Goal: Task Accomplishment & Management: Manage account settings

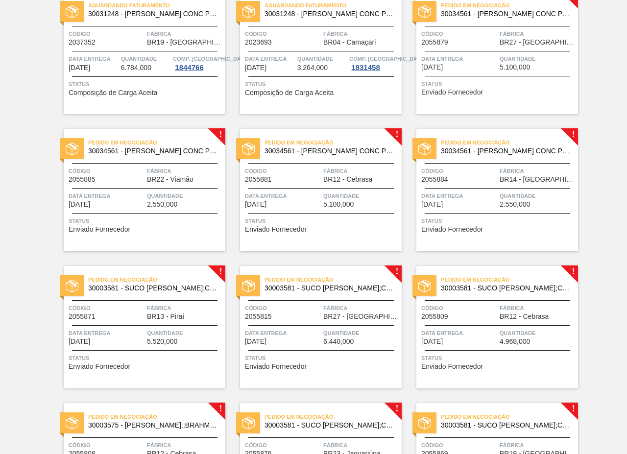
scroll to position [735, 0]
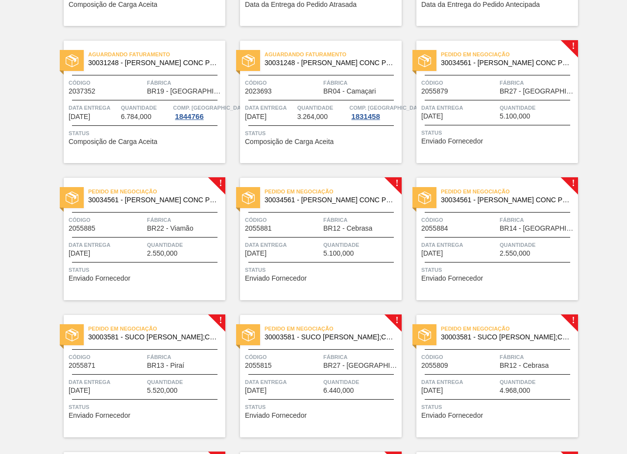
click at [487, 105] on span "Data Entrega" at bounding box center [459, 108] width 76 height 10
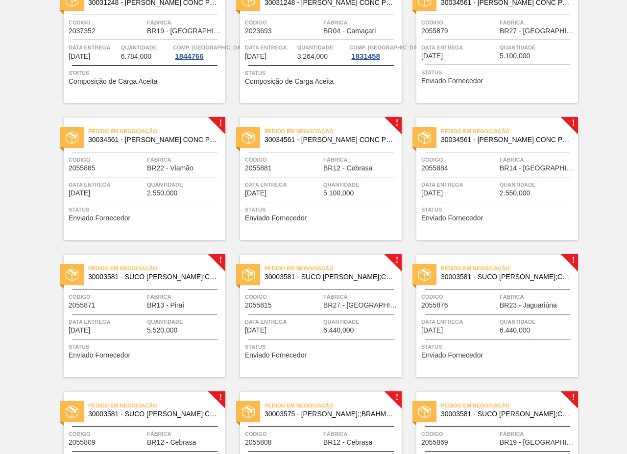
scroll to position [881, 0]
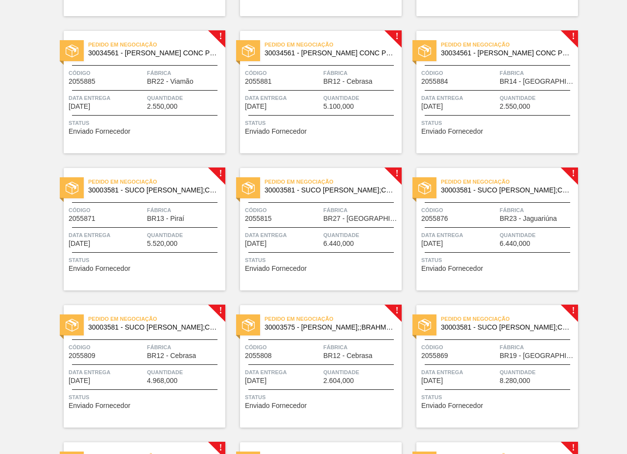
click at [301, 239] on span "Data Entrega" at bounding box center [283, 235] width 76 height 10
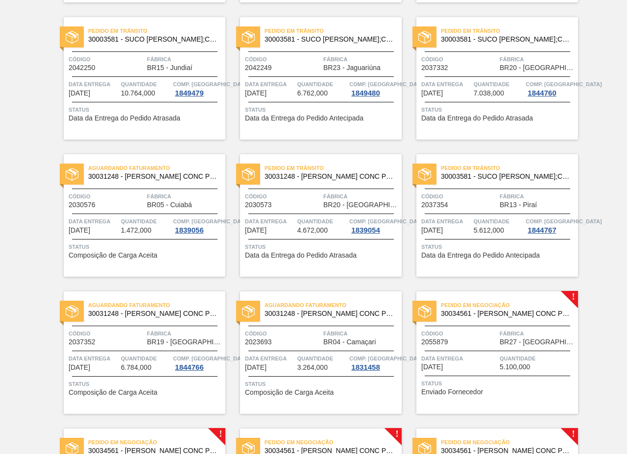
scroll to position [686, 0]
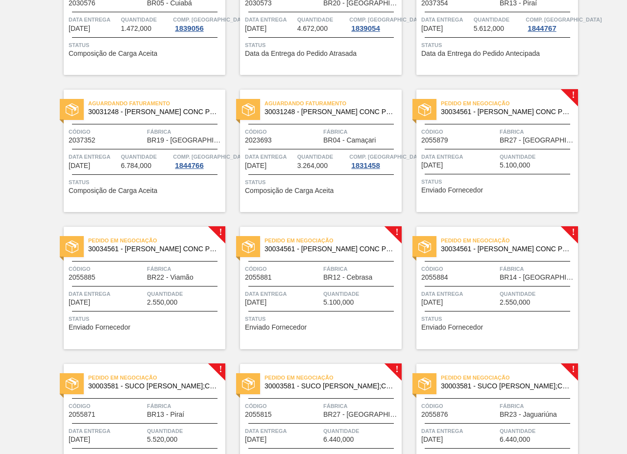
click at [491, 152] on span "Data Entrega" at bounding box center [459, 157] width 76 height 10
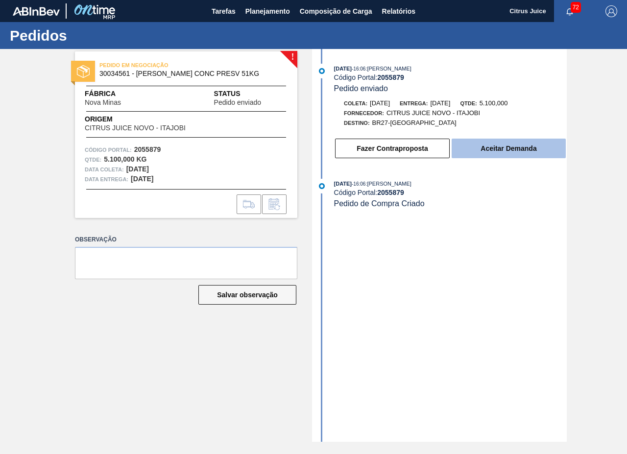
click at [507, 145] on button "Aceitar Demanda" at bounding box center [509, 149] width 114 height 20
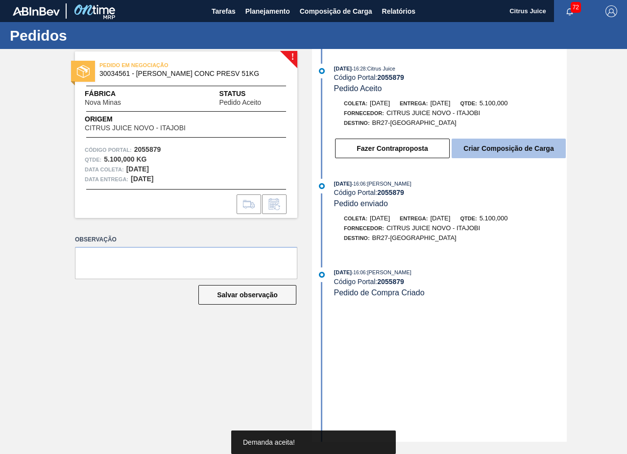
click at [498, 148] on button "Criar Composição de Carga" at bounding box center [509, 149] width 114 height 20
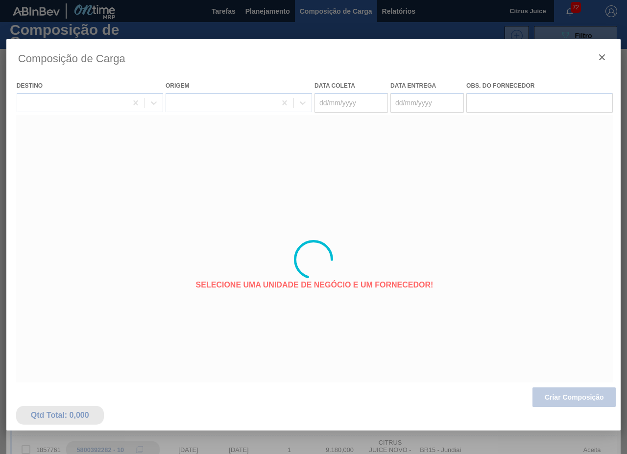
type coleta "[DATE]"
type Entrega "[DATE]"
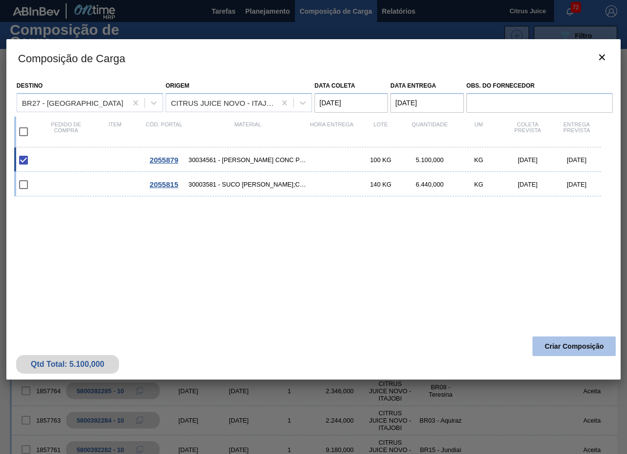
click at [573, 343] on button "Criar Composição" at bounding box center [573, 346] width 83 height 20
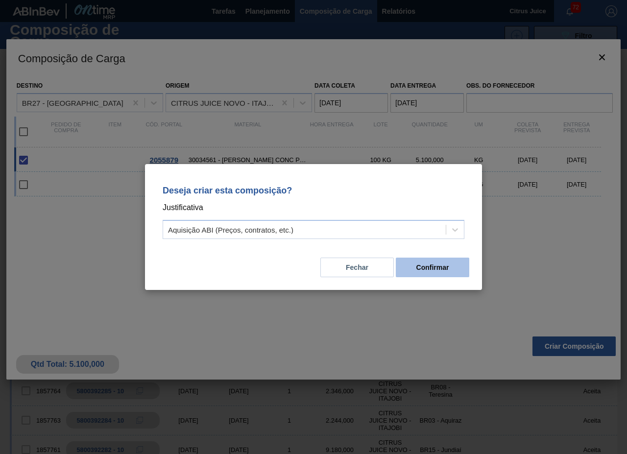
click at [437, 267] on button "Confirmar" at bounding box center [432, 268] width 73 height 20
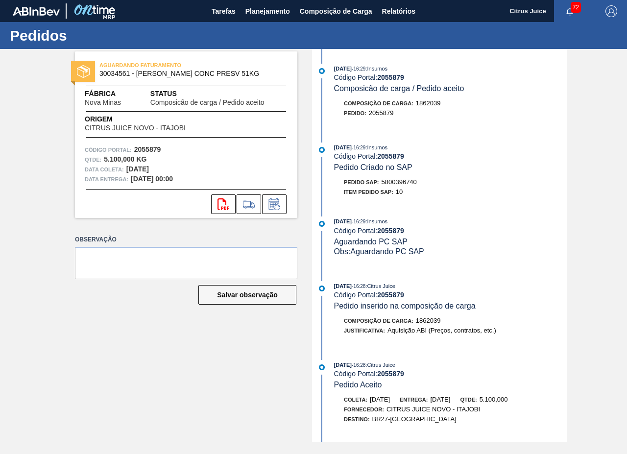
click at [405, 184] on span "5800396740" at bounding box center [398, 181] width 35 height 7
copy span "5800396740"
drag, startPoint x: 259, startPoint y: 9, endPoint x: 260, endPoint y: 27, distance: 18.6
click at [259, 9] on span "Planejamento" at bounding box center [267, 11] width 45 height 12
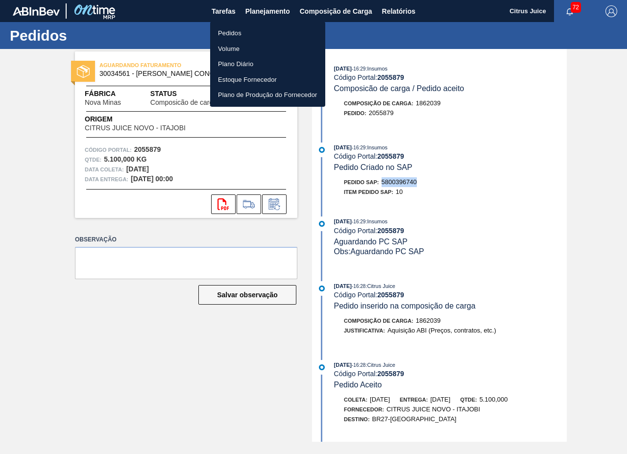
click at [242, 31] on li "Pedidos" at bounding box center [267, 33] width 115 height 16
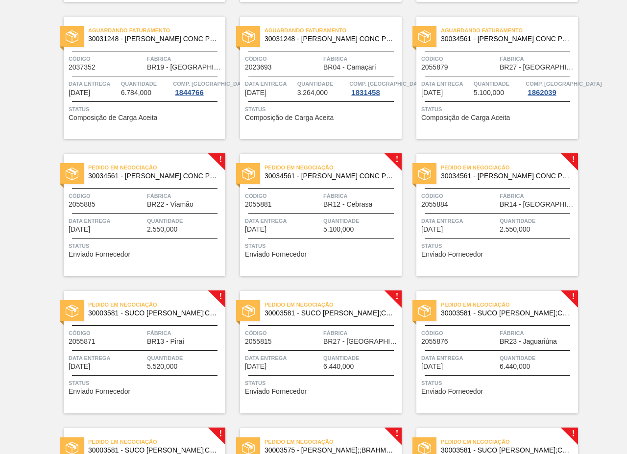
scroll to position [832, 0]
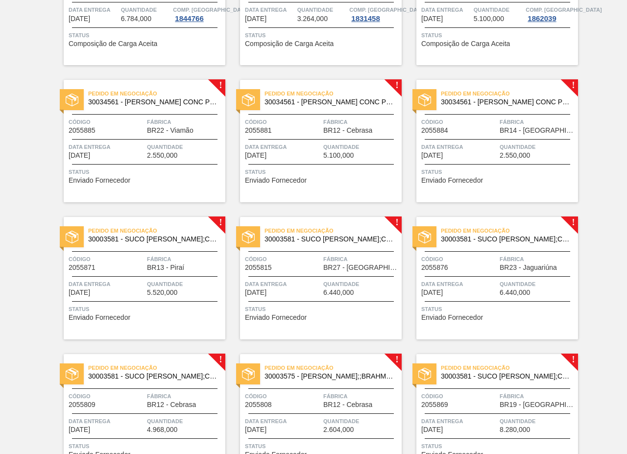
click at [155, 143] on span "Quantidade" at bounding box center [185, 147] width 76 height 10
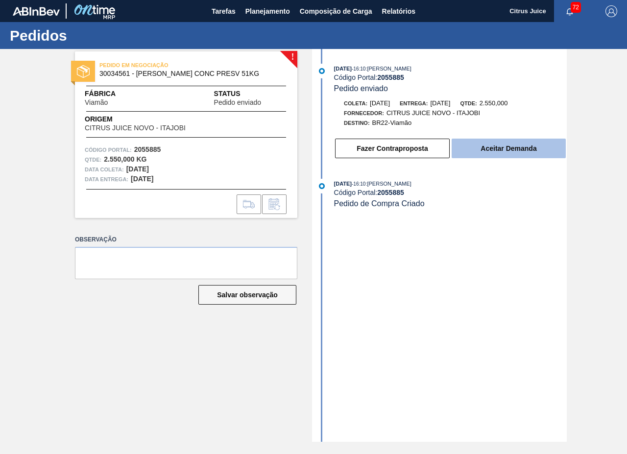
click at [544, 142] on button "Aceitar Demanda" at bounding box center [509, 149] width 114 height 20
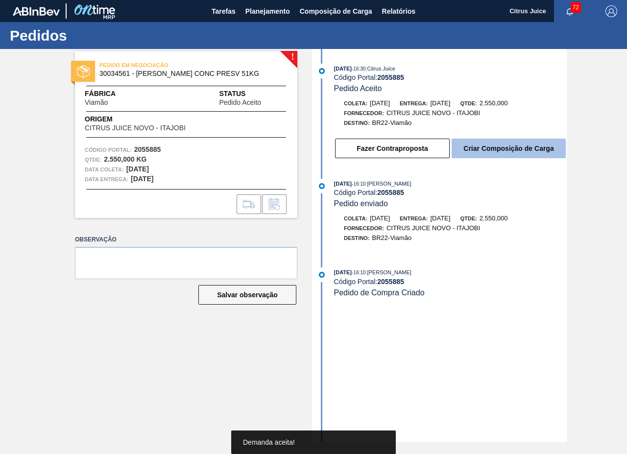
click at [492, 150] on button "Criar Composição de Carga" at bounding box center [509, 149] width 114 height 20
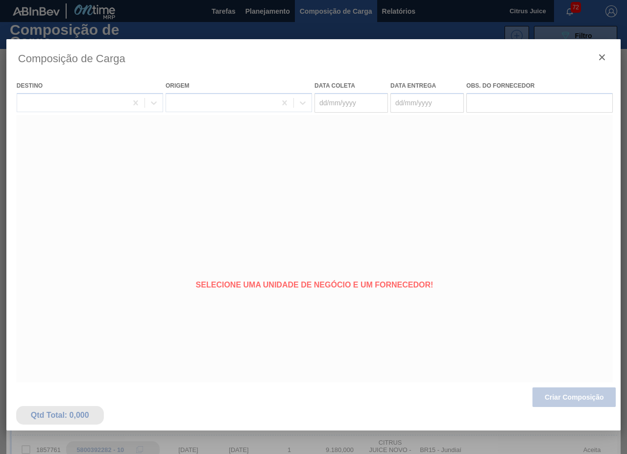
type coleta "[DATE]"
type Entrega "[DATE]"
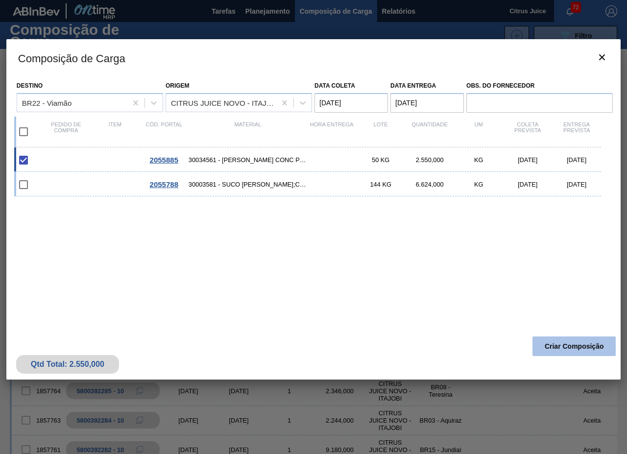
click at [557, 341] on button "Criar Composição" at bounding box center [573, 346] width 83 height 20
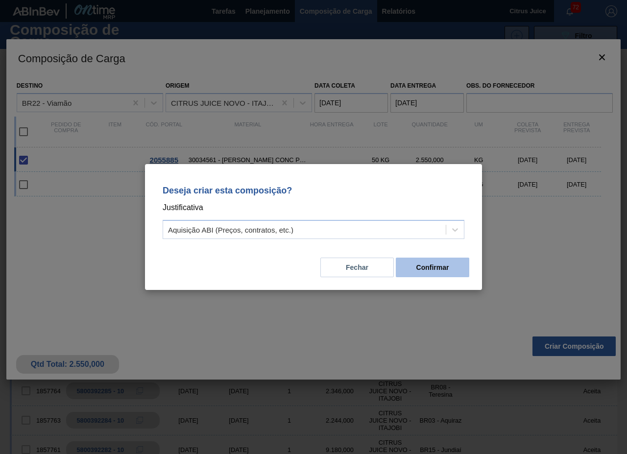
click at [442, 263] on button "Confirmar" at bounding box center [432, 268] width 73 height 20
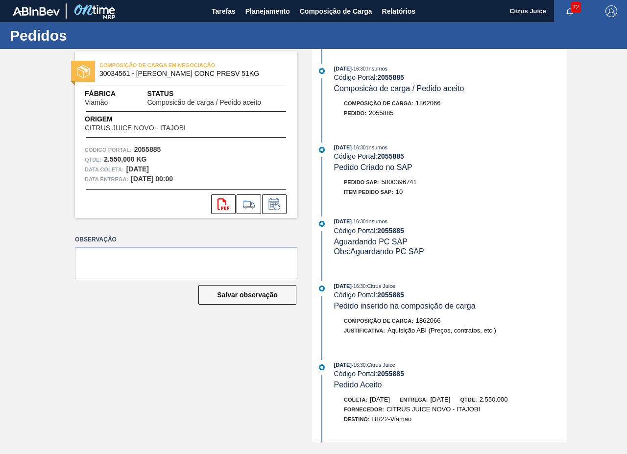
click at [395, 180] on span "5800396741" at bounding box center [398, 181] width 35 height 7
copy span "5800396741"
click at [259, 10] on span "Planejamento" at bounding box center [267, 11] width 45 height 12
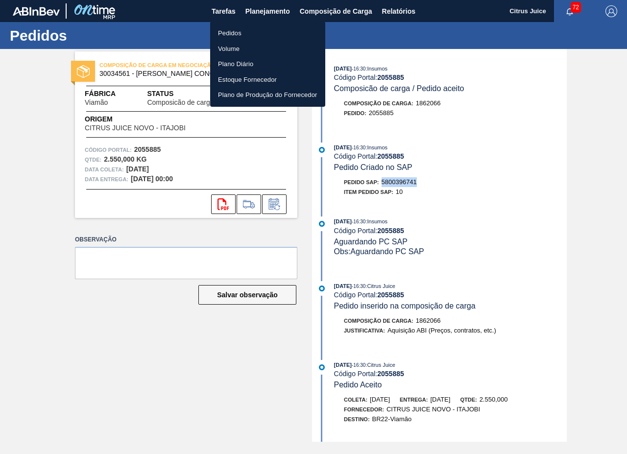
click at [251, 31] on li "Pedidos" at bounding box center [267, 33] width 115 height 16
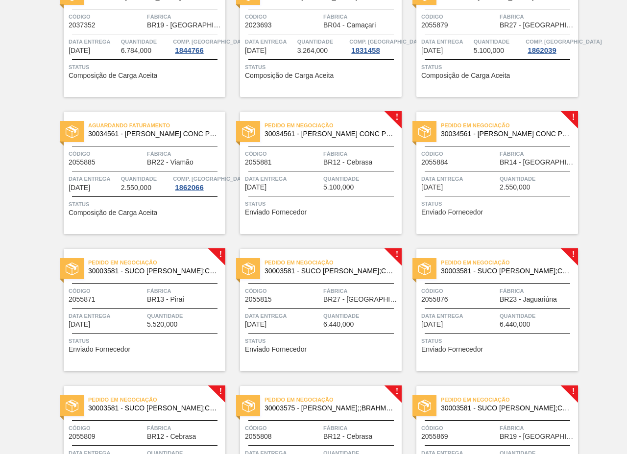
scroll to position [784, 0]
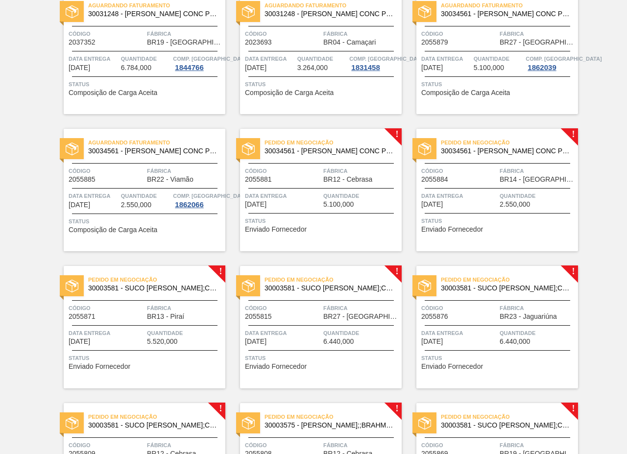
click at [327, 139] on span "Pedido em Negociação" at bounding box center [332, 143] width 137 height 10
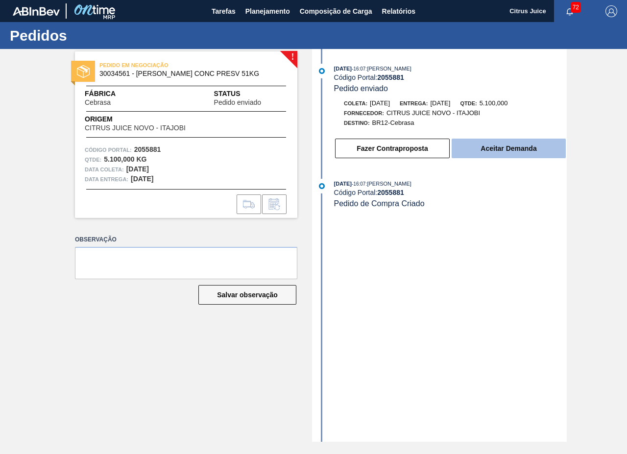
click at [508, 154] on button "Aceitar Demanda" at bounding box center [509, 149] width 114 height 20
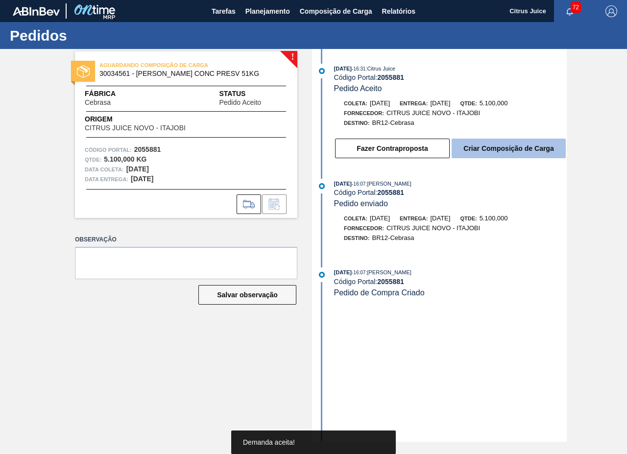
click at [484, 146] on button "Criar Composição de Carga" at bounding box center [509, 149] width 114 height 20
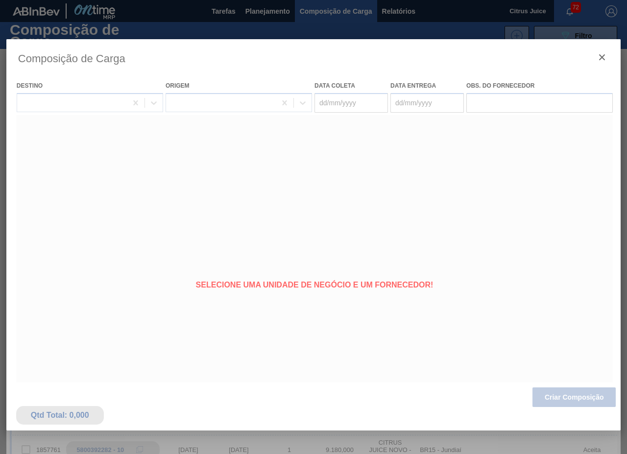
type coleta "[DATE]"
type Entrega "[DATE]"
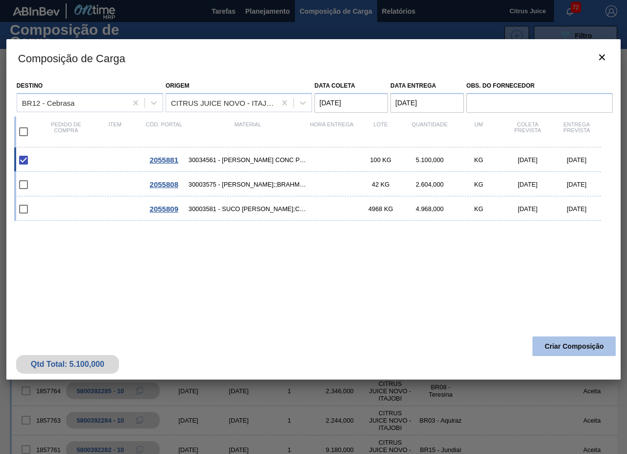
click at [548, 345] on button "Criar Composição" at bounding box center [573, 346] width 83 height 20
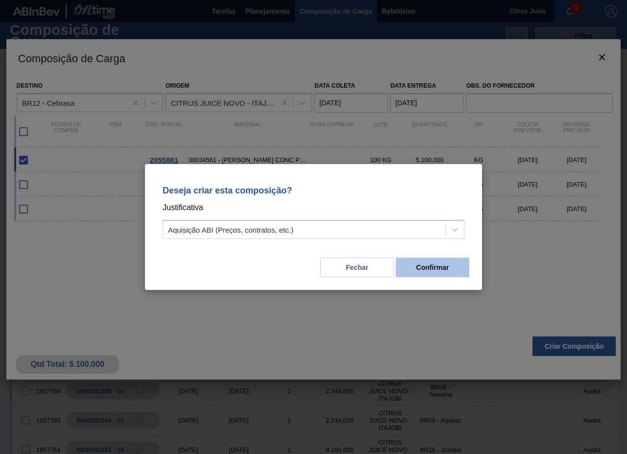
click at [434, 273] on button "Confirmar" at bounding box center [432, 268] width 73 height 20
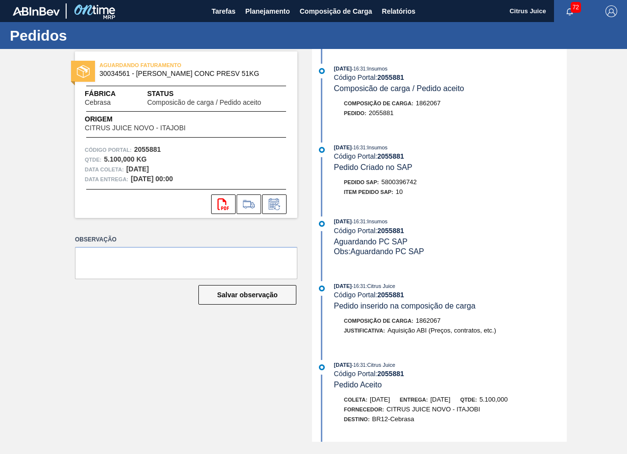
click at [411, 183] on span "5800396742" at bounding box center [398, 181] width 35 height 7
click at [413, 182] on span "5800396742" at bounding box center [398, 181] width 35 height 7
copy span "5800396742"
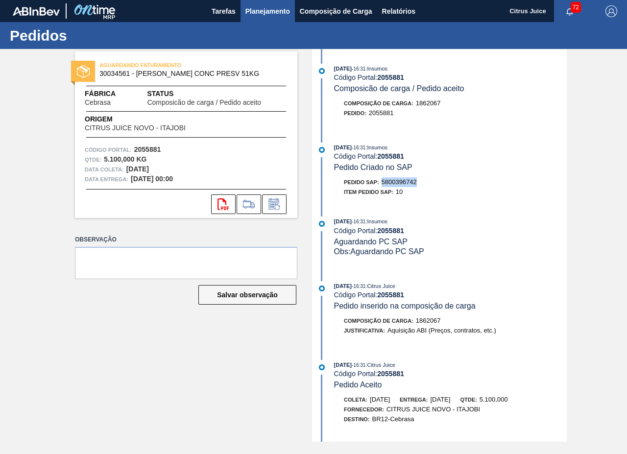
click at [258, 12] on span "Planejamento" at bounding box center [267, 11] width 45 height 12
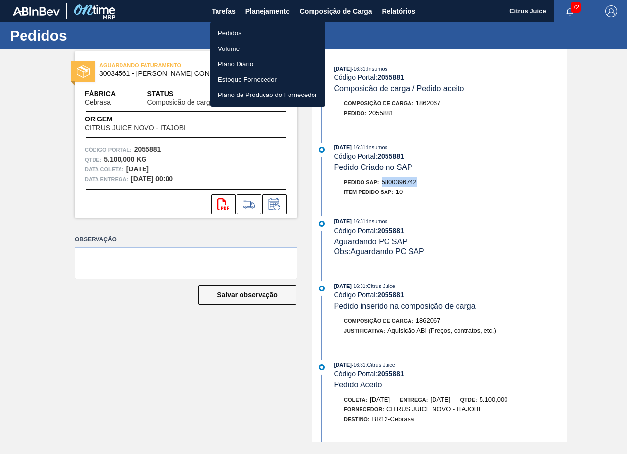
click at [257, 30] on li "Pedidos" at bounding box center [267, 33] width 115 height 16
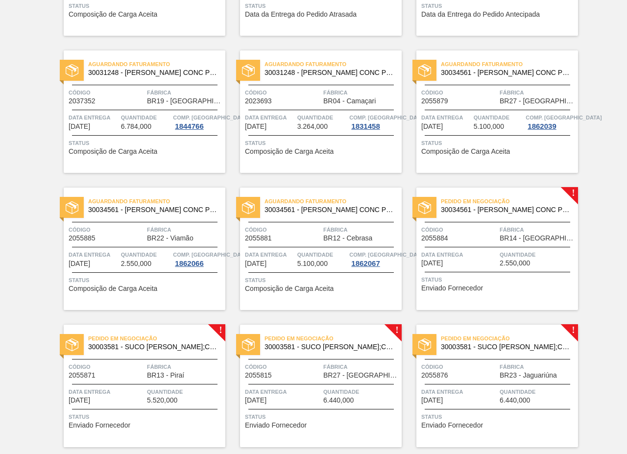
scroll to position [715, 0]
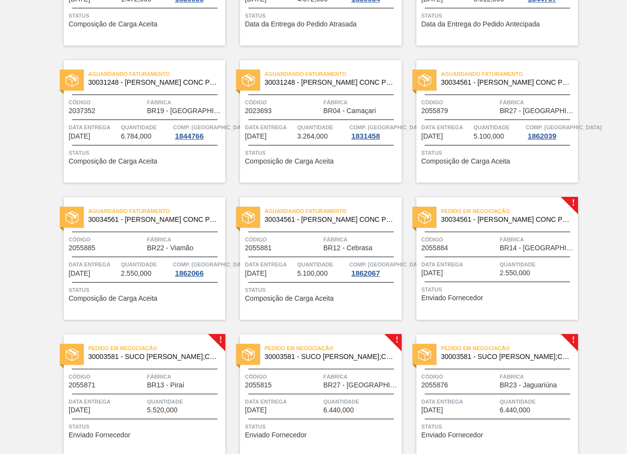
click at [508, 245] on span "BR14 - [GEOGRAPHIC_DATA]" at bounding box center [537, 247] width 76 height 7
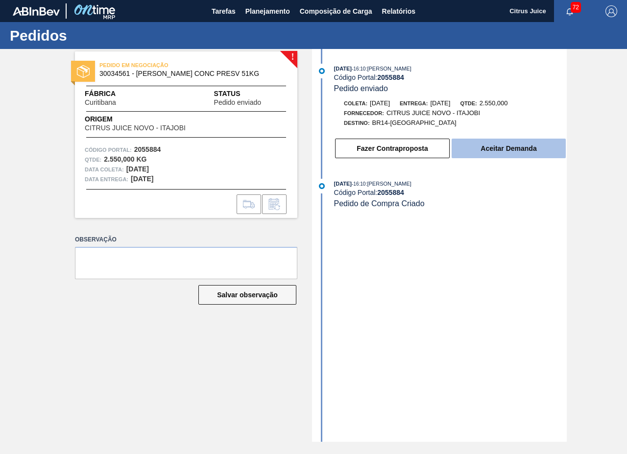
click at [500, 149] on button "Aceitar Demanda" at bounding box center [509, 149] width 114 height 20
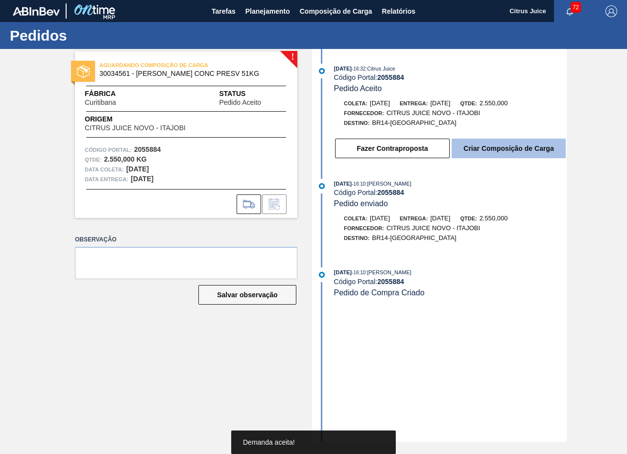
click at [500, 147] on button "Criar Composição de Carga" at bounding box center [509, 149] width 114 height 20
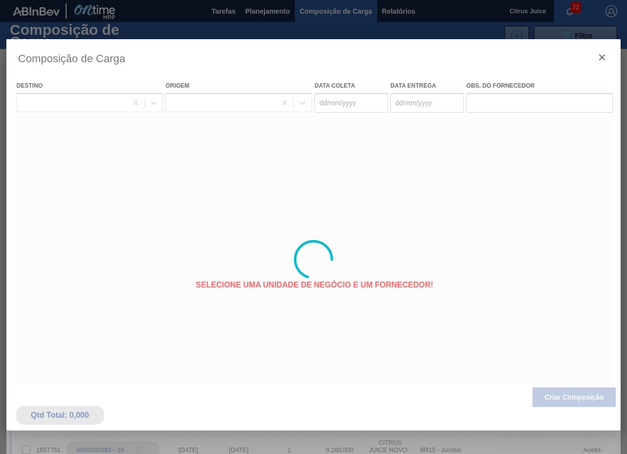
type coleta "[DATE]"
type Entrega "[DATE]"
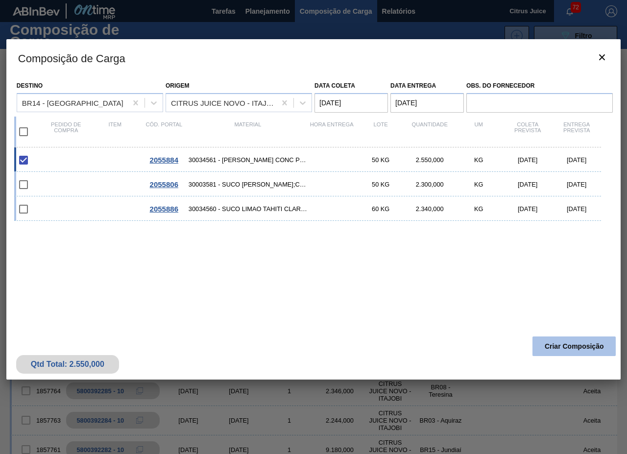
click at [569, 349] on button "Criar Composição" at bounding box center [573, 346] width 83 height 20
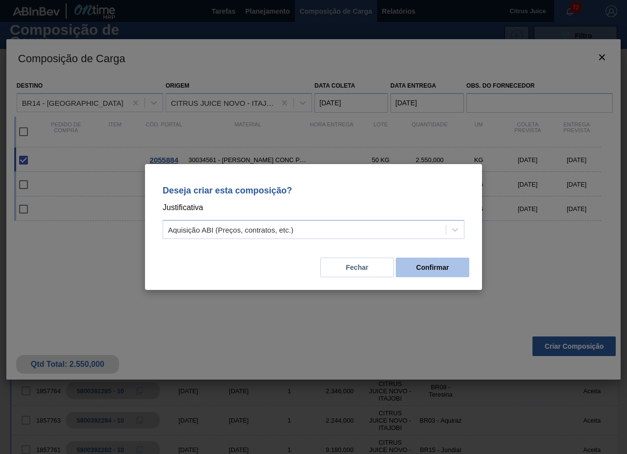
click at [452, 270] on button "Confirmar" at bounding box center [432, 268] width 73 height 20
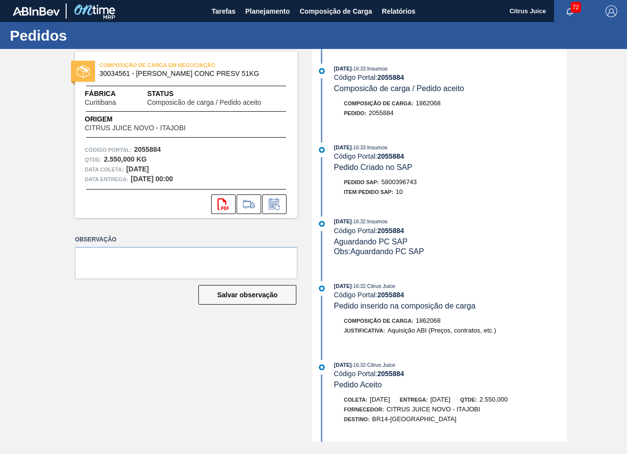
click at [400, 179] on span "5800396743" at bounding box center [398, 181] width 35 height 7
copy span "5800396743"
click at [256, 2] on button "Planejamento" at bounding box center [267, 11] width 54 height 22
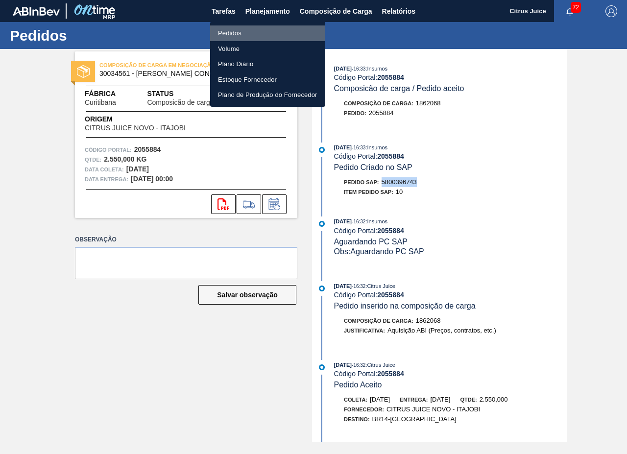
click at [222, 29] on li "Pedidos" at bounding box center [267, 33] width 115 height 16
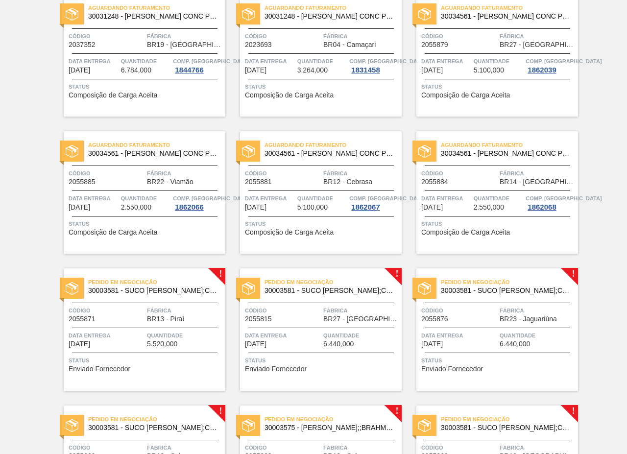
scroll to position [979, 0]
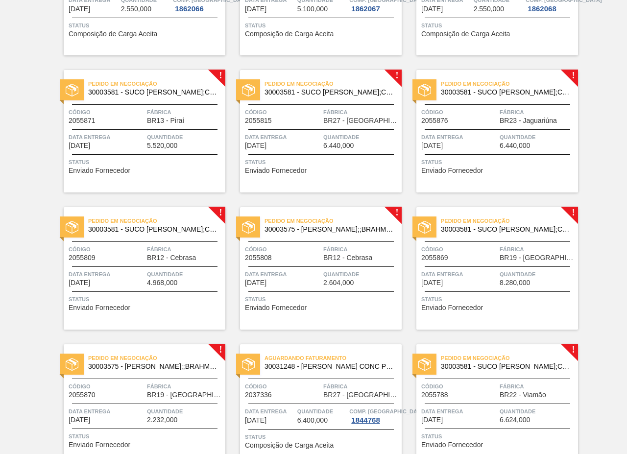
click at [146, 129] on div "Pedido em Negociação 30003581 - SUCO [PERSON_NAME];CLARIFIC.C/SO2;PEPSI; Código…" at bounding box center [145, 131] width 162 height 122
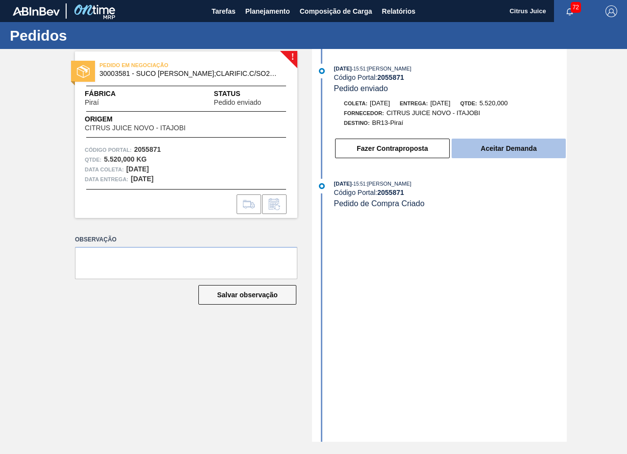
click at [511, 152] on button "Aceitar Demanda" at bounding box center [509, 149] width 114 height 20
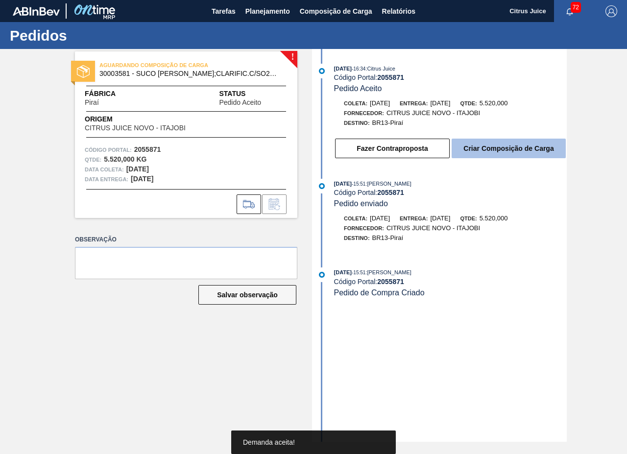
click at [515, 149] on button "Criar Composição de Carga" at bounding box center [509, 149] width 114 height 20
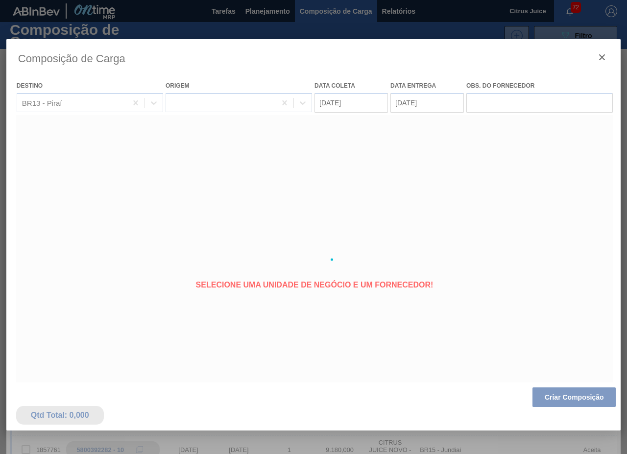
type coleta "[DATE]"
type Entrega "[DATE]"
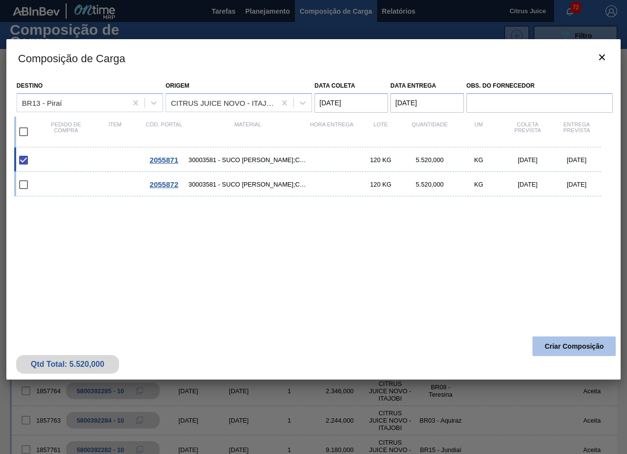
click at [559, 350] on button "Criar Composição" at bounding box center [573, 346] width 83 height 20
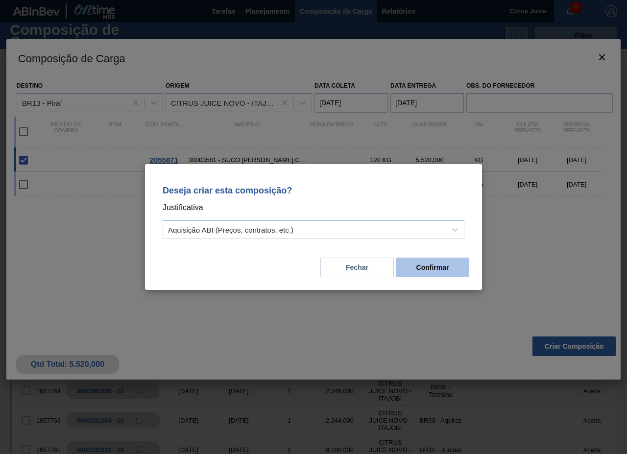
click at [420, 262] on button "Confirmar" at bounding box center [432, 268] width 73 height 20
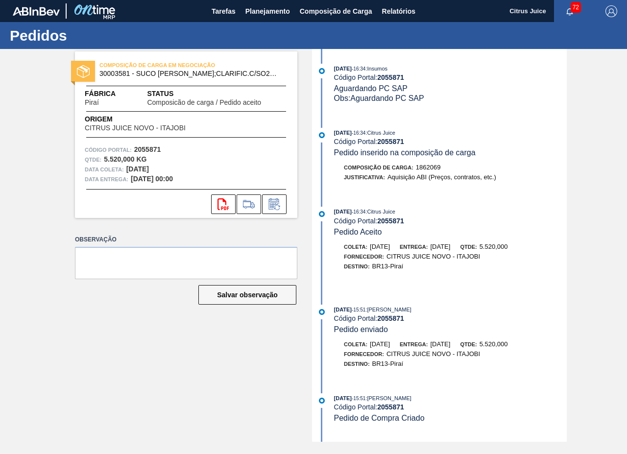
click at [573, 65] on div "COMPOSIÇÃO DE CARGA EM NEGOCIAÇÃO 30003581 - SUCO [PERSON_NAME];CLARIFIC.C/SO2;…" at bounding box center [313, 245] width 627 height 393
click at [265, 4] on button "Planejamento" at bounding box center [267, 11] width 54 height 22
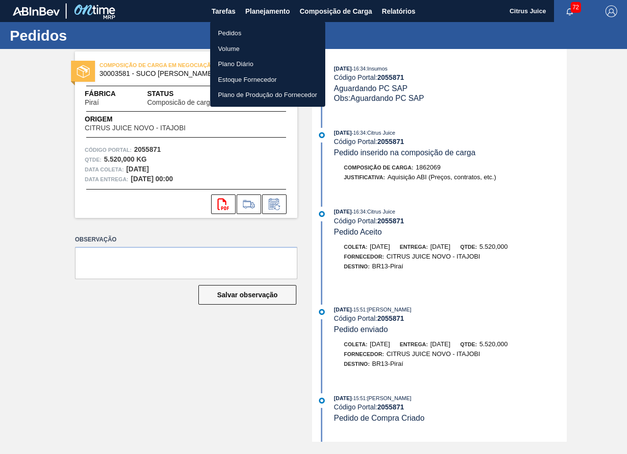
click at [225, 26] on li "Pedidos" at bounding box center [267, 33] width 115 height 16
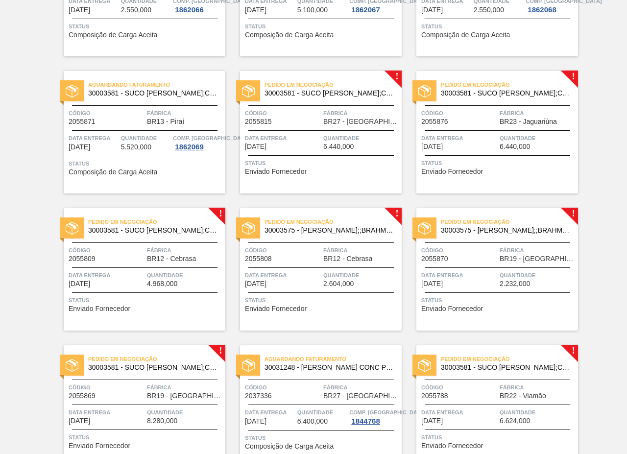
scroll to position [930, 0]
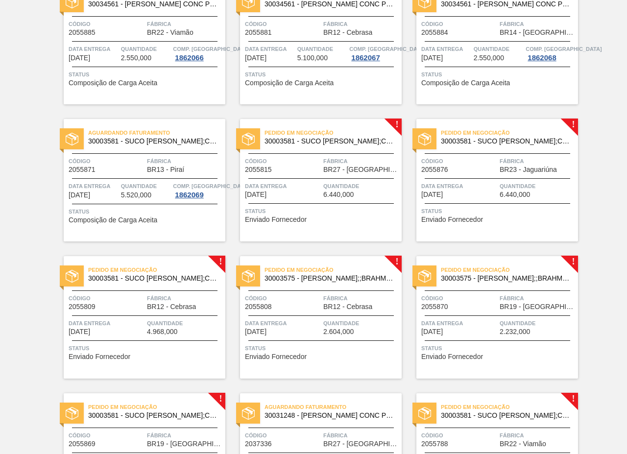
click at [312, 157] on span "Código" at bounding box center [283, 161] width 76 height 10
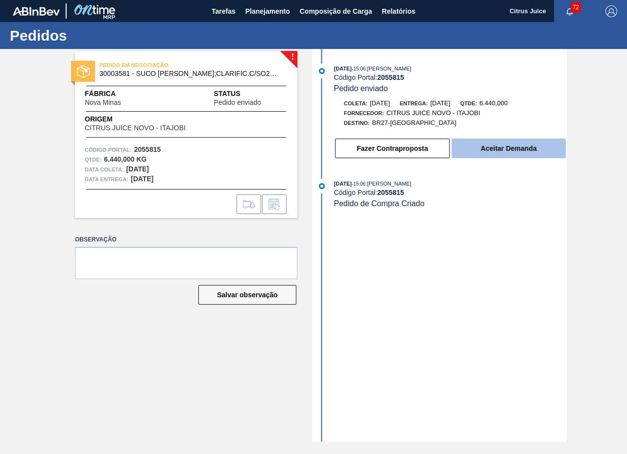
click at [491, 153] on button "Aceitar Demanda" at bounding box center [509, 149] width 114 height 20
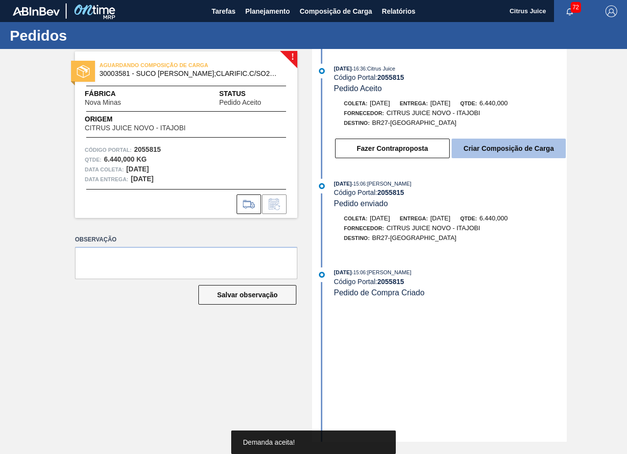
click at [488, 149] on button "Criar Composição de Carga" at bounding box center [509, 149] width 114 height 20
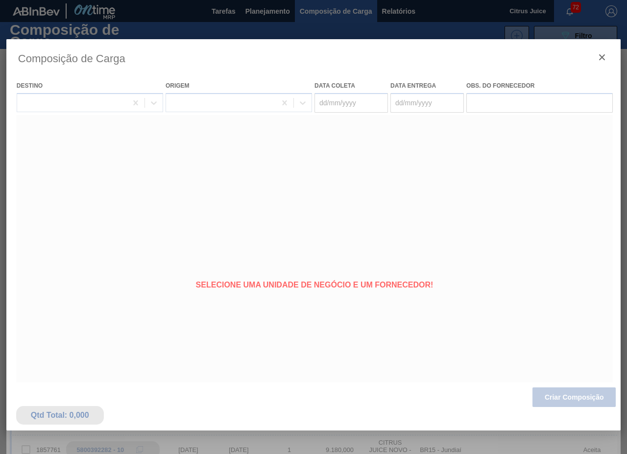
type coleta "[DATE]"
type Entrega "[DATE]"
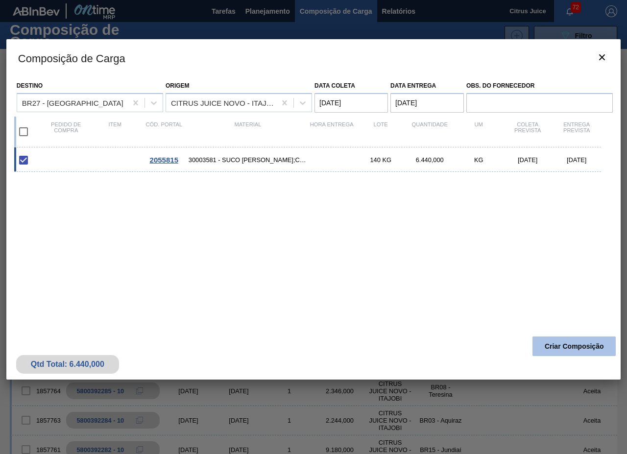
click at [564, 341] on button "Criar Composição" at bounding box center [573, 346] width 83 height 20
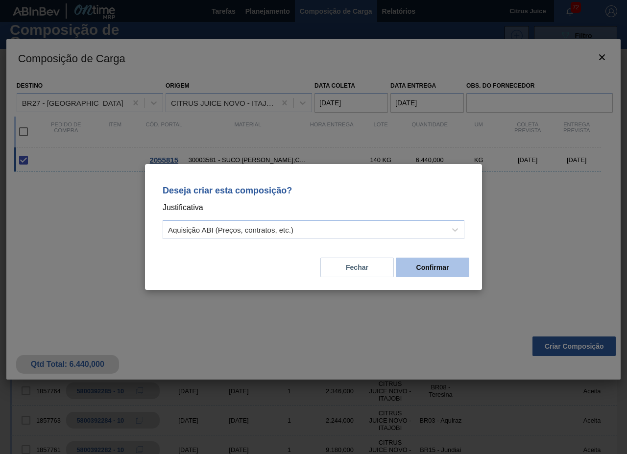
click at [434, 272] on button "Confirmar" at bounding box center [432, 268] width 73 height 20
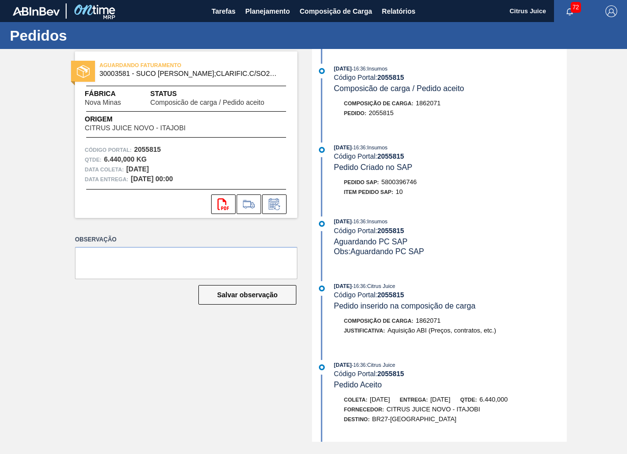
click at [405, 180] on span "5800396746" at bounding box center [398, 181] width 35 height 7
copy span "5800396746"
click at [267, 11] on span "Planejamento" at bounding box center [267, 11] width 45 height 12
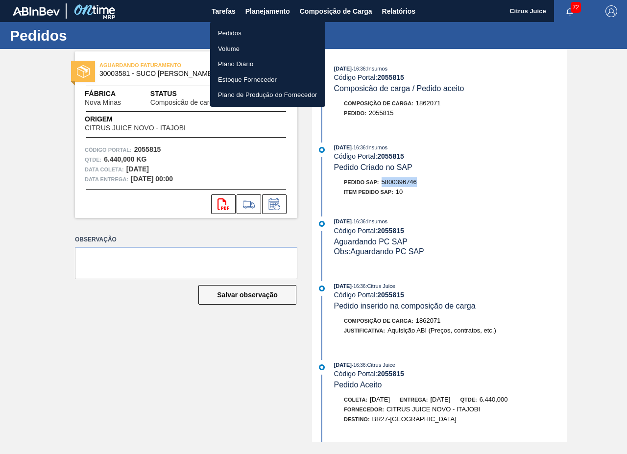
click at [234, 28] on li "Pedidos" at bounding box center [267, 33] width 115 height 16
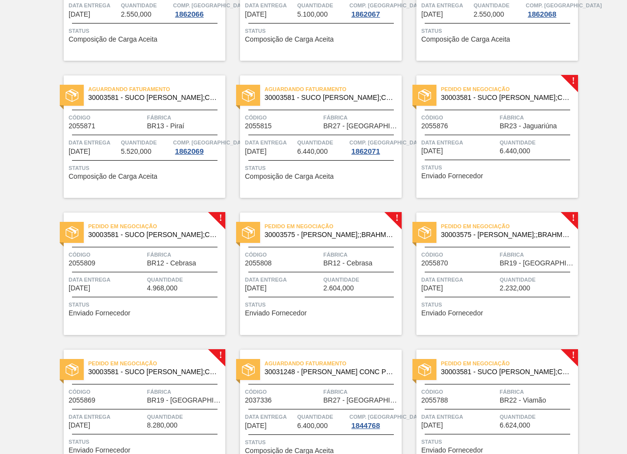
scroll to position [930, 0]
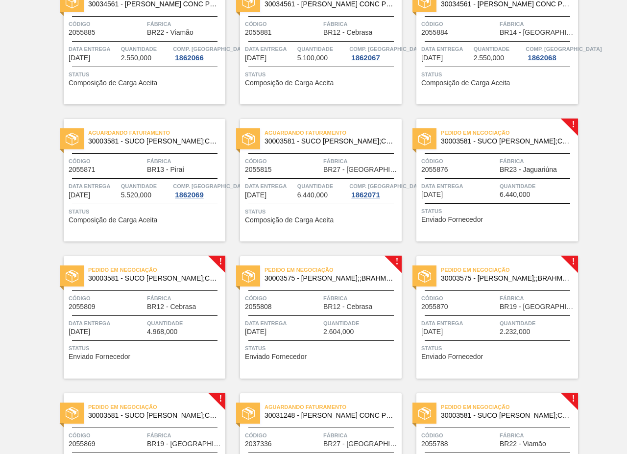
click at [504, 144] on span "30003581 - SUCO [PERSON_NAME];CLARIFIC.C/SO2;PEPSI;" at bounding box center [505, 141] width 129 height 7
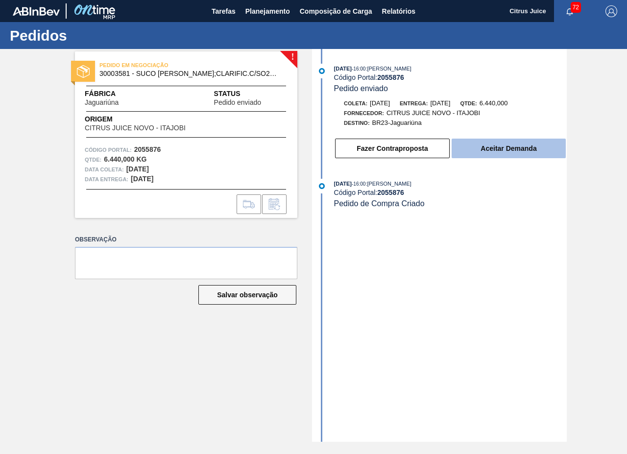
click at [516, 145] on button "Aceitar Demanda" at bounding box center [509, 149] width 114 height 20
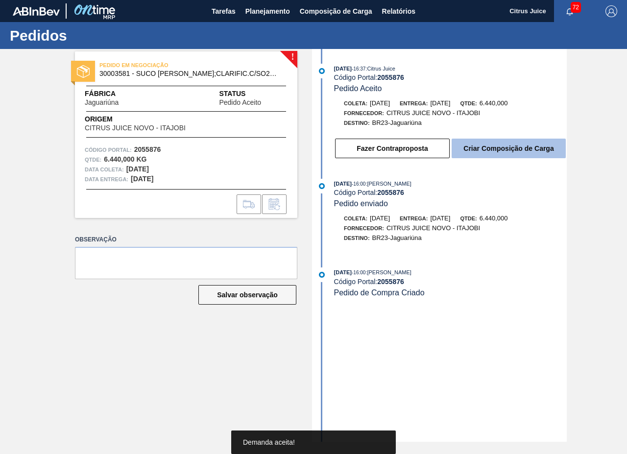
click at [533, 150] on button "Criar Composição de Carga" at bounding box center [509, 149] width 114 height 20
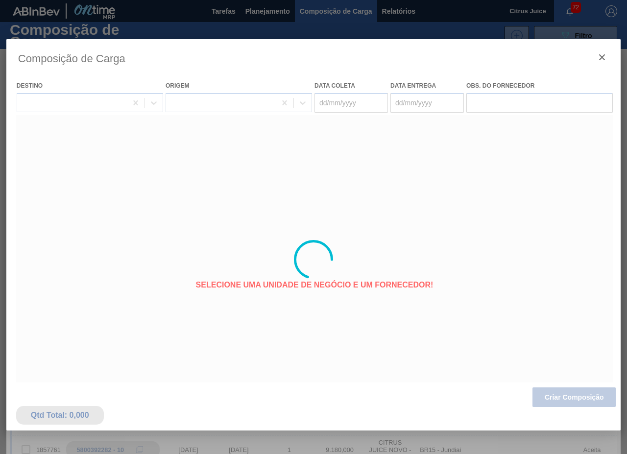
type coleta "[DATE]"
type Entrega "[DATE]"
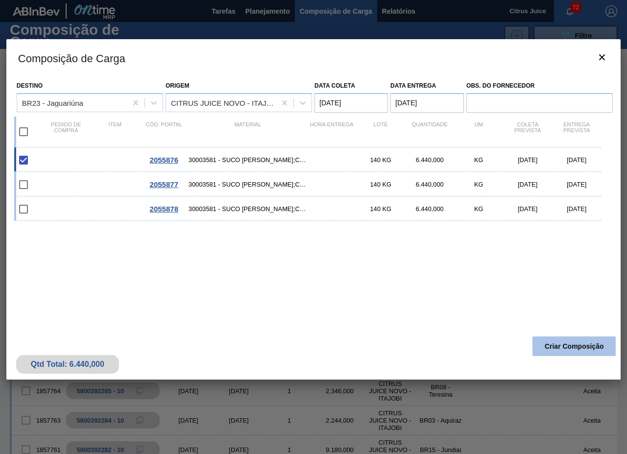
click at [569, 345] on button "Criar Composição" at bounding box center [573, 346] width 83 height 20
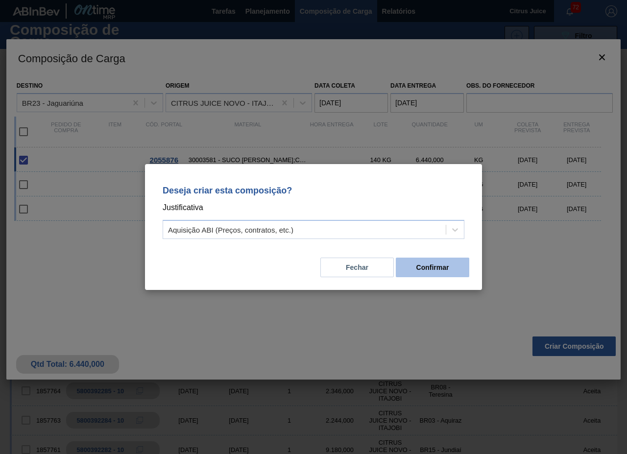
click at [439, 274] on button "Confirmar" at bounding box center [432, 268] width 73 height 20
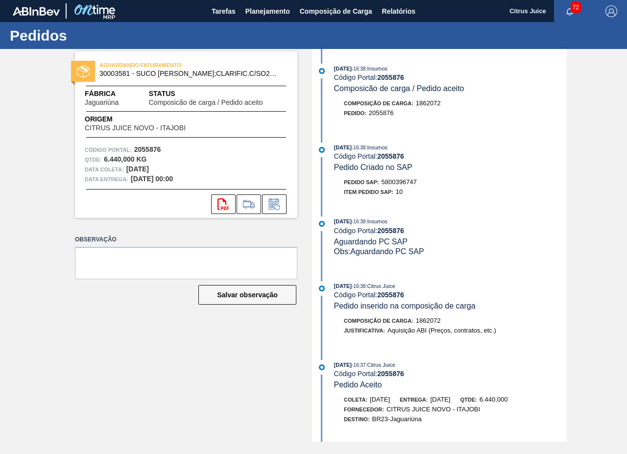
click at [396, 182] on span "5800396747" at bounding box center [398, 181] width 35 height 7
copy span "5800396747"
click at [273, 10] on span "Planejamento" at bounding box center [267, 11] width 45 height 12
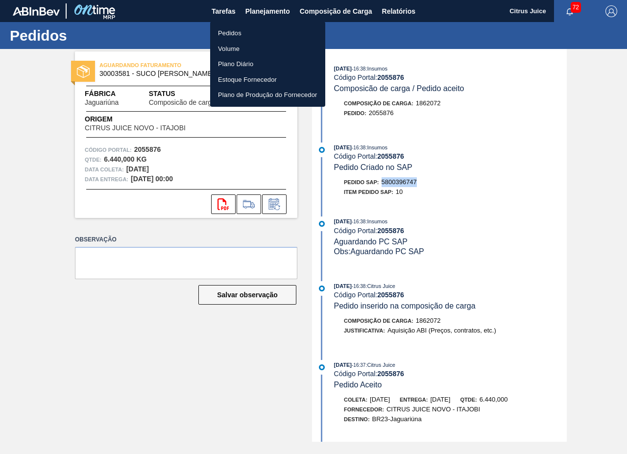
click at [242, 32] on li "Pedidos" at bounding box center [267, 33] width 115 height 16
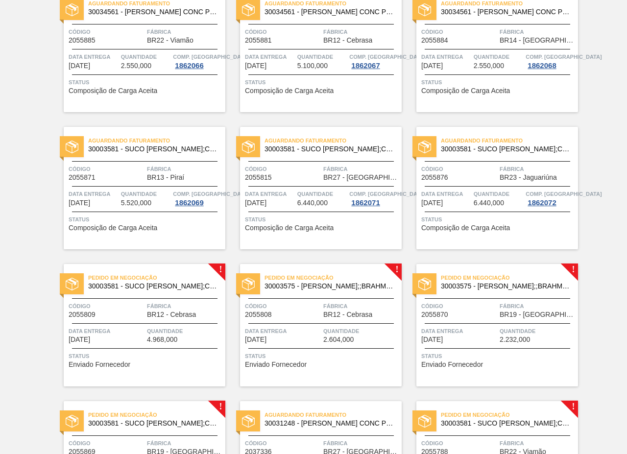
scroll to position [1077, 0]
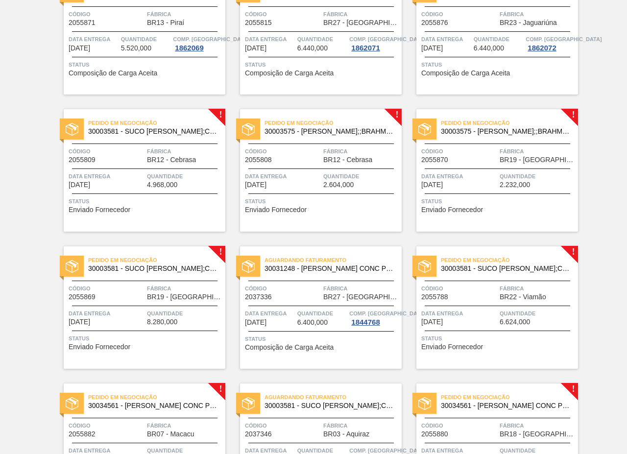
click at [145, 154] on div "Código 2055809 Fábrica BR12 - Cebrasa" at bounding box center [145, 154] width 162 height 17
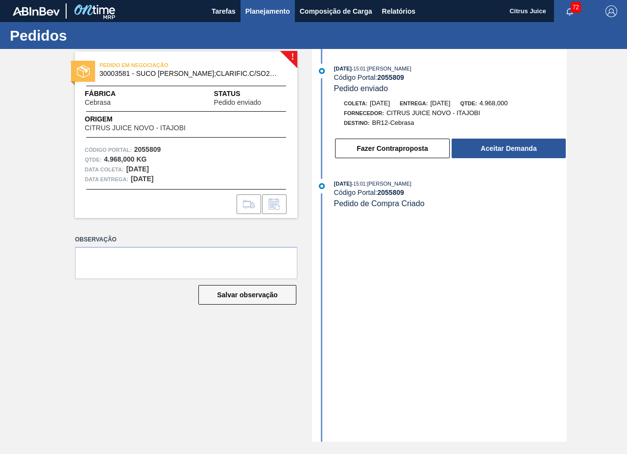
click at [264, 10] on span "Planejamento" at bounding box center [267, 11] width 45 height 12
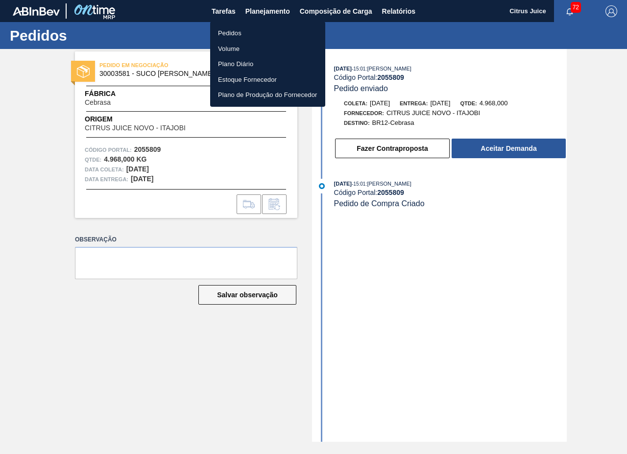
click at [235, 32] on li "Pedidos" at bounding box center [267, 33] width 115 height 16
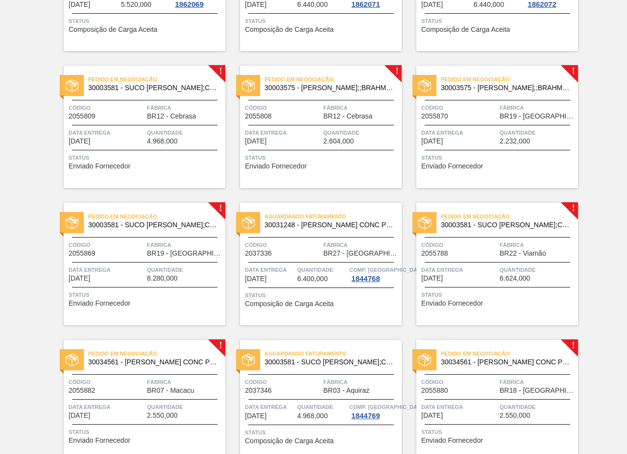
scroll to position [1126, 0]
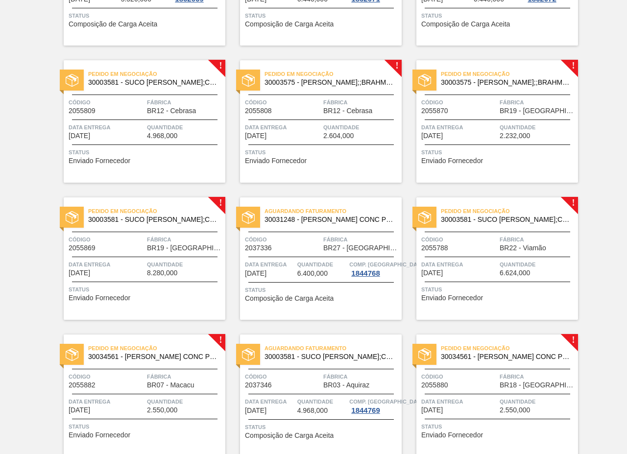
click at [357, 127] on span "Quantidade" at bounding box center [361, 127] width 76 height 10
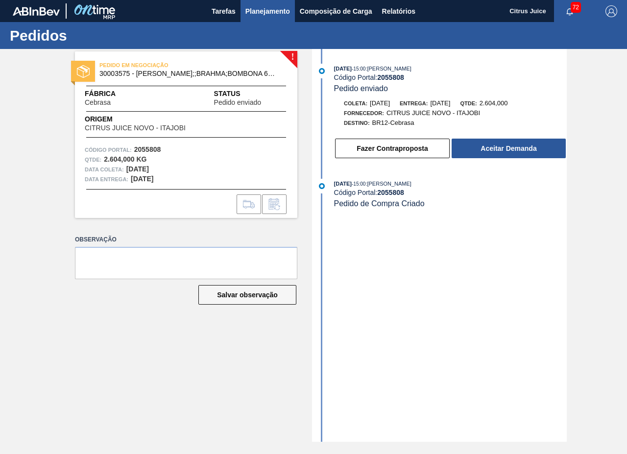
click at [257, 16] on span "Planejamento" at bounding box center [267, 11] width 45 height 12
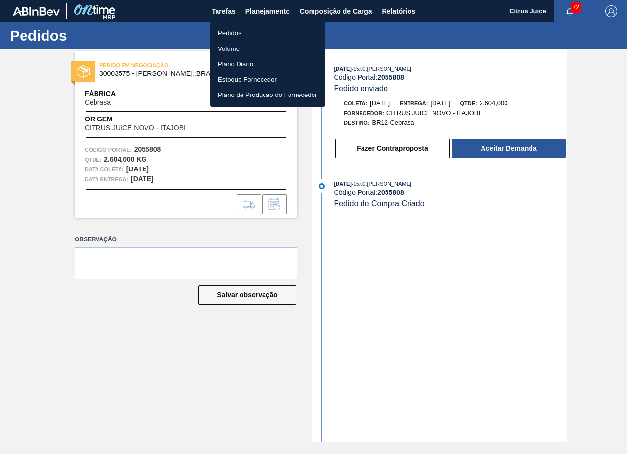
click at [227, 29] on li "Pedidos" at bounding box center [267, 33] width 115 height 16
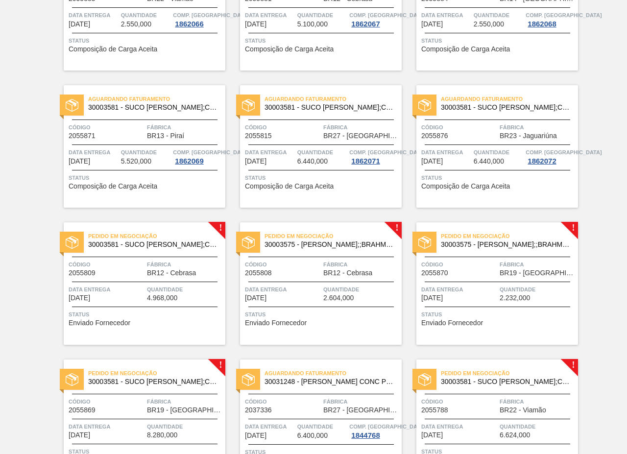
scroll to position [1077, 0]
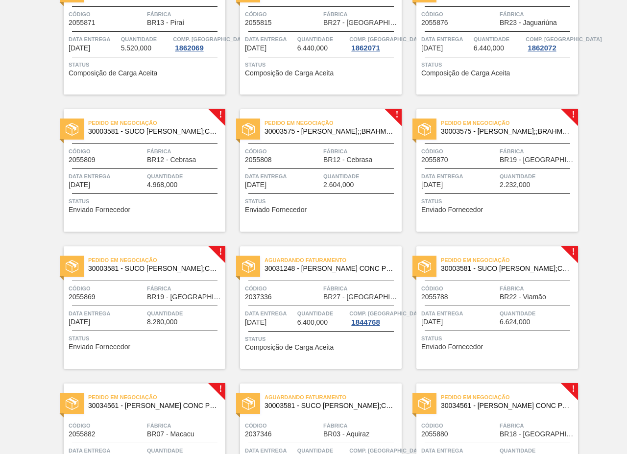
click at [152, 167] on div "Pedido em Negociação 30003581 - SUCO CONCENT LIMAO;CLARIFIC.C/SO2;PEPSI; Código…" at bounding box center [145, 170] width 162 height 122
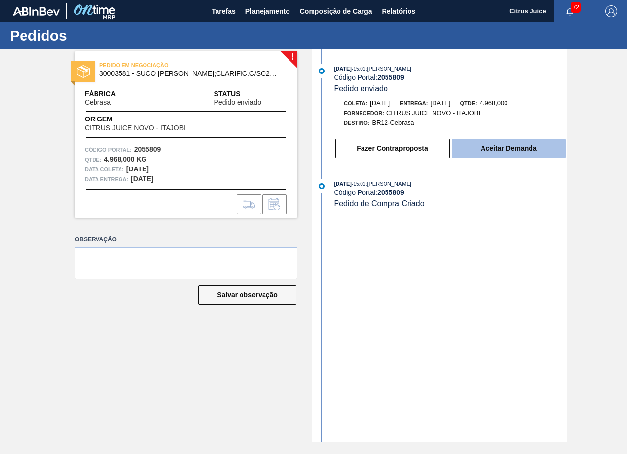
click at [489, 147] on button "Aceitar Demanda" at bounding box center [509, 149] width 114 height 20
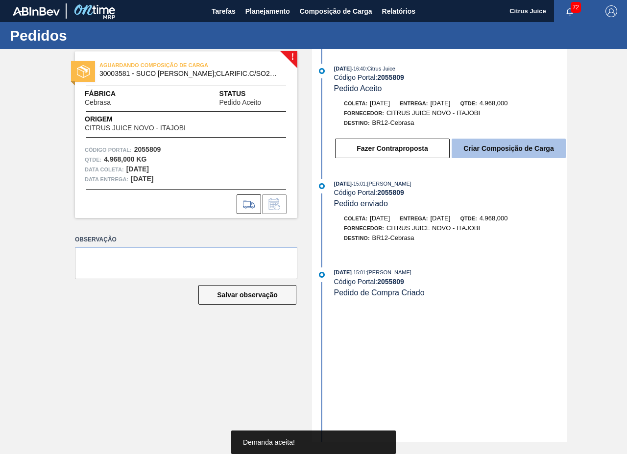
click at [501, 146] on button "Criar Composição de Carga" at bounding box center [509, 149] width 114 height 20
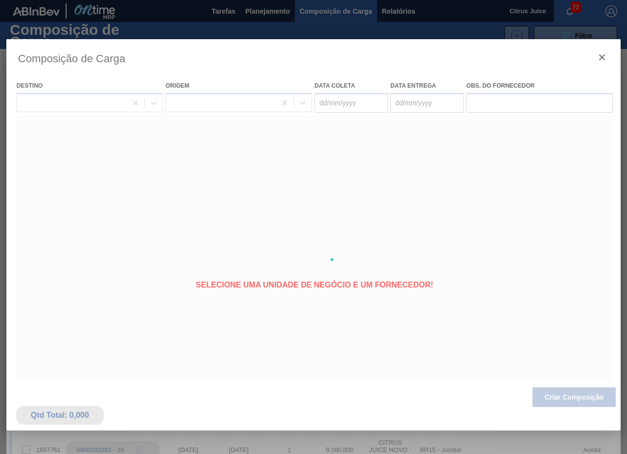
type coleta "[DATE]"
type Entrega "23/10/2025"
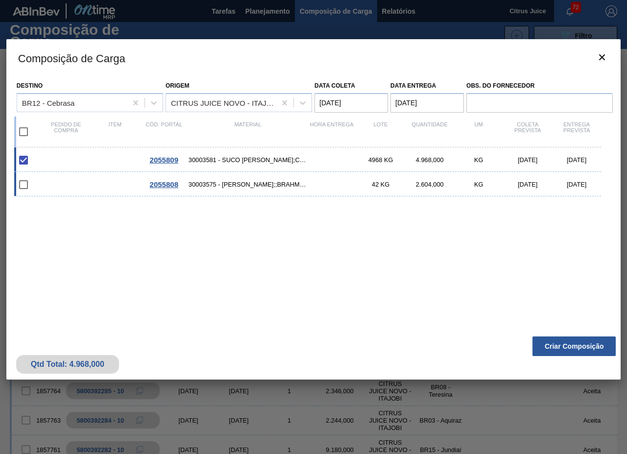
click at [50, 180] on div "2055808 30003575 - SUCO CONCENT LIMAO;;BRAHMA;BOMBONA 62KG; 42 KG 2.604,000 KG …" at bounding box center [307, 184] width 587 height 24
checkbox input "true"
click at [567, 349] on button "Criar Composição" at bounding box center [573, 346] width 83 height 20
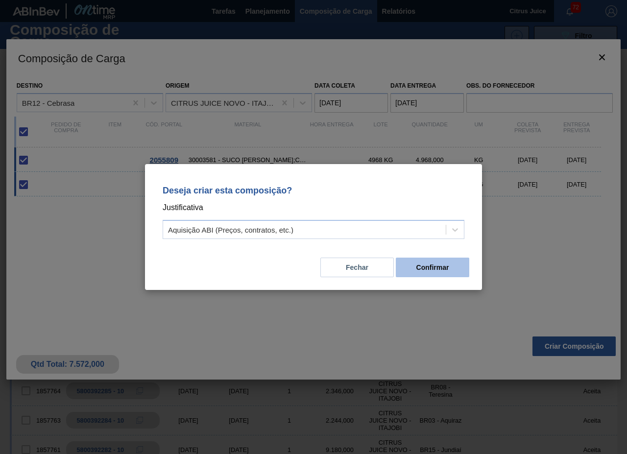
click at [427, 268] on button "Confirmar" at bounding box center [432, 268] width 73 height 20
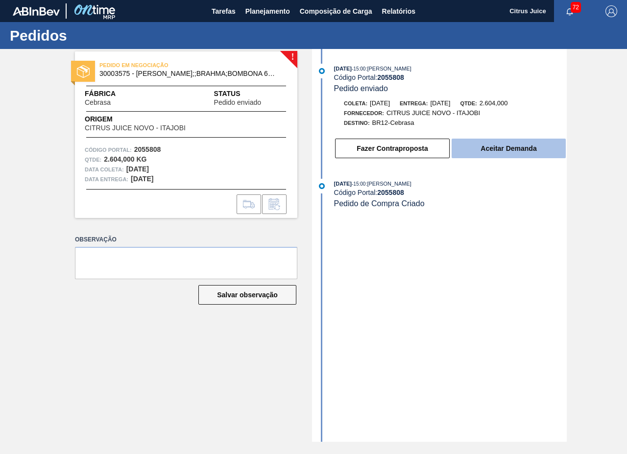
click at [503, 151] on button "Aceitar Demanda" at bounding box center [509, 149] width 114 height 20
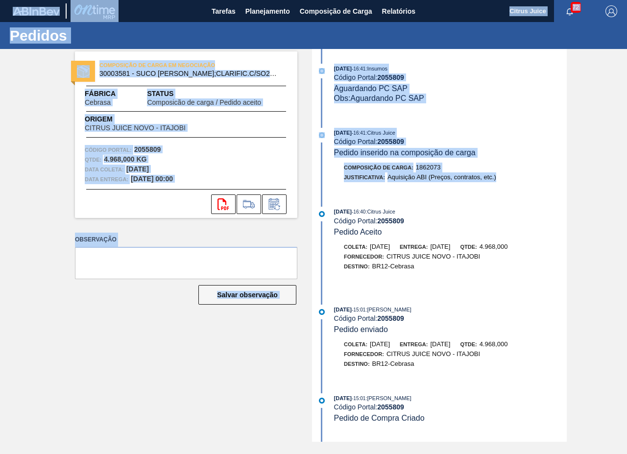
drag, startPoint x: 595, startPoint y: 181, endPoint x: 610, endPoint y: 311, distance: 131.0
click at [610, 311] on div "COMPOSIÇÃO DE CARGA EM NEGOCIAÇÃO 30003581 - SUCO [PERSON_NAME];CLARIFIC.C/SO2;…" at bounding box center [313, 245] width 627 height 393
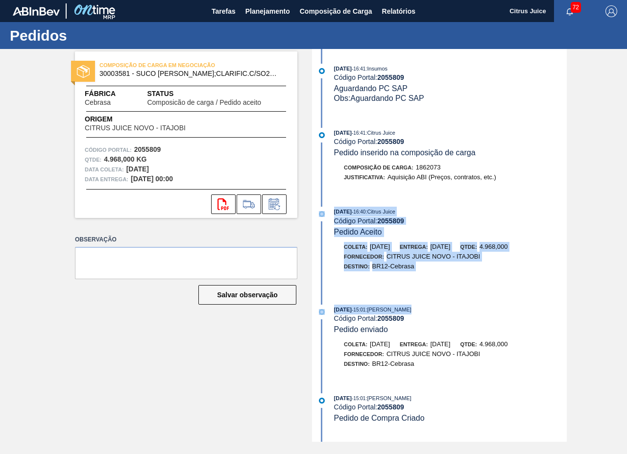
click at [509, 227] on div "[DATE] 16:40 : Citrus Juice Código Portal: 2055809 Pedido Aceito" at bounding box center [450, 222] width 233 height 30
click at [489, 208] on div "[DATE] 16:40 : Citrus Juice" at bounding box center [450, 212] width 233 height 10
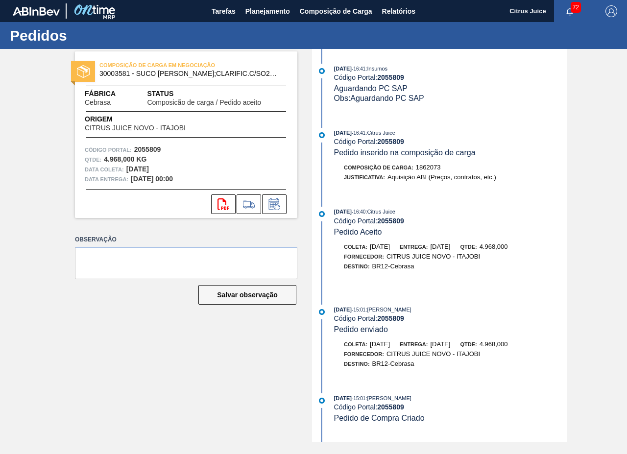
drag, startPoint x: 495, startPoint y: 153, endPoint x: 495, endPoint y: 147, distance: 5.9
click at [495, 153] on div "[DATE] 16:41 : Citrus Juice Código Portal: 2055809 Pedido inserido na composiçã…" at bounding box center [450, 143] width 233 height 30
click at [546, 155] on div "[DATE] 16:41 : Citrus Juice Código Portal: 2055809 Pedido inserido na composiçã…" at bounding box center [450, 143] width 233 height 30
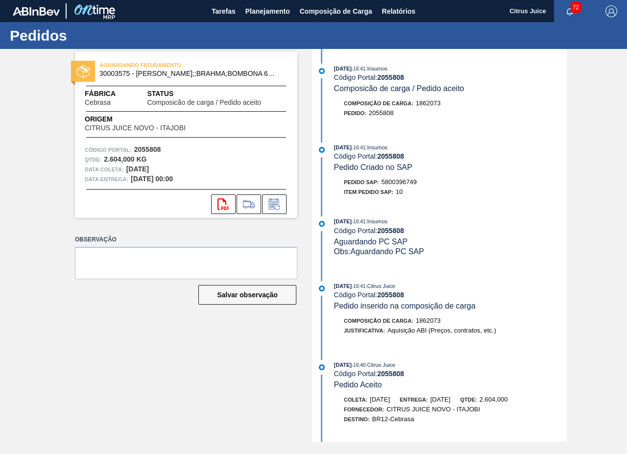
click at [395, 178] on span "5800396749" at bounding box center [398, 181] width 35 height 7
copy span "5800396749"
click at [275, 13] on span "Planejamento" at bounding box center [267, 11] width 45 height 12
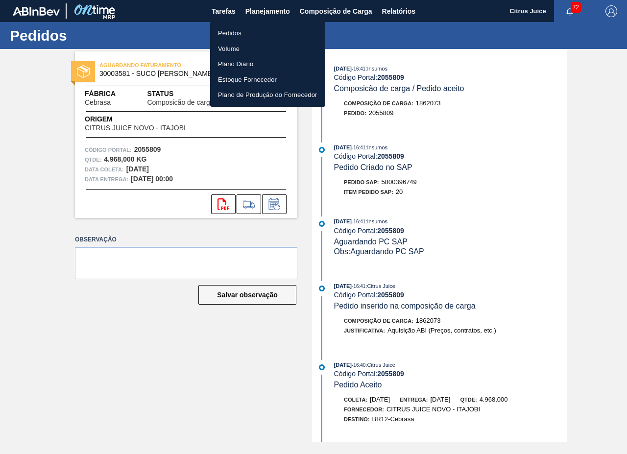
click at [234, 30] on li "Pedidos" at bounding box center [267, 33] width 115 height 16
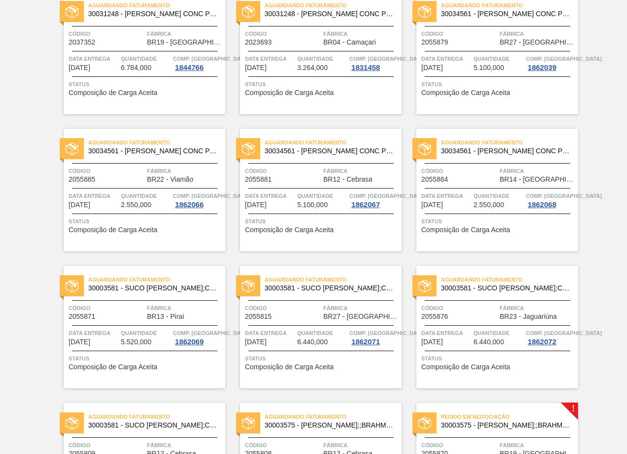
scroll to position [1126, 0]
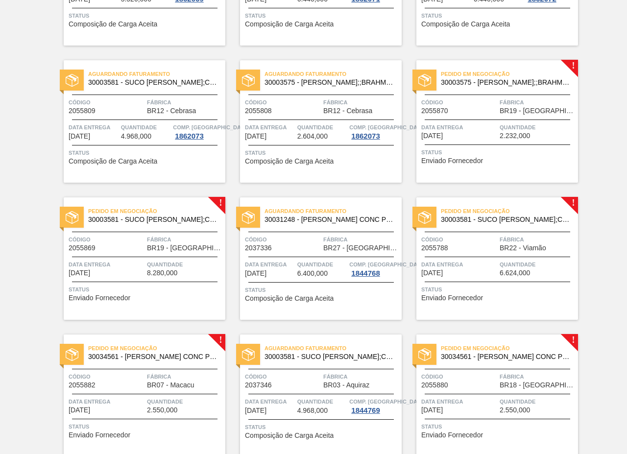
click at [499, 112] on span "BR19 - Nova Rio" at bounding box center [537, 110] width 76 height 7
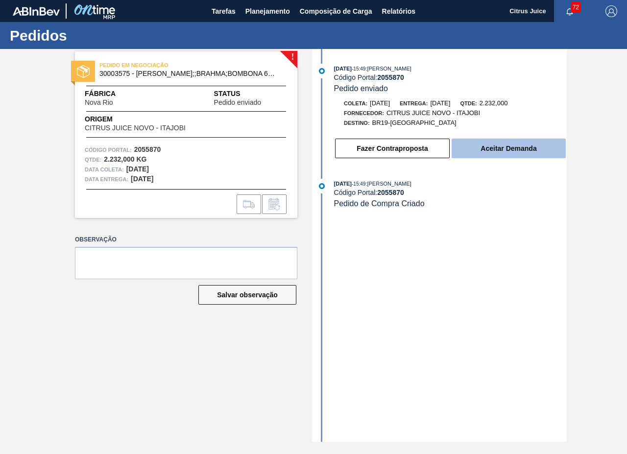
click at [488, 149] on button "Aceitar Demanda" at bounding box center [509, 149] width 114 height 20
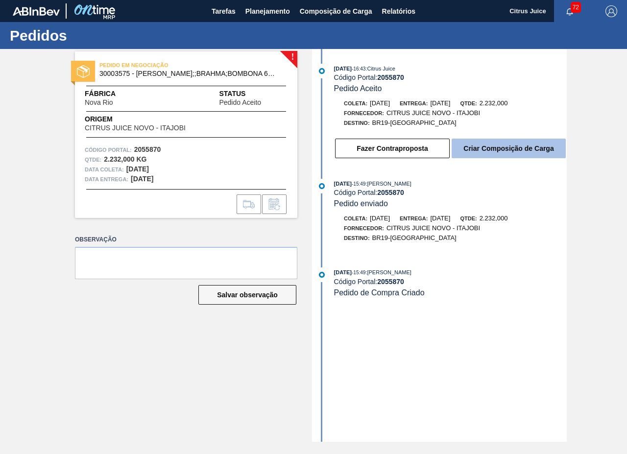
click at [498, 150] on button "Criar Composição de Carga" at bounding box center [509, 149] width 114 height 20
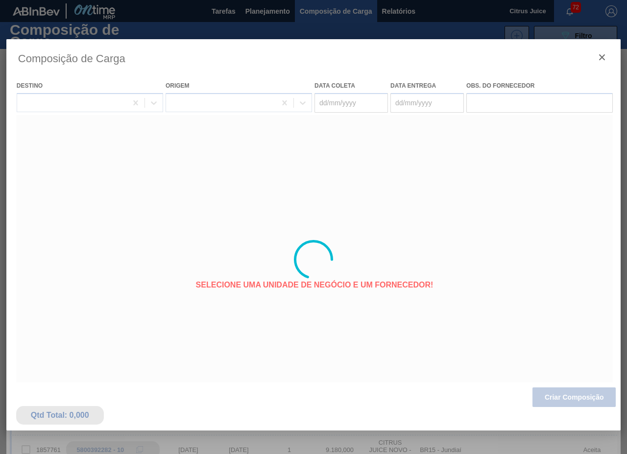
type coleta "[DATE]"
type Entrega "[DATE]"
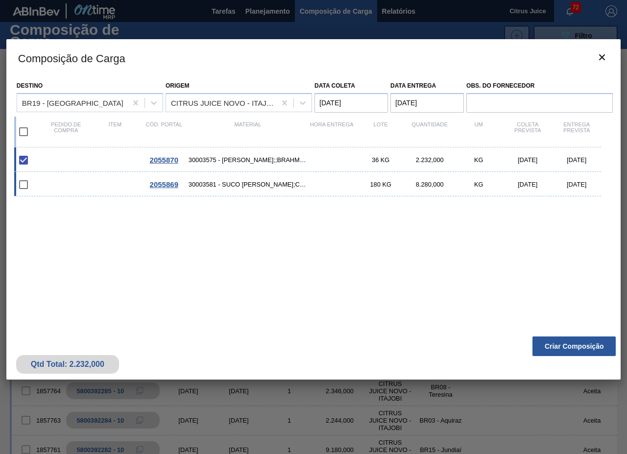
click at [72, 186] on div "2055869 30003581 - SUCO CONCENT LIMAO;CLARIFIC.C/SO2;PEPSI; 180 KG 8.280,000 KG…" at bounding box center [307, 184] width 587 height 24
checkbox input "true"
click at [563, 351] on button "Criar Composição" at bounding box center [573, 346] width 83 height 20
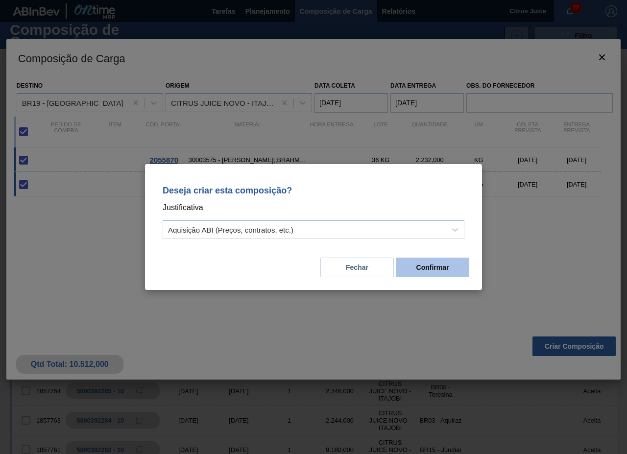
click at [427, 269] on button "Confirmar" at bounding box center [432, 268] width 73 height 20
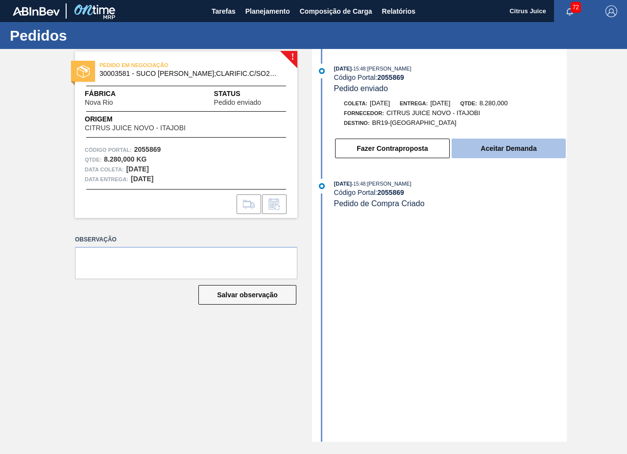
click at [502, 140] on button "Aceitar Demanda" at bounding box center [509, 149] width 114 height 20
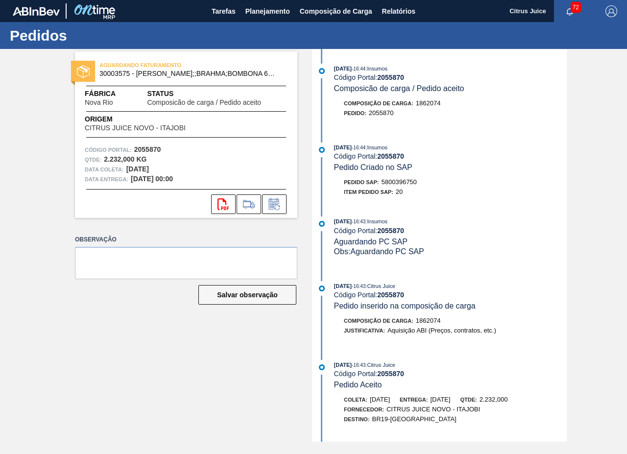
click at [402, 180] on span "5800396750" at bounding box center [398, 181] width 35 height 7
copy span "5800396750"
drag, startPoint x: 260, startPoint y: 9, endPoint x: 254, endPoint y: 22, distance: 14.5
click at [260, 9] on span "Planejamento" at bounding box center [267, 11] width 45 height 12
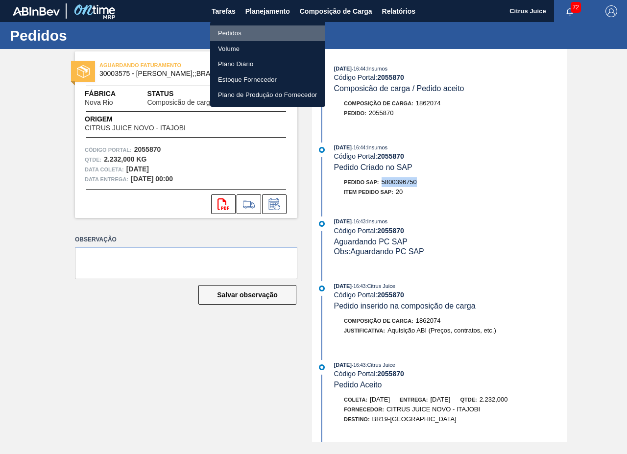
click at [238, 33] on li "Pedidos" at bounding box center [267, 33] width 115 height 16
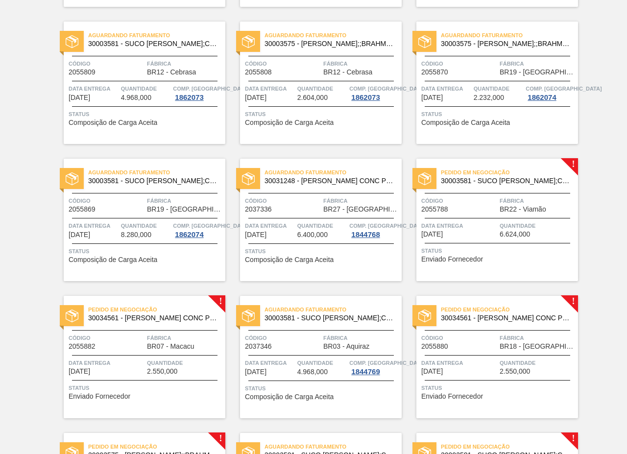
scroll to position [1156, 0]
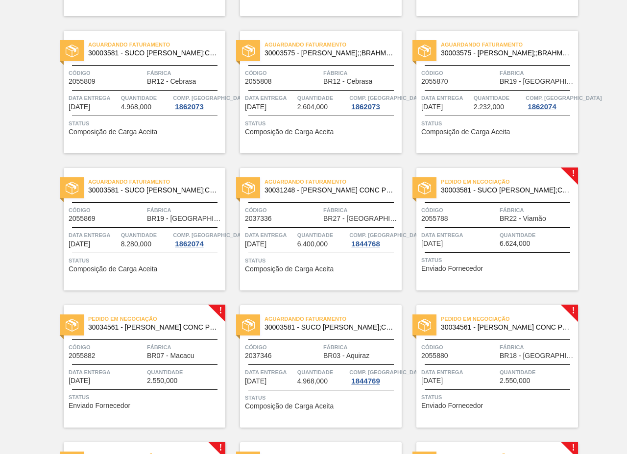
click at [513, 195] on div "Pedido em Negociação 30003581 - SUCO CONCENT LIMAO;CLARIFIC.C/SO2;PEPSI;" at bounding box center [497, 186] width 162 height 22
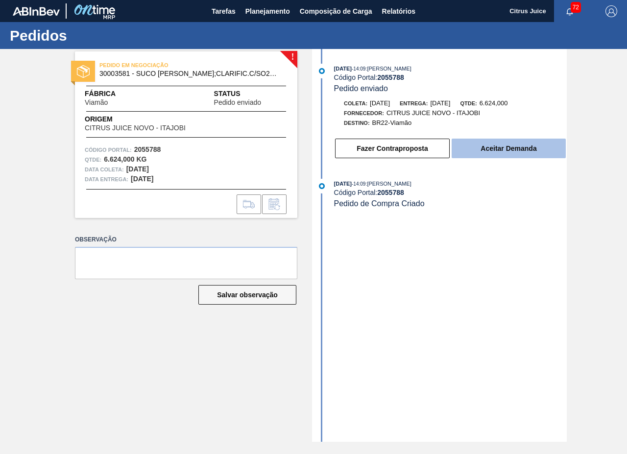
click at [506, 149] on button "Aceitar Demanda" at bounding box center [509, 149] width 114 height 20
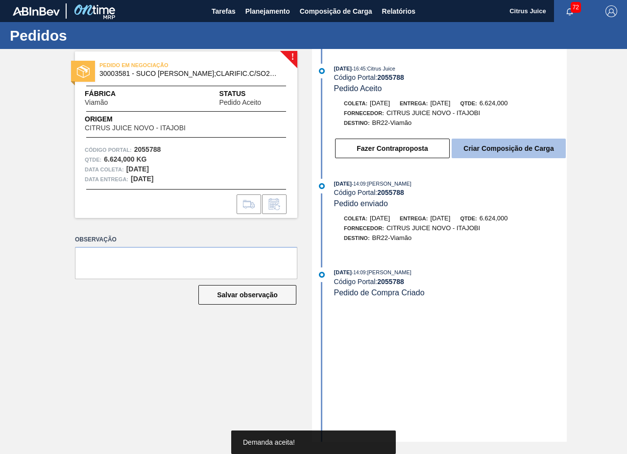
click at [497, 149] on button "Criar Composição de Carga" at bounding box center [509, 149] width 114 height 20
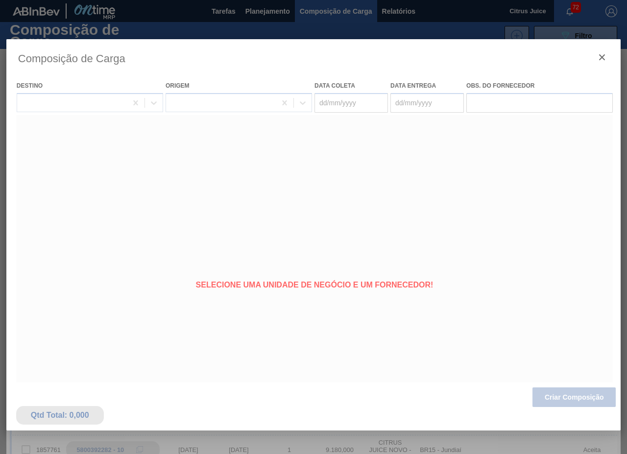
type coleta "[DATE]"
type Entrega "[DATE]"
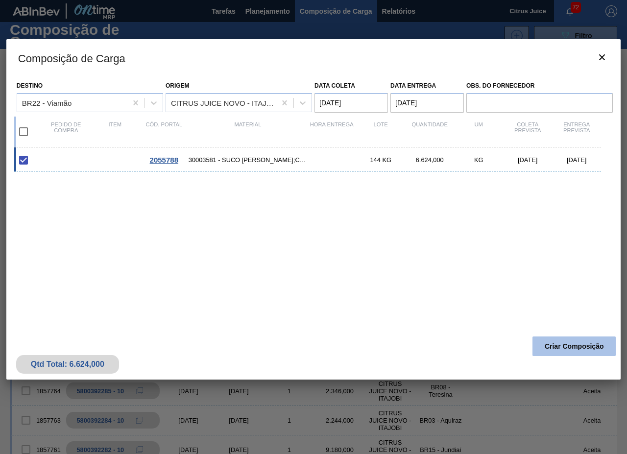
click at [556, 353] on button "Criar Composição" at bounding box center [573, 346] width 83 height 20
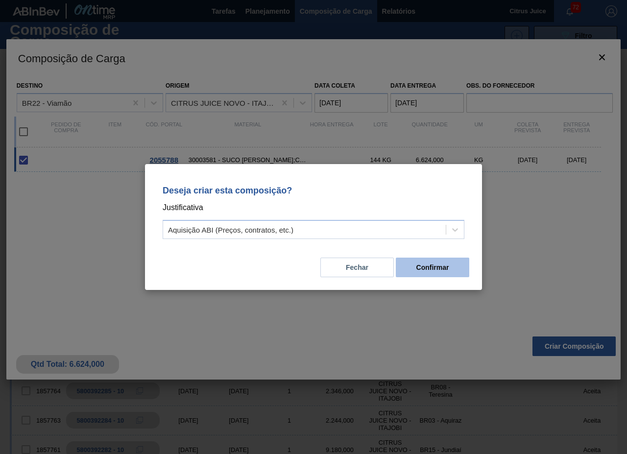
click at [438, 268] on button "Confirmar" at bounding box center [432, 268] width 73 height 20
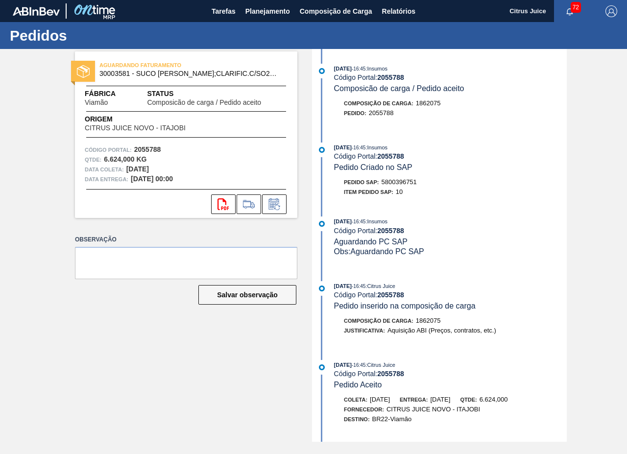
click at [406, 177] on div "[DATE] 16:45 : Insumos Código Portal: 2055788 Pedido Criado no SAP Pedido SAP: …" at bounding box center [440, 172] width 252 height 59
click at [405, 182] on span "5800396751" at bounding box center [398, 181] width 35 height 7
copy span "5800396751"
click at [275, 7] on span "Planejamento" at bounding box center [267, 11] width 45 height 12
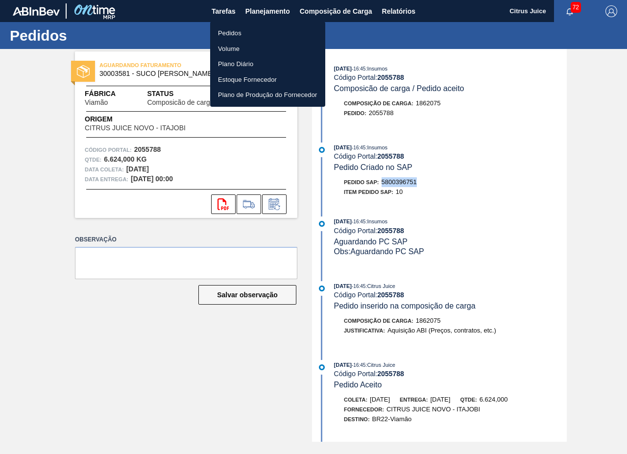
click at [232, 30] on li "Pedidos" at bounding box center [267, 33] width 115 height 16
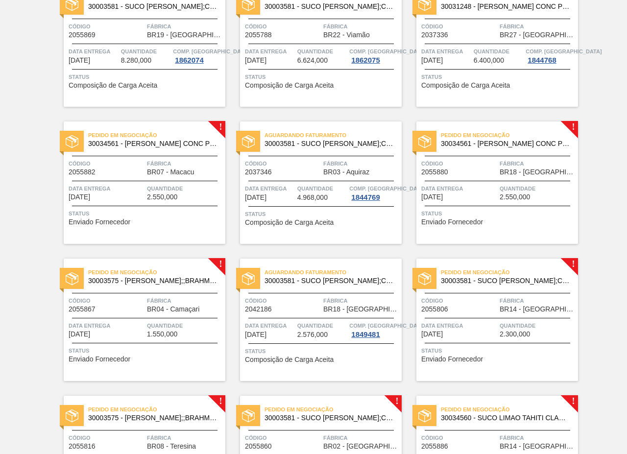
scroll to position [1322, 0]
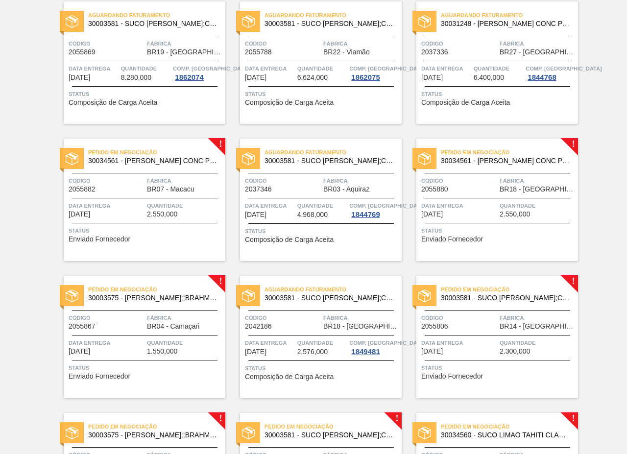
click at [163, 183] on span "Fábrica" at bounding box center [185, 181] width 76 height 10
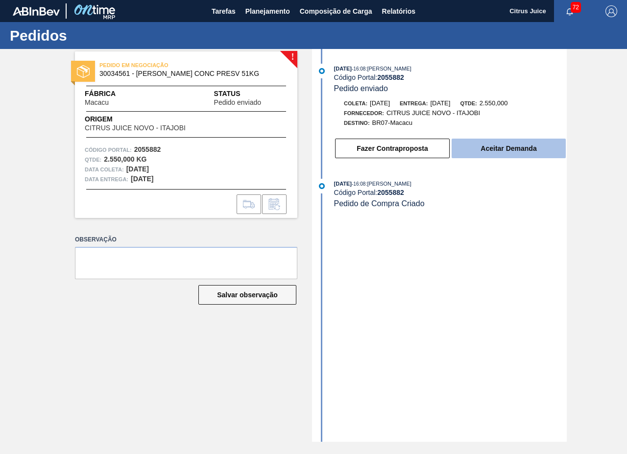
click at [500, 152] on button "Aceitar Demanda" at bounding box center [509, 149] width 114 height 20
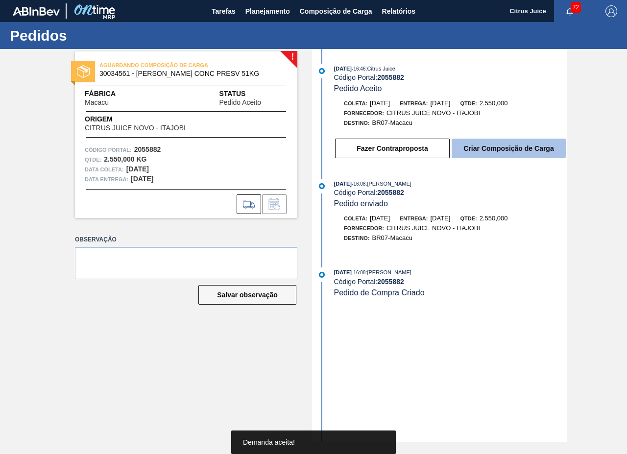
click at [482, 154] on button "Criar Composição de Carga" at bounding box center [509, 149] width 114 height 20
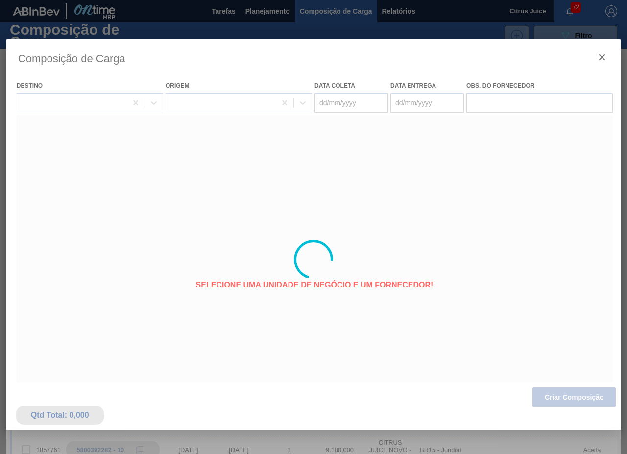
type coleta "[DATE]"
type Entrega "[DATE]"
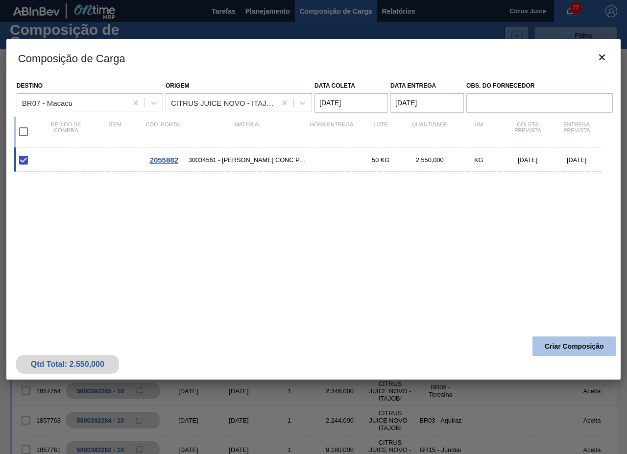
click at [548, 340] on button "Criar Composição" at bounding box center [573, 346] width 83 height 20
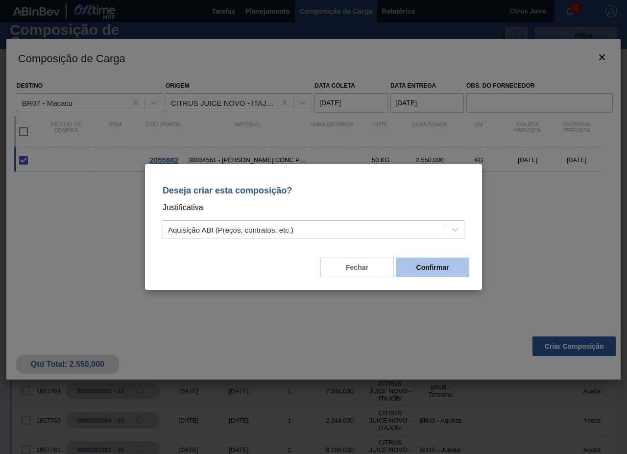
click at [454, 266] on button "Confirmar" at bounding box center [432, 268] width 73 height 20
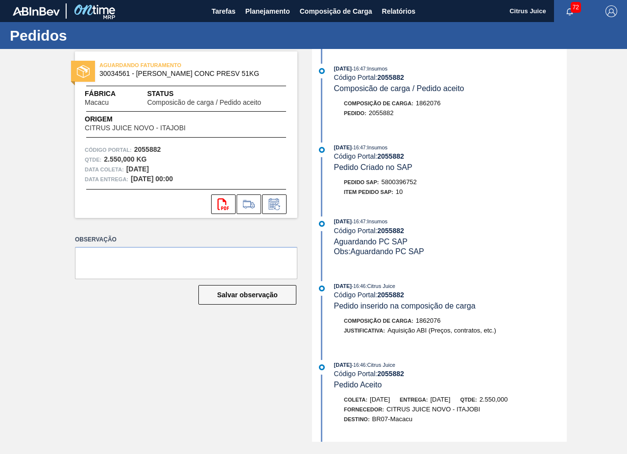
click at [413, 181] on span "5800396752" at bounding box center [398, 181] width 35 height 7
copy span "5800396752"
drag, startPoint x: 274, startPoint y: 13, endPoint x: 268, endPoint y: 29, distance: 16.9
click at [274, 13] on span "Planejamento" at bounding box center [267, 11] width 45 height 12
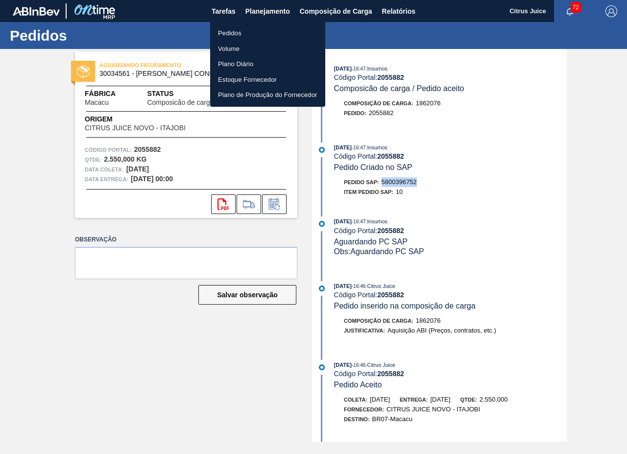
click at [239, 36] on li "Pedidos" at bounding box center [267, 33] width 115 height 16
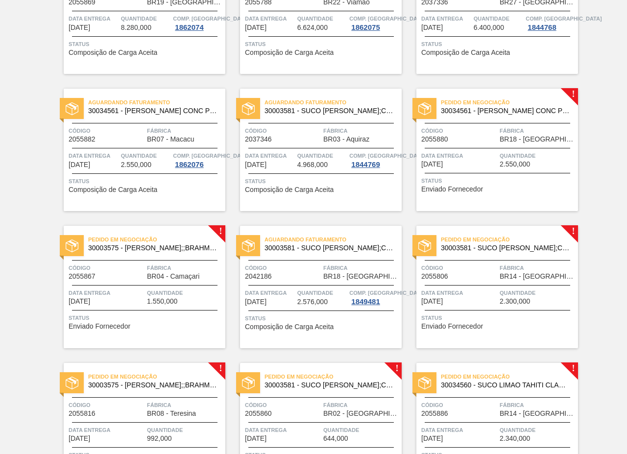
scroll to position [1371, 0]
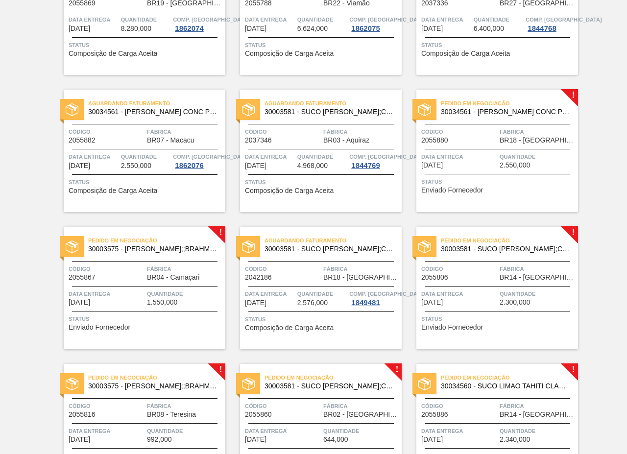
click at [528, 141] on span "BR18 - [GEOGRAPHIC_DATA]" at bounding box center [537, 140] width 76 height 7
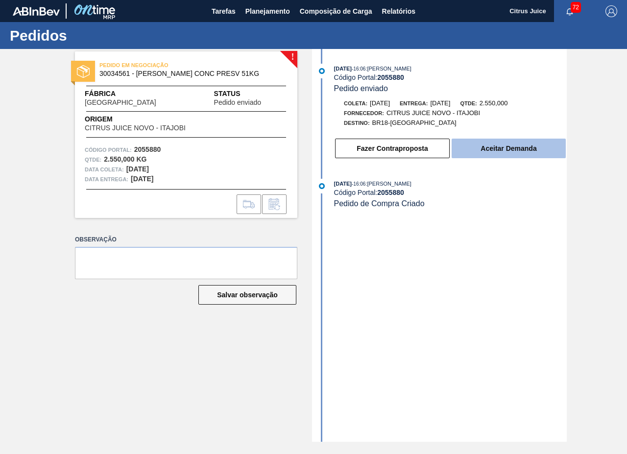
click at [530, 148] on button "Aceitar Demanda" at bounding box center [509, 149] width 114 height 20
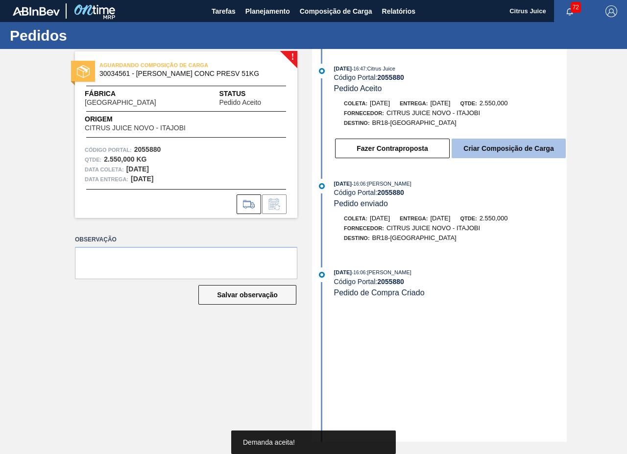
click at [492, 147] on button "Criar Composição de Carga" at bounding box center [509, 149] width 114 height 20
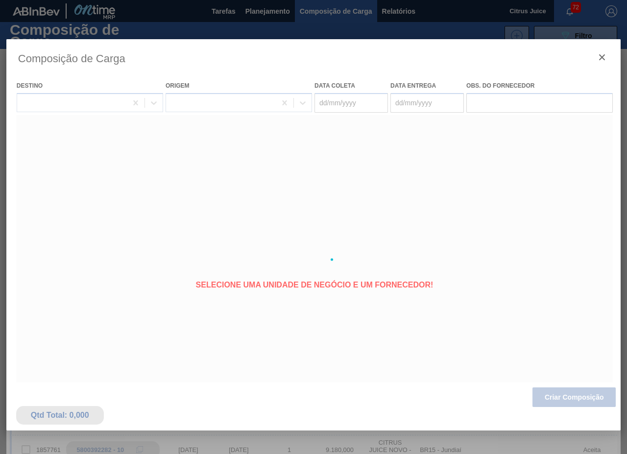
type coleta "[DATE]"
type Entrega "[DATE]"
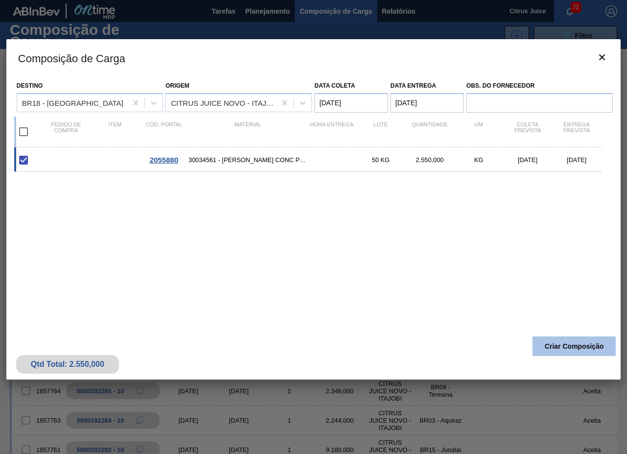
click at [560, 350] on button "Criar Composição" at bounding box center [573, 346] width 83 height 20
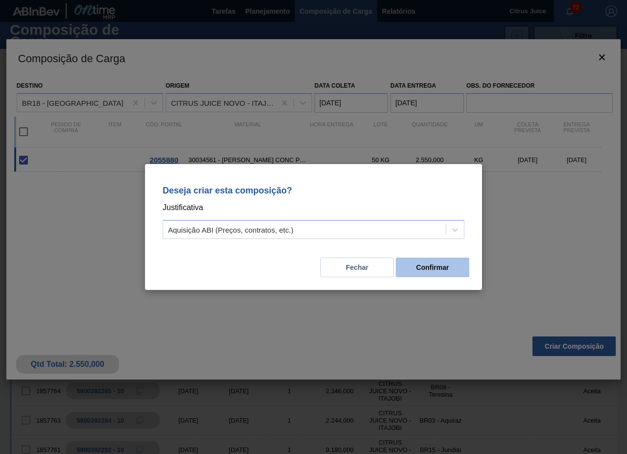
click at [438, 260] on button "Confirmar" at bounding box center [432, 268] width 73 height 20
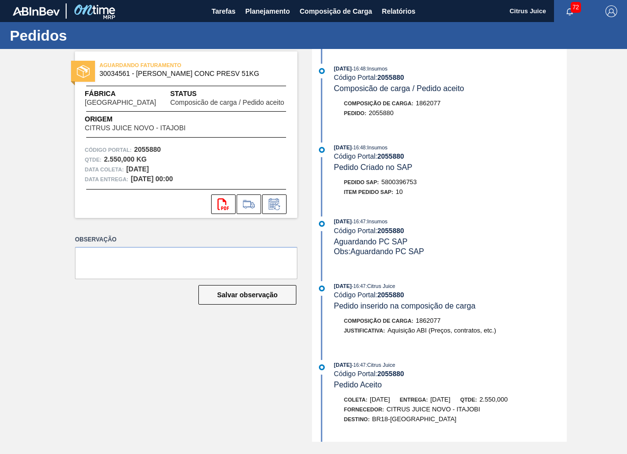
click at [404, 181] on span "5800396753" at bounding box center [398, 181] width 35 height 7
click at [404, 182] on span "5800396753" at bounding box center [398, 181] width 35 height 7
copy span "5800396753"
click at [266, 13] on span "Planejamento" at bounding box center [267, 11] width 45 height 12
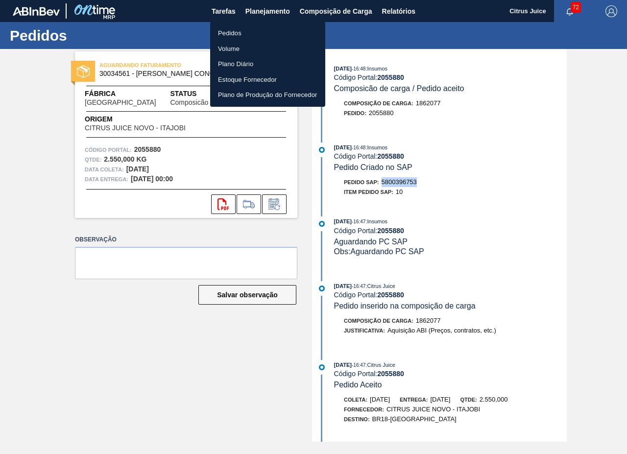
click at [232, 30] on li "Pedidos" at bounding box center [267, 33] width 115 height 16
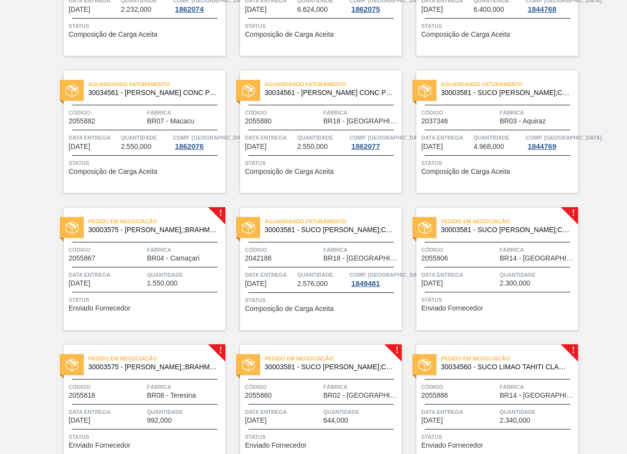
scroll to position [1547, 0]
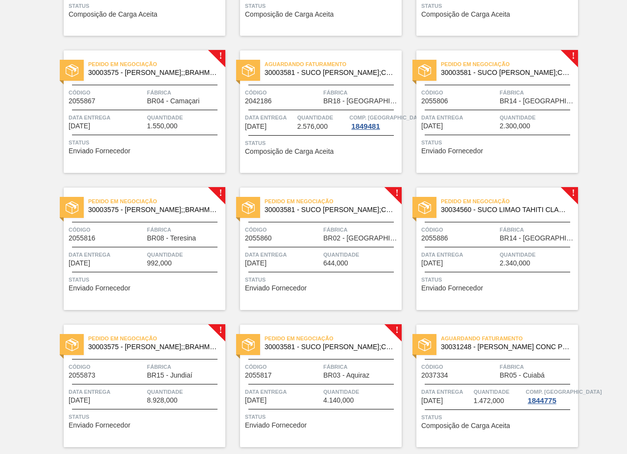
click at [171, 99] on span "BR04 - Camaçari" at bounding box center [173, 100] width 52 height 7
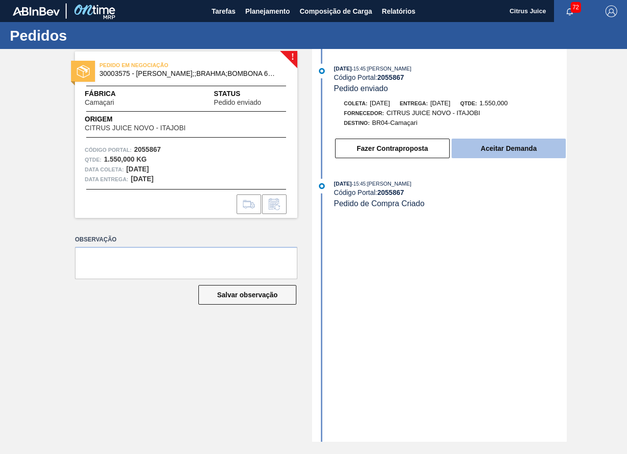
click at [515, 144] on button "Aceitar Demanda" at bounding box center [509, 149] width 114 height 20
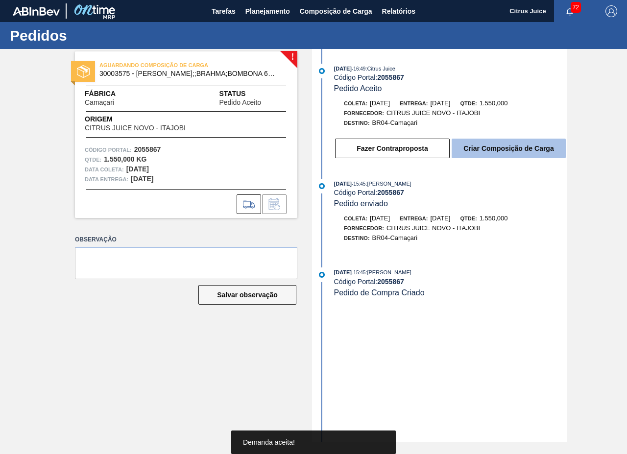
click at [511, 148] on button "Criar Composição de Carga" at bounding box center [509, 149] width 114 height 20
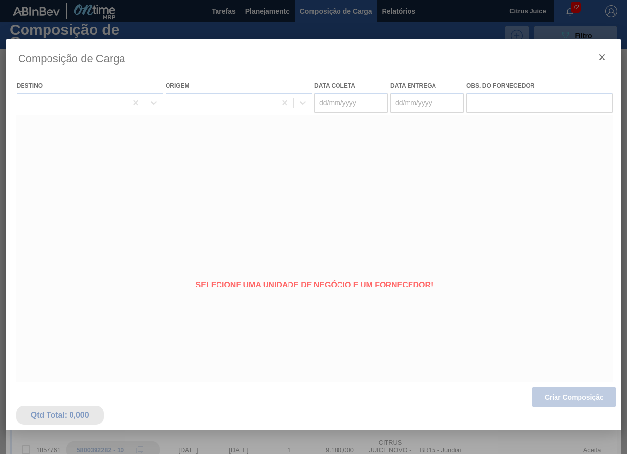
type coleta "[DATE]"
type Entrega "[DATE]"
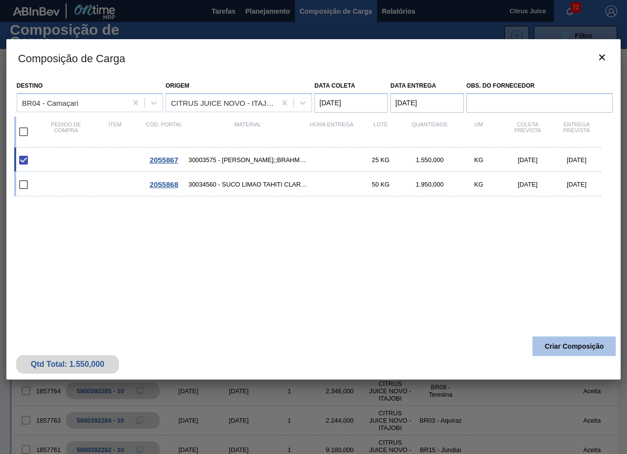
click at [564, 347] on button "Criar Composição" at bounding box center [573, 346] width 83 height 20
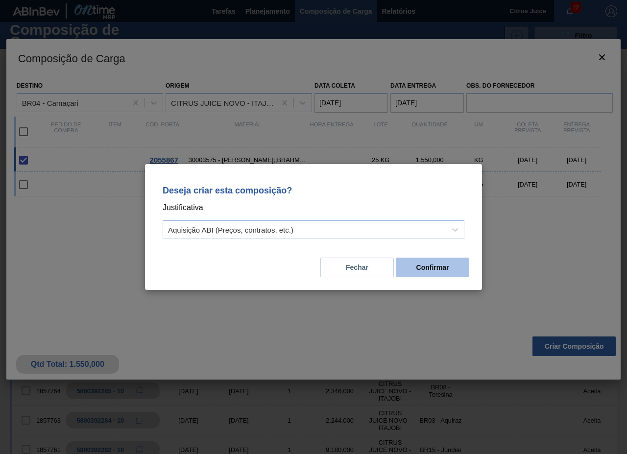
click at [447, 266] on button "Confirmar" at bounding box center [432, 268] width 73 height 20
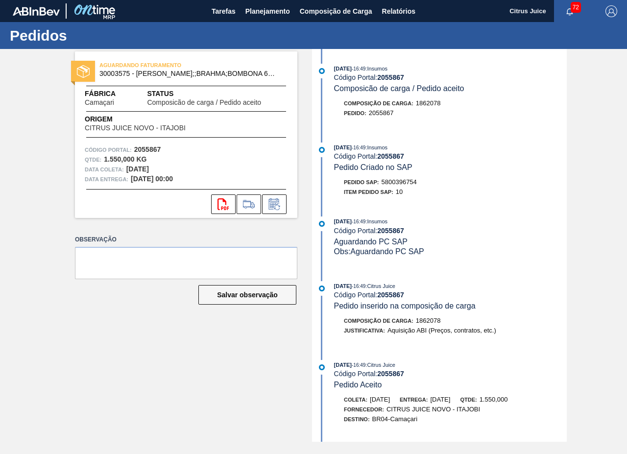
click at [411, 181] on span "5800396754" at bounding box center [398, 181] width 35 height 7
copy span "5800396754"
click at [266, 8] on span "Planejamento" at bounding box center [267, 11] width 45 height 12
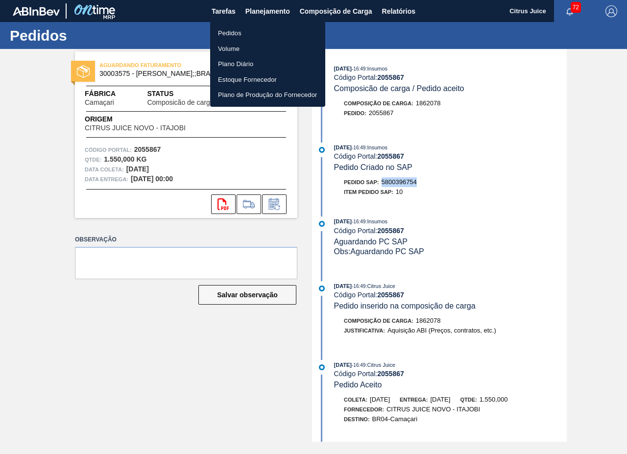
click at [237, 34] on li "Pedidos" at bounding box center [267, 33] width 115 height 16
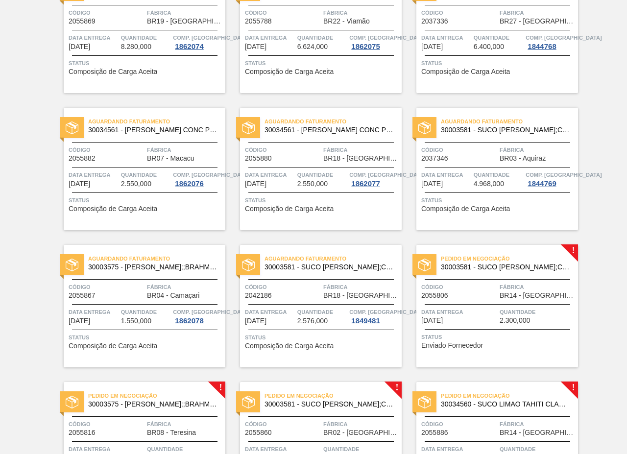
scroll to position [1518, 0]
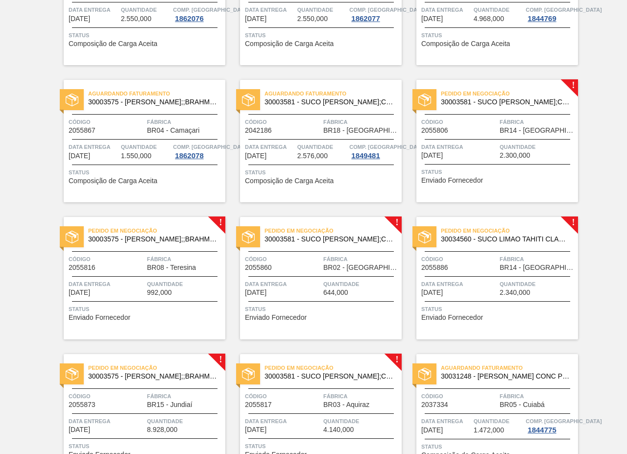
click at [487, 142] on span "Data Entrega" at bounding box center [459, 147] width 76 height 10
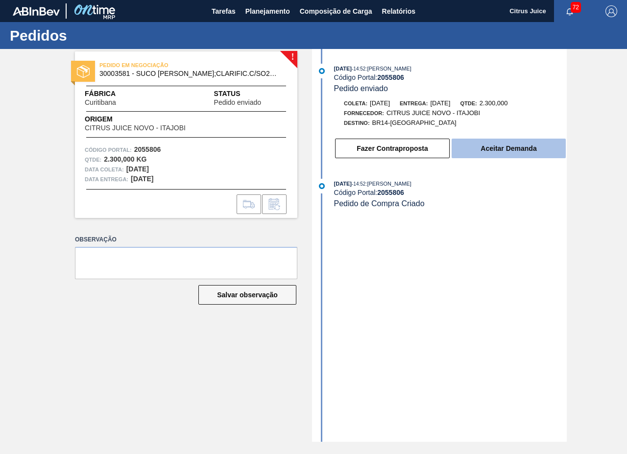
click at [514, 143] on button "Aceitar Demanda" at bounding box center [509, 149] width 114 height 20
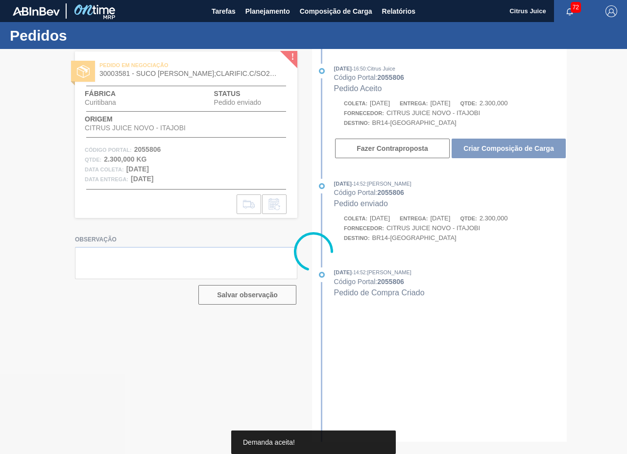
click at [497, 145] on div at bounding box center [313, 251] width 627 height 405
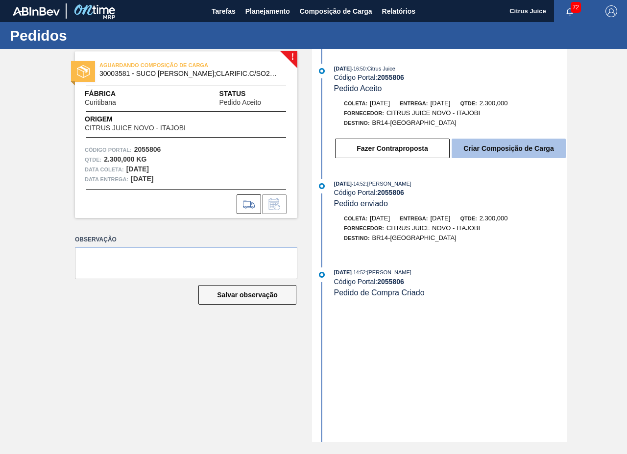
click at [496, 147] on button "Criar Composição de Carga" at bounding box center [509, 149] width 114 height 20
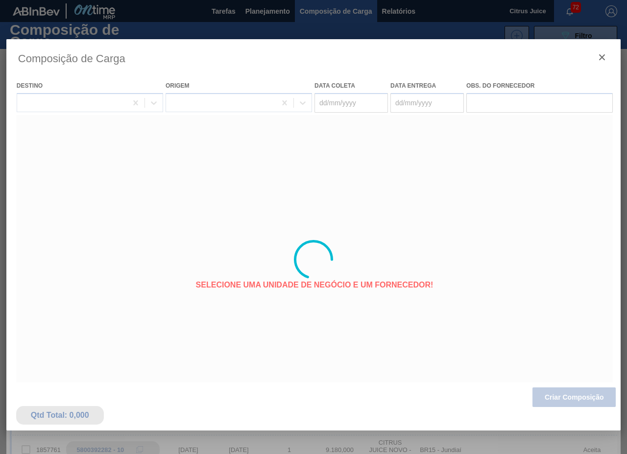
type coleta "[DATE]"
type Entrega "[DATE]"
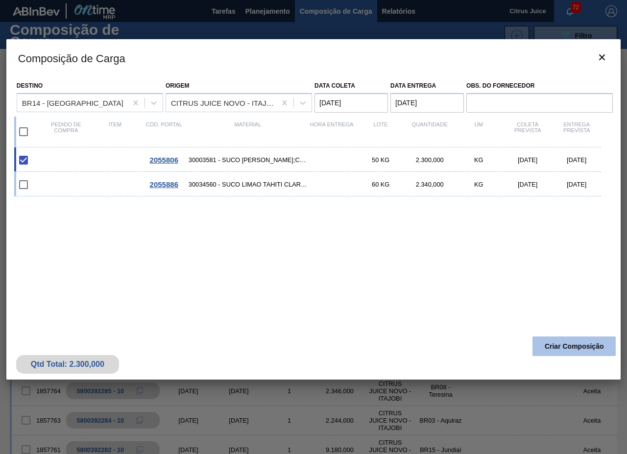
drag, startPoint x: 570, startPoint y: 345, endPoint x: 565, endPoint y: 344, distance: 5.5
click at [565, 344] on button "Criar Composição" at bounding box center [573, 346] width 83 height 20
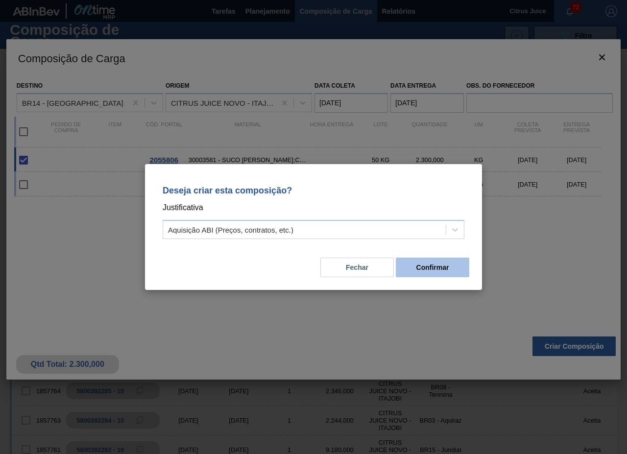
click at [443, 263] on button "Confirmar" at bounding box center [432, 268] width 73 height 20
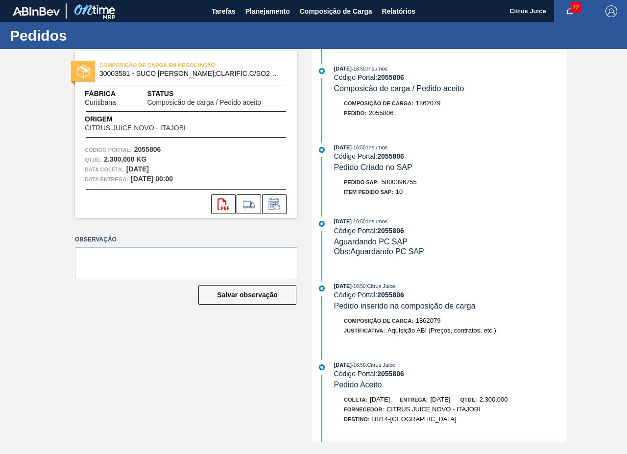
click at [413, 183] on span "5800396755" at bounding box center [398, 181] width 35 height 7
copy span "5800396755"
click at [271, 6] on span "Planejamento" at bounding box center [267, 11] width 45 height 12
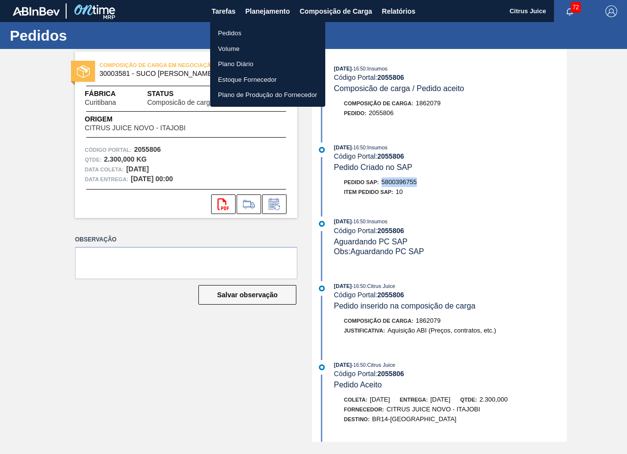
click at [251, 30] on li "Pedidos" at bounding box center [267, 33] width 115 height 16
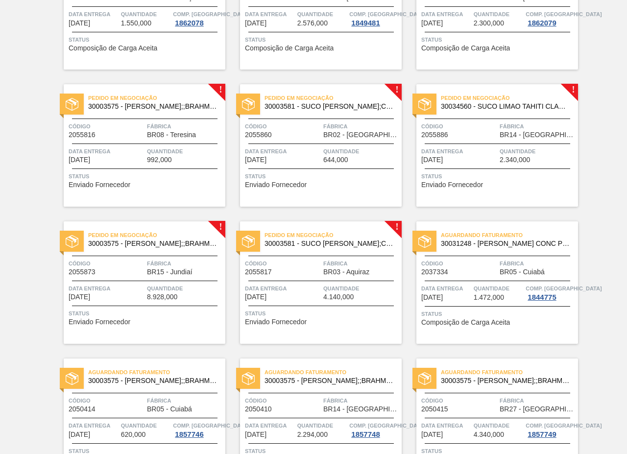
scroll to position [1714, 0]
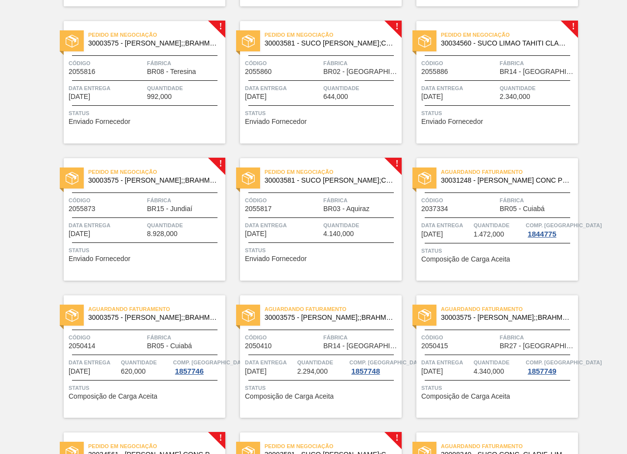
click at [155, 54] on div "Pedido em Negociação 30003575 - SUCO CONCENT LIMAO;;BRAHMA;BOMBONA 62KG; Código…" at bounding box center [145, 82] width 162 height 122
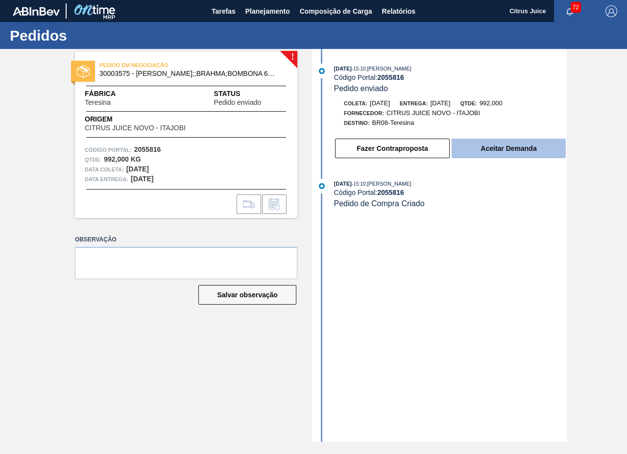
click at [525, 153] on button "Aceitar Demanda" at bounding box center [509, 149] width 114 height 20
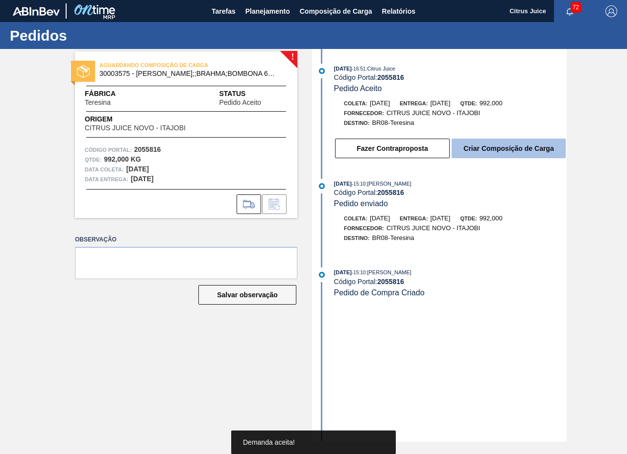
click at [489, 152] on button "Criar Composição de Carga" at bounding box center [509, 149] width 114 height 20
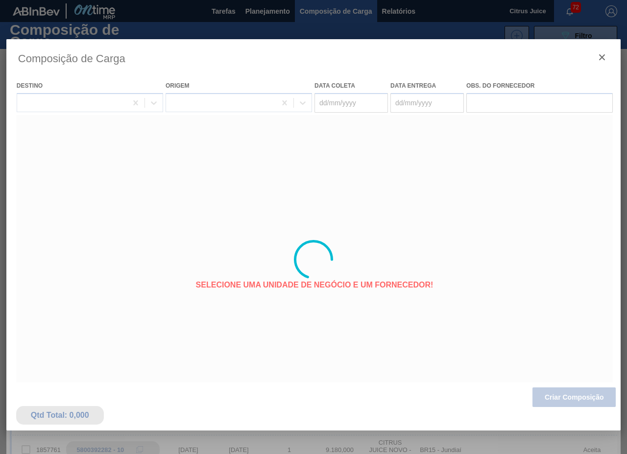
type coleta "[DATE]"
type Entrega "[DATE]"
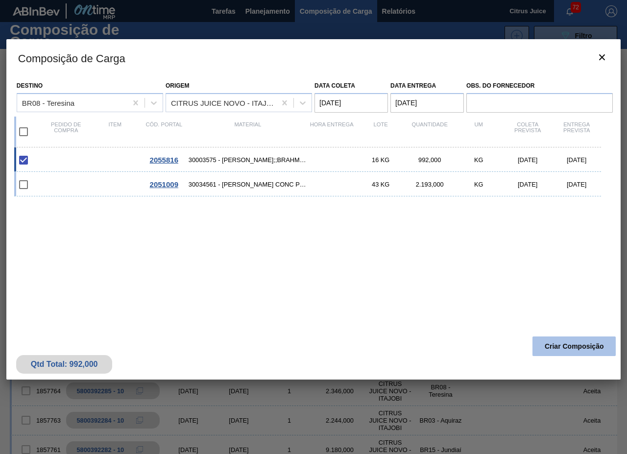
click at [570, 347] on button "Criar Composição" at bounding box center [573, 346] width 83 height 20
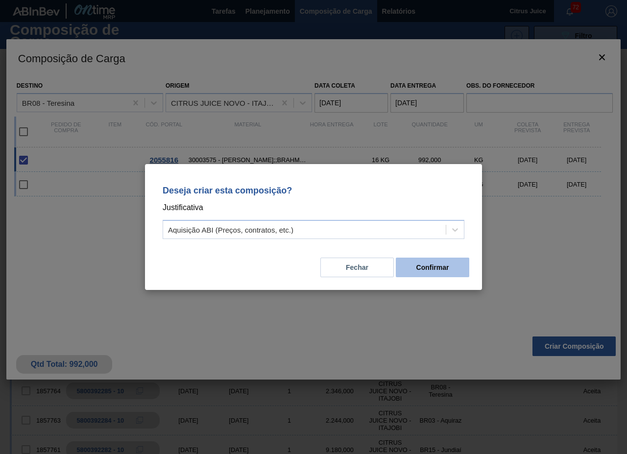
click at [437, 263] on button "Confirmar" at bounding box center [432, 268] width 73 height 20
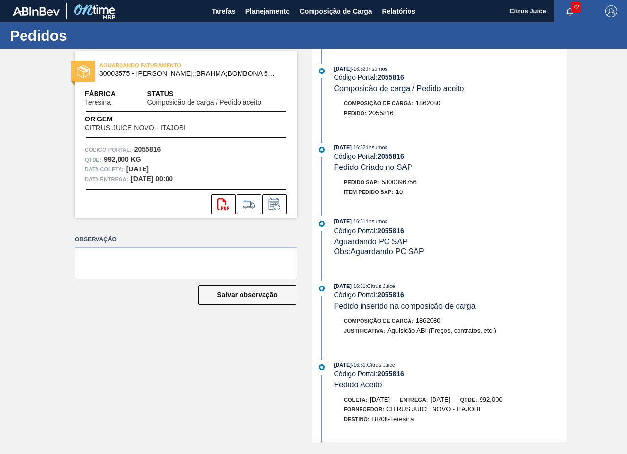
click at [414, 182] on span "5800396756" at bounding box center [398, 181] width 35 height 7
copy span "5800396756"
drag, startPoint x: 260, startPoint y: 9, endPoint x: 258, endPoint y: 26, distance: 17.3
click at [260, 9] on span "Planejamento" at bounding box center [267, 11] width 45 height 12
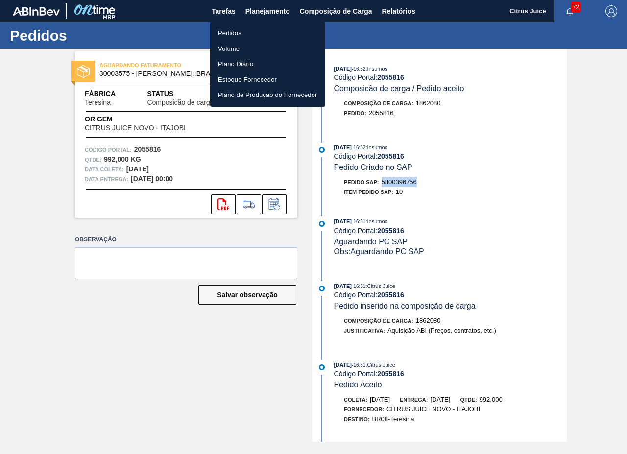
click at [225, 30] on li "Pedidos" at bounding box center [267, 33] width 115 height 16
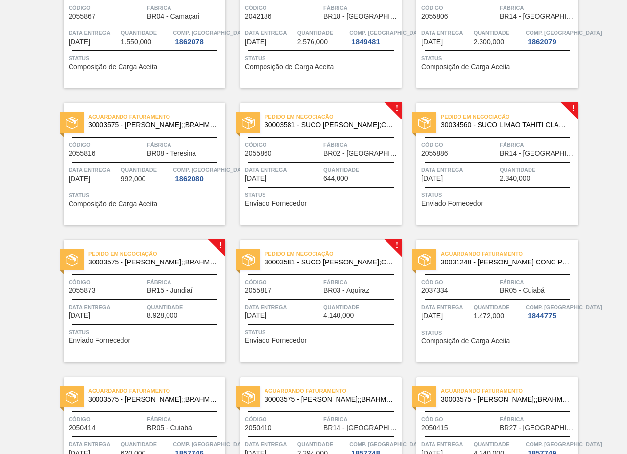
scroll to position [1596, 0]
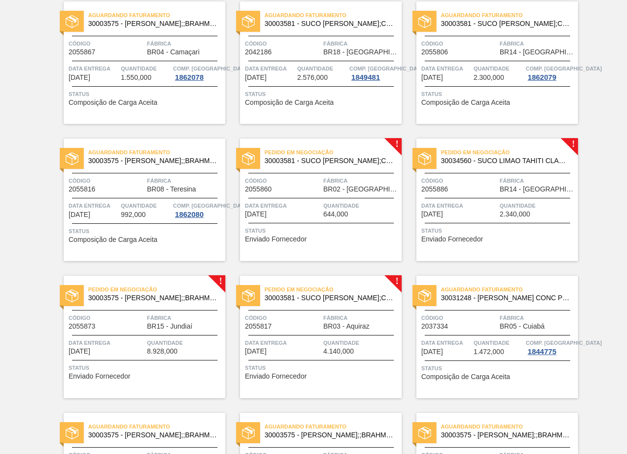
click at [336, 173] on div "Pedido em Negociação 30003581 - SUCO [PERSON_NAME];CLARIFIC.C/SO2;PEPSI; Código…" at bounding box center [321, 200] width 162 height 122
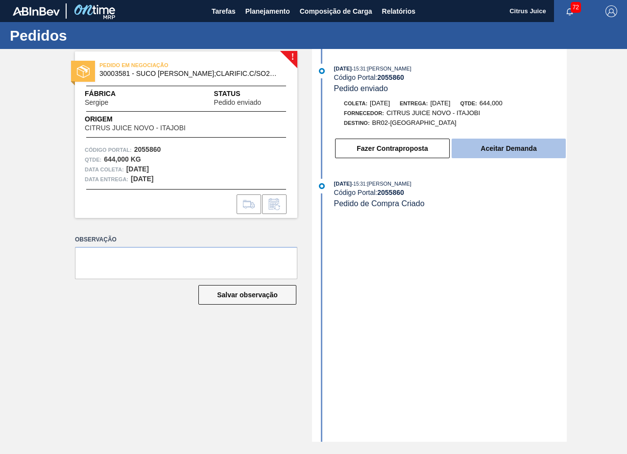
click at [497, 152] on button "Aceitar Demanda" at bounding box center [509, 149] width 114 height 20
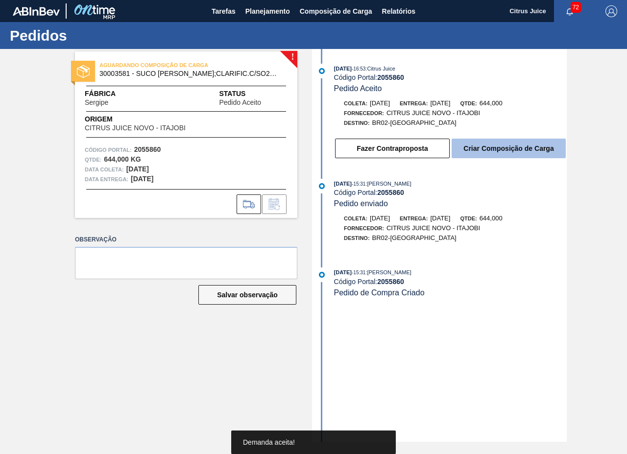
click at [509, 145] on button "Criar Composição de Carga" at bounding box center [509, 149] width 114 height 20
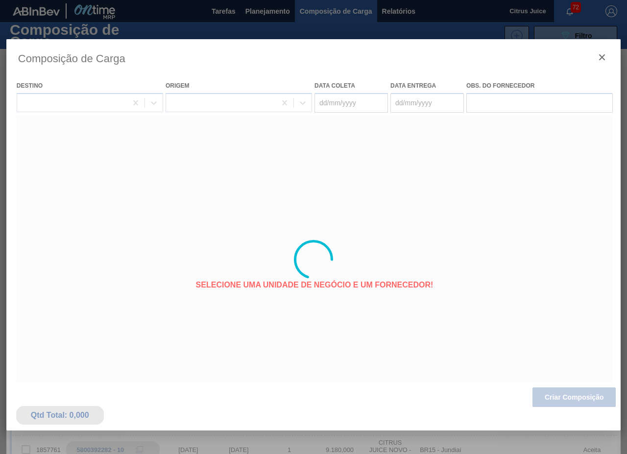
type coleta "[DATE]"
type Entrega "[DATE]"
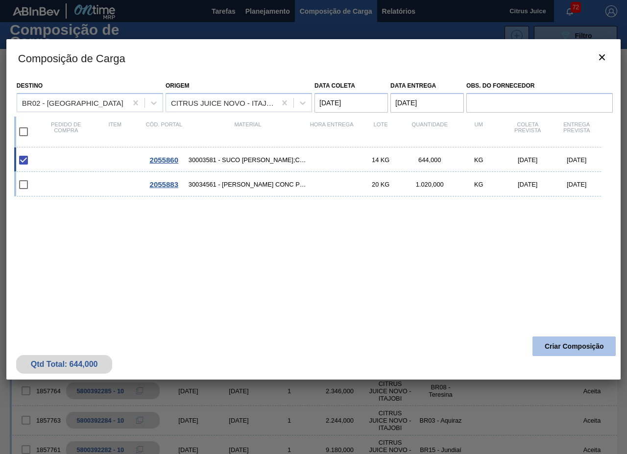
click at [540, 340] on button "Criar Composição" at bounding box center [573, 346] width 83 height 20
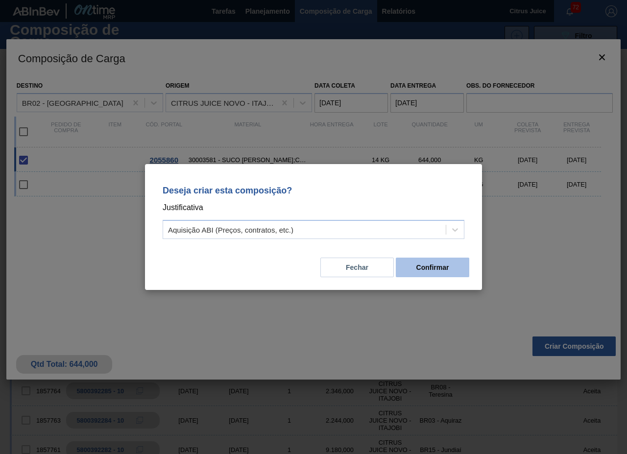
click at [430, 262] on button "Confirmar" at bounding box center [432, 268] width 73 height 20
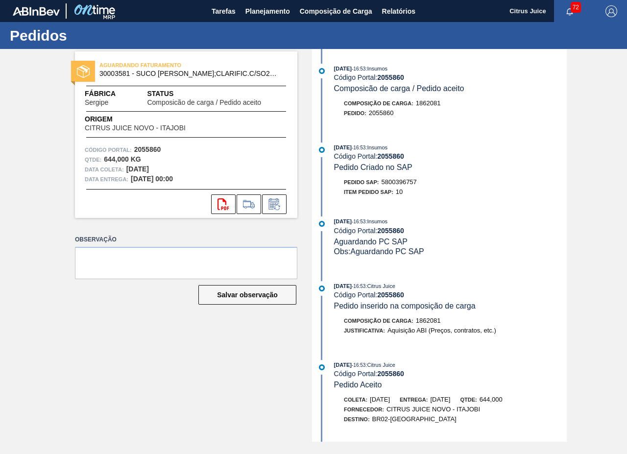
click at [413, 184] on span "5800396757" at bounding box center [398, 181] width 35 height 7
copy span "5800396757"
click at [251, 8] on span "Planejamento" at bounding box center [267, 11] width 45 height 12
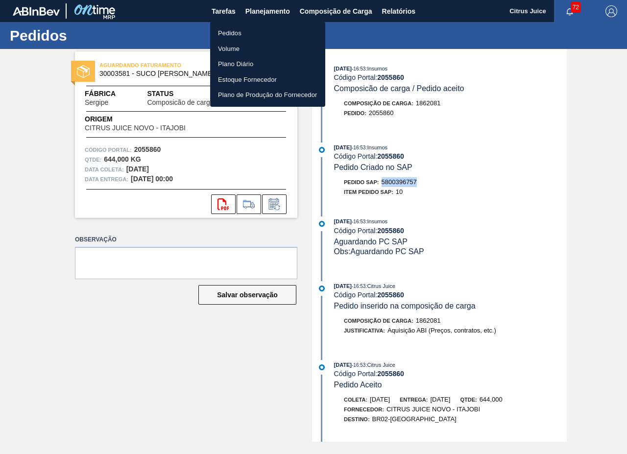
drag, startPoint x: 240, startPoint y: 32, endPoint x: 424, endPoint y: 34, distance: 183.6
click at [240, 31] on li "Pedidos" at bounding box center [267, 33] width 115 height 16
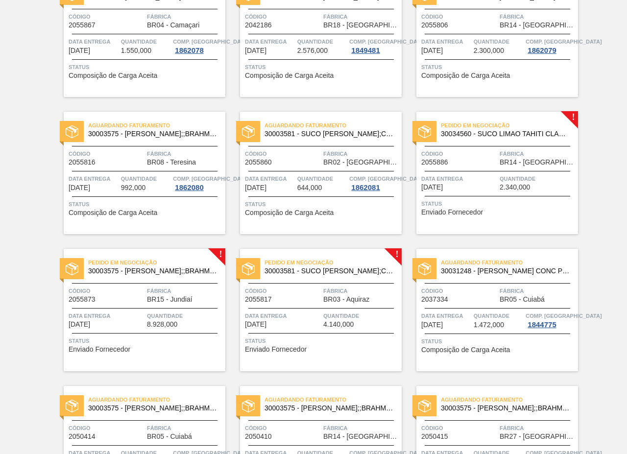
scroll to position [1665, 0]
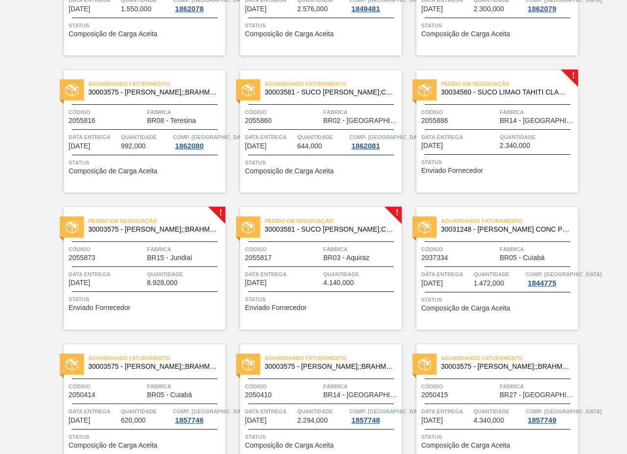
click at [501, 123] on span "BR14 - [GEOGRAPHIC_DATA]" at bounding box center [537, 120] width 76 height 7
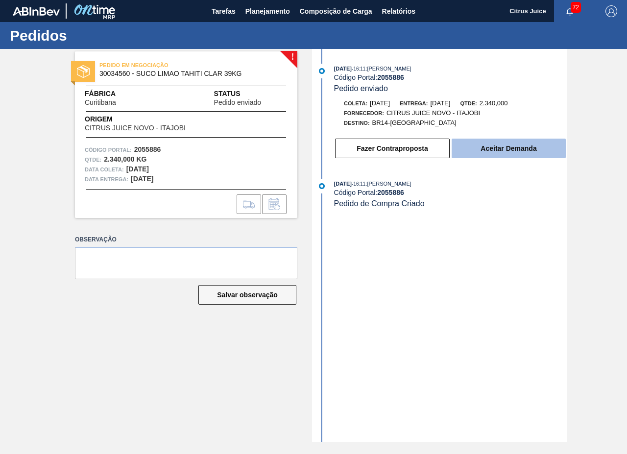
click at [524, 152] on button "Aceitar Demanda" at bounding box center [509, 149] width 114 height 20
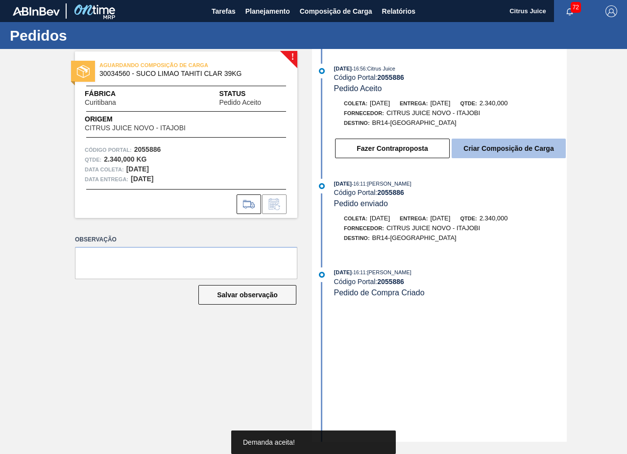
click at [497, 143] on button "Criar Composição de Carga" at bounding box center [509, 149] width 114 height 20
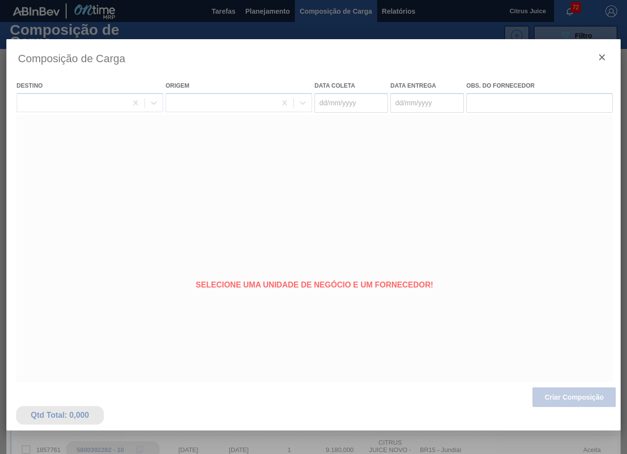
type coleta "[DATE]"
type Entrega "[DATE]"
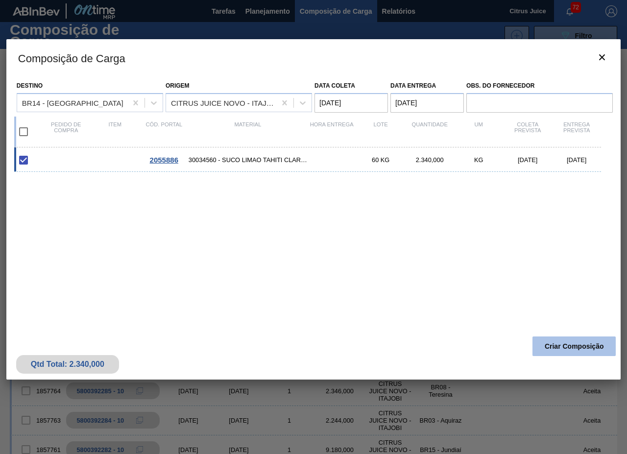
click at [559, 342] on button "Criar Composição" at bounding box center [573, 346] width 83 height 20
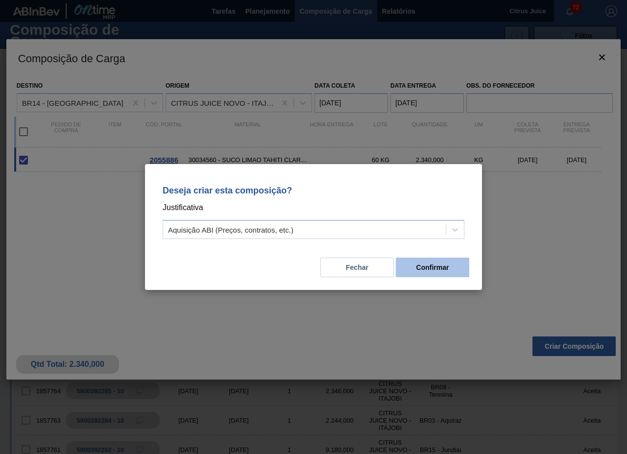
click at [431, 260] on button "Confirmar" at bounding box center [432, 268] width 73 height 20
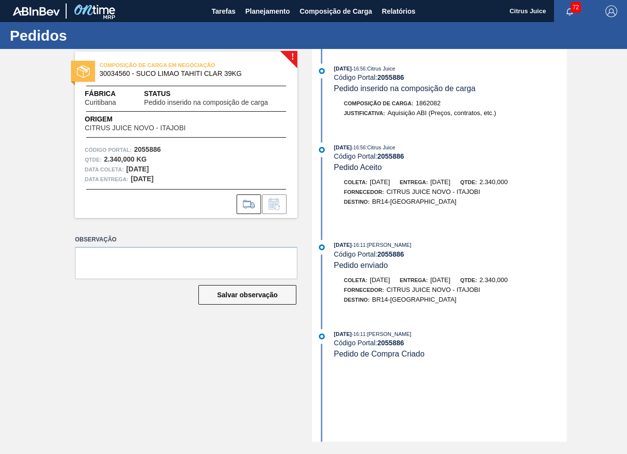
drag, startPoint x: 249, startPoint y: 6, endPoint x: 245, endPoint y: 25, distance: 19.5
click at [249, 6] on span "Planejamento" at bounding box center [267, 11] width 45 height 12
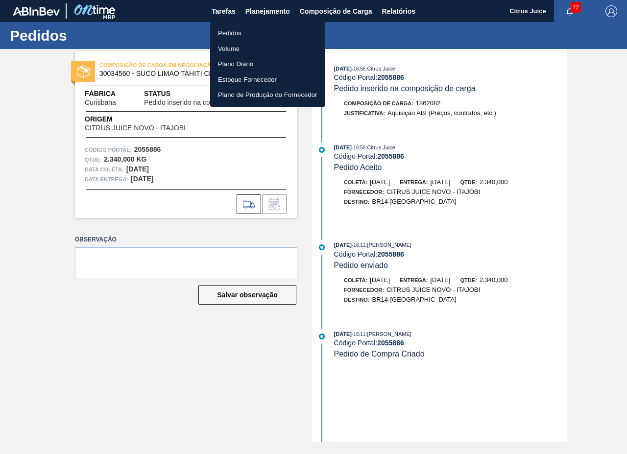
click at [231, 28] on li "Pedidos" at bounding box center [267, 33] width 115 height 16
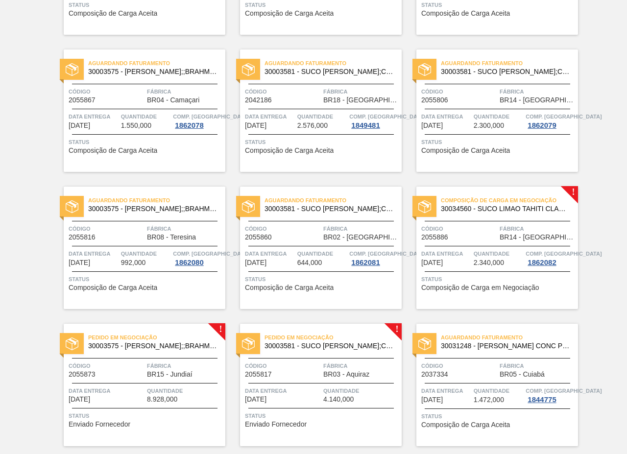
scroll to position [1596, 0]
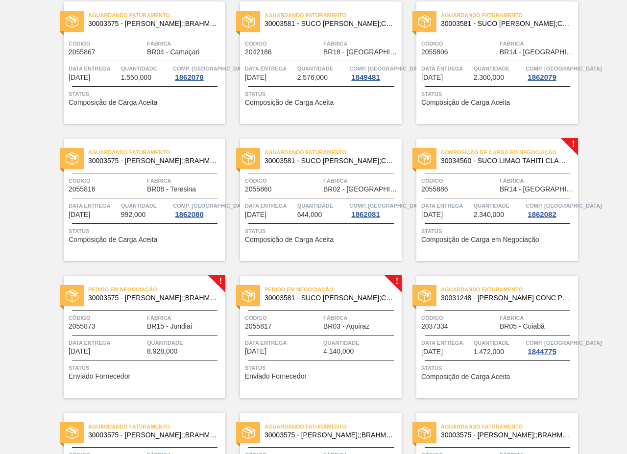
click at [500, 177] on span "Fábrica" at bounding box center [537, 181] width 76 height 10
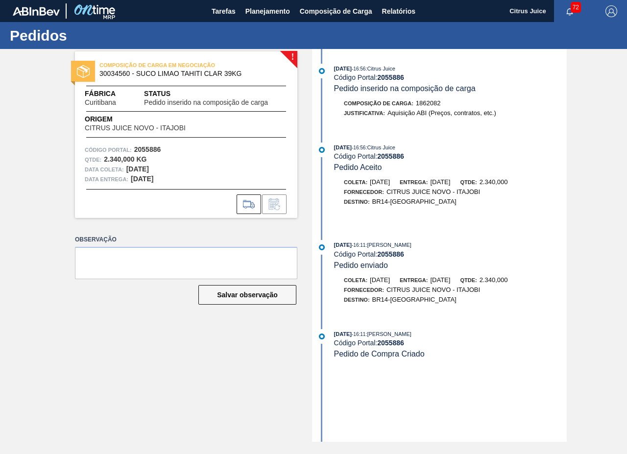
click at [501, 147] on div "[DATE] 16:56 : Citrus Juice" at bounding box center [450, 148] width 233 height 10
click at [260, 8] on span "Planejamento" at bounding box center [267, 11] width 45 height 12
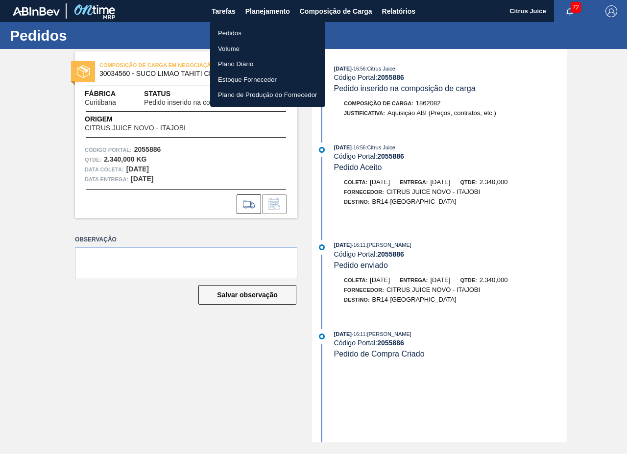
click at [234, 31] on li "Pedidos" at bounding box center [267, 33] width 115 height 16
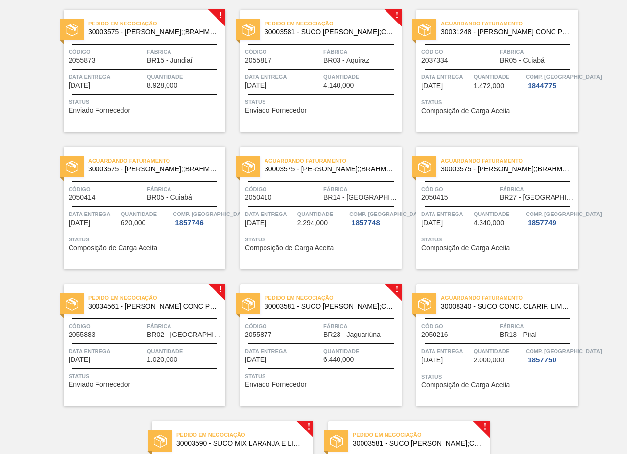
scroll to position [1665, 0]
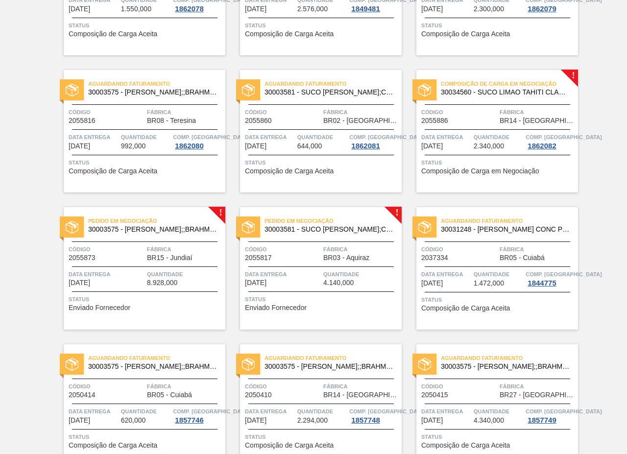
click at [147, 241] on div at bounding box center [144, 241] width 145 height 0
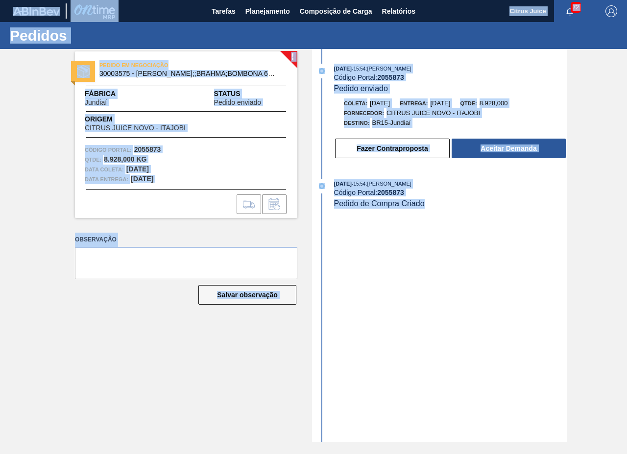
click at [323, 241] on div "15/10/2025 - 15:54 : José Albérico Código Portal: 2055873 Pedido enviado Coleta…" at bounding box center [440, 245] width 252 height 393
click at [389, 252] on div "15/10/2025 - 15:54 : José Albérico Código Portal: 2055873 Pedido enviado Coleta…" at bounding box center [440, 245] width 252 height 393
click at [482, 157] on button "Aceitar Demanda" at bounding box center [509, 149] width 114 height 20
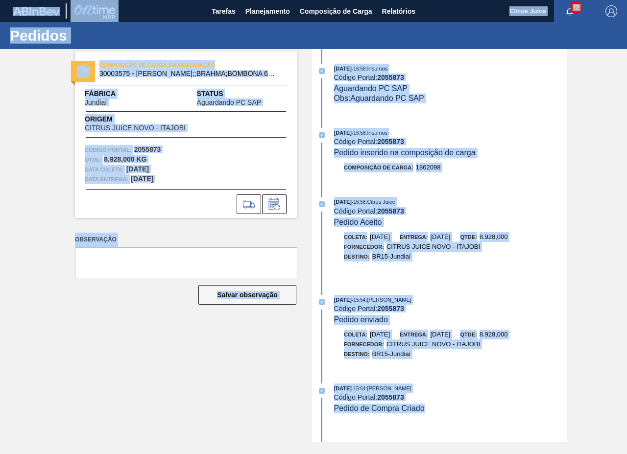
click at [502, 144] on div "Código Portal: 2055873" at bounding box center [450, 142] width 233 height 8
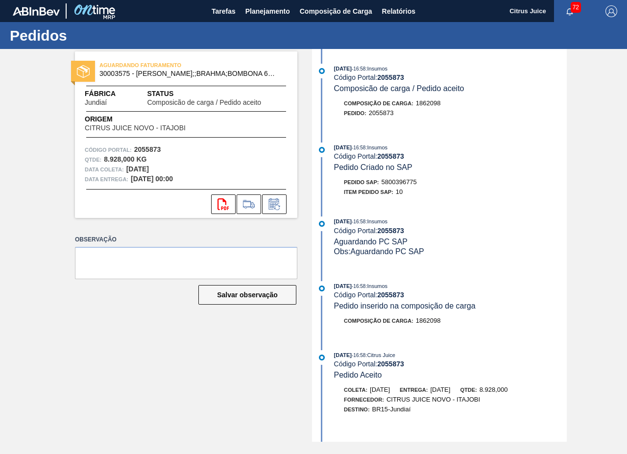
click at [408, 180] on span "5800396775" at bounding box center [398, 181] width 35 height 7
copy span "5800396775"
click at [250, 12] on span "Planejamento" at bounding box center [267, 11] width 45 height 12
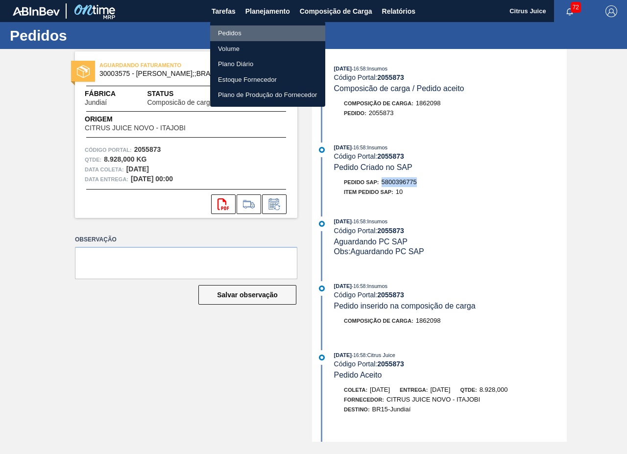
click at [238, 30] on li "Pedidos" at bounding box center [267, 33] width 115 height 16
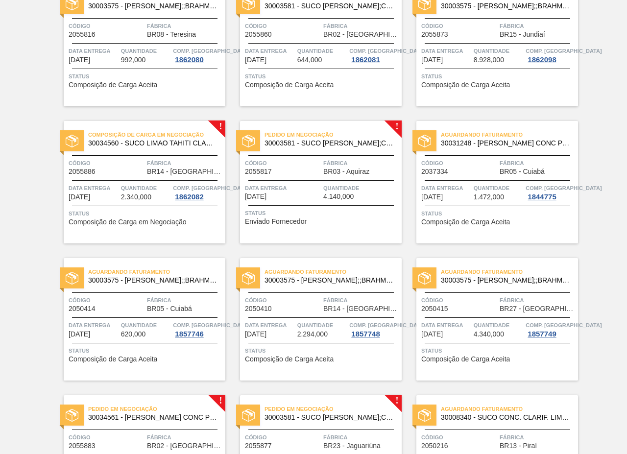
scroll to position [1694, 0]
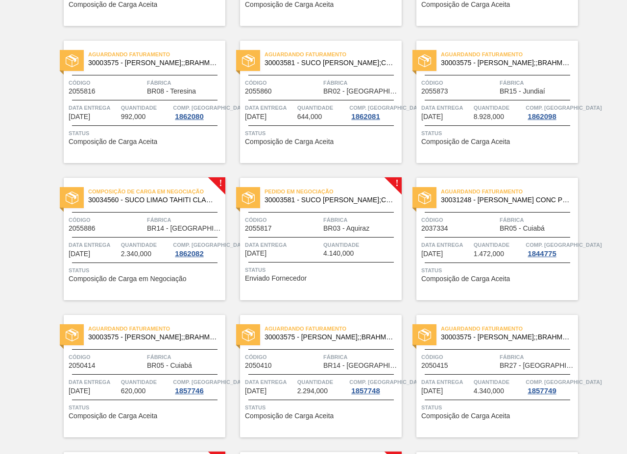
click at [346, 236] on div "Pedido em Negociação 30003581 - SUCO CONCENT LIMAO;CLARIFIC.C/SO2;PEPSI; Código…" at bounding box center [321, 239] width 162 height 122
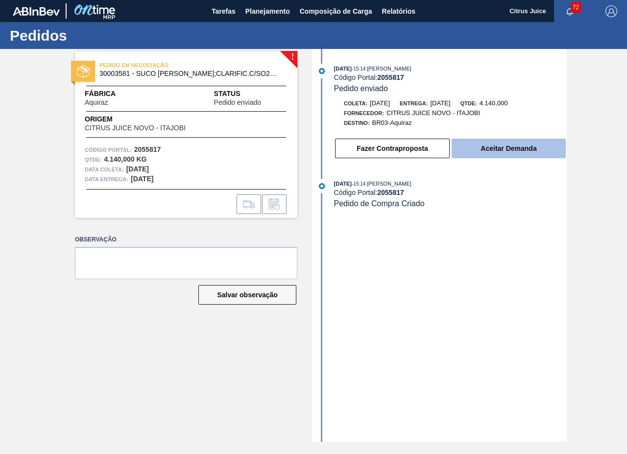
click at [490, 143] on button "Aceitar Demanda" at bounding box center [509, 149] width 114 height 20
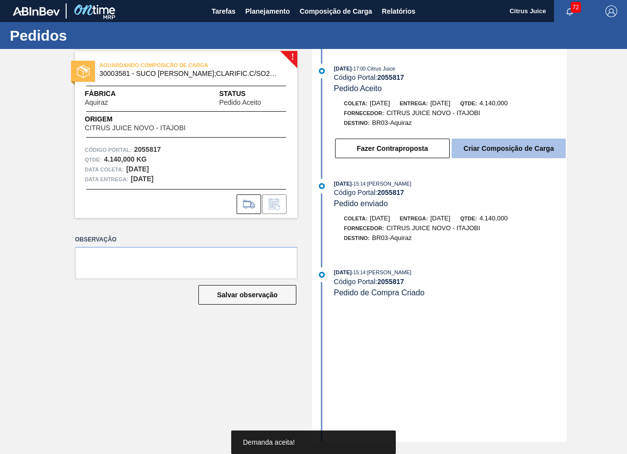
click at [491, 151] on button "Criar Composição de Carga" at bounding box center [509, 149] width 114 height 20
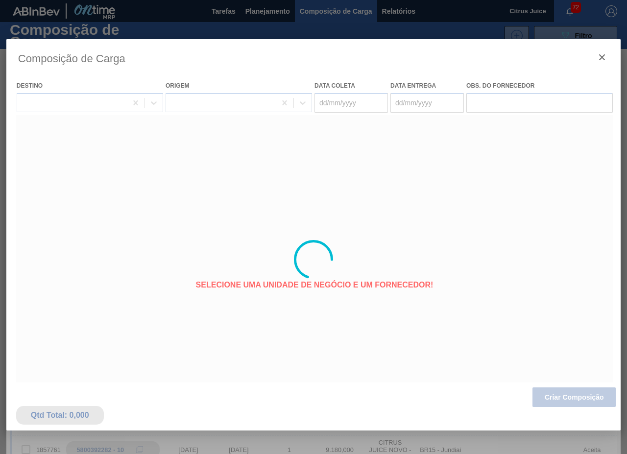
type coleta "[DATE]"
type Entrega "30/10/2025"
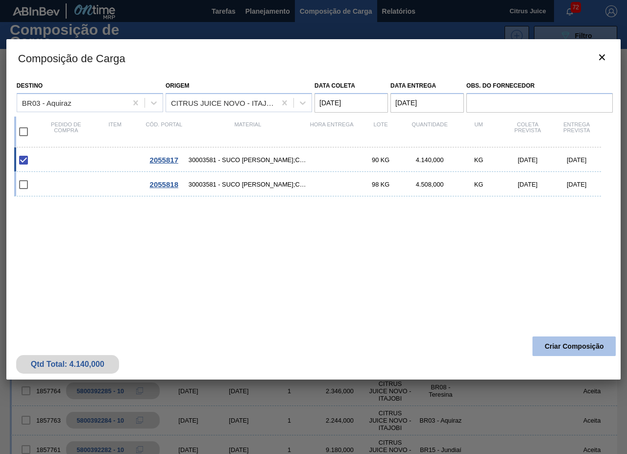
click at [578, 346] on button "Criar Composição" at bounding box center [573, 346] width 83 height 20
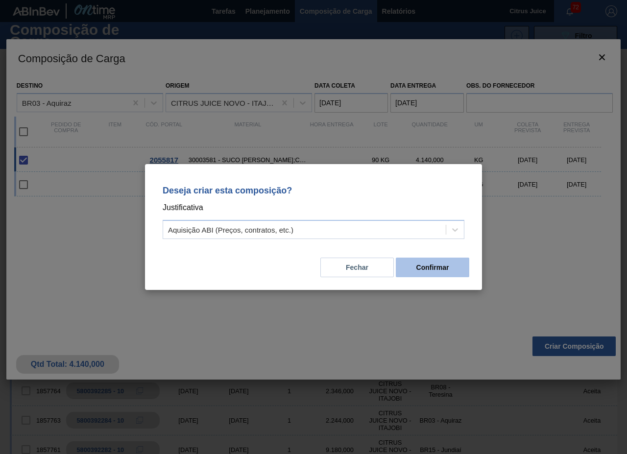
click at [420, 260] on button "Confirmar" at bounding box center [432, 268] width 73 height 20
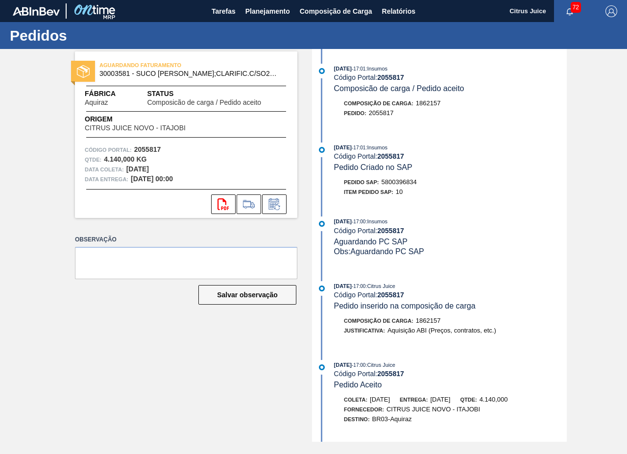
click at [406, 184] on span "5800396834" at bounding box center [398, 181] width 35 height 7
copy span "5800396834"
drag, startPoint x: 255, startPoint y: 6, endPoint x: 262, endPoint y: 25, distance: 20.1
click at [255, 6] on span "Planejamento" at bounding box center [267, 11] width 45 height 12
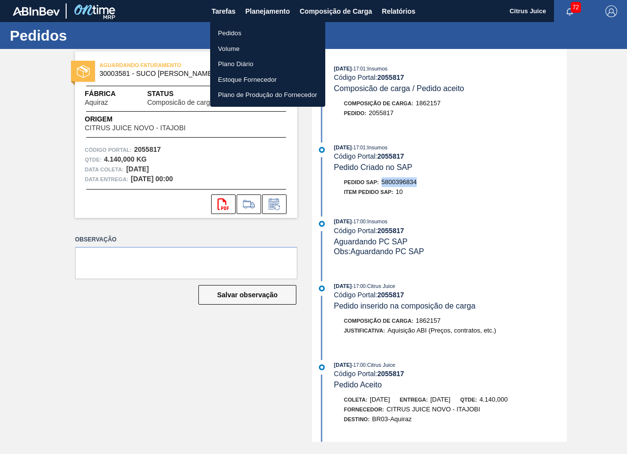
click at [233, 36] on li "Pedidos" at bounding box center [267, 33] width 115 height 16
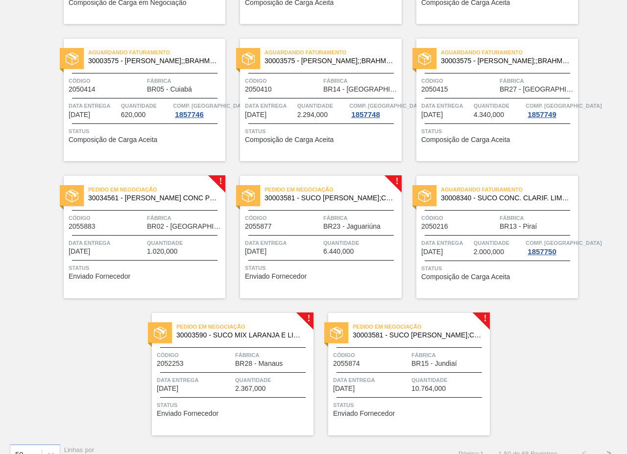
scroll to position [1988, 0]
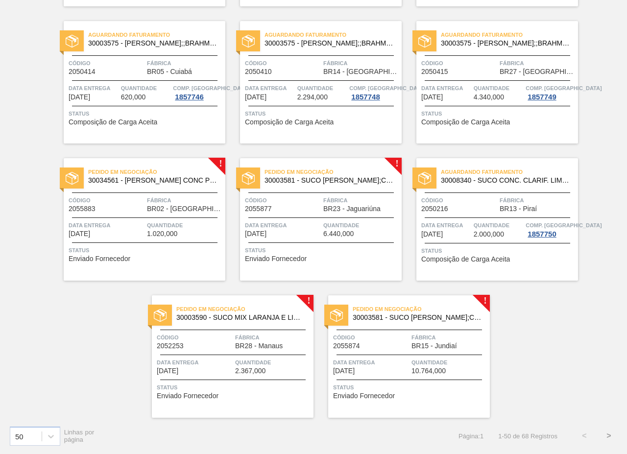
click at [180, 198] on span "Fábrica" at bounding box center [185, 200] width 76 height 10
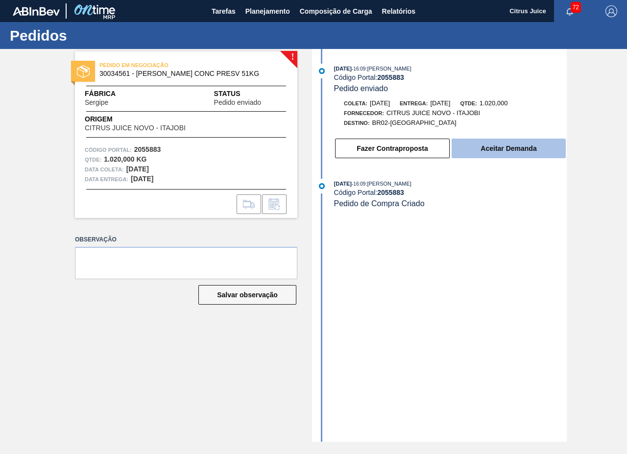
click at [526, 147] on button "Aceitar Demanda" at bounding box center [509, 149] width 114 height 20
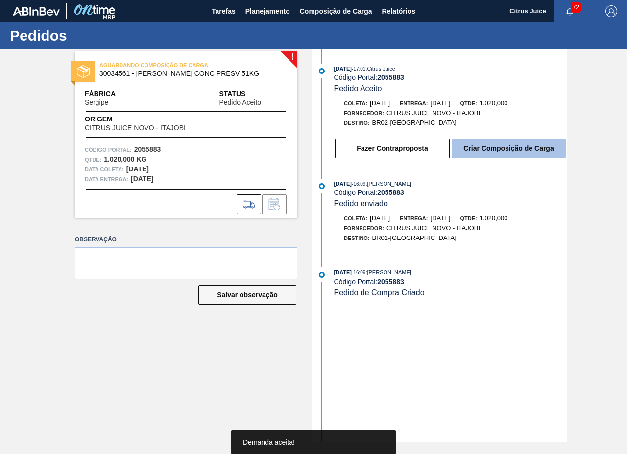
click at [477, 153] on button "Criar Composição de Carga" at bounding box center [509, 149] width 114 height 20
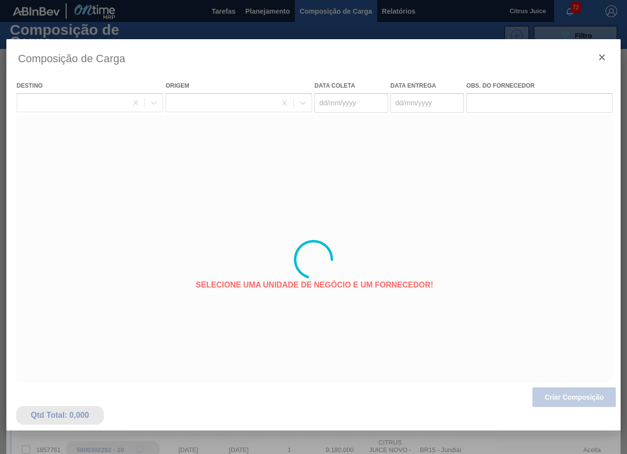
type coleta "[DATE]"
type Entrega "[DATE]"
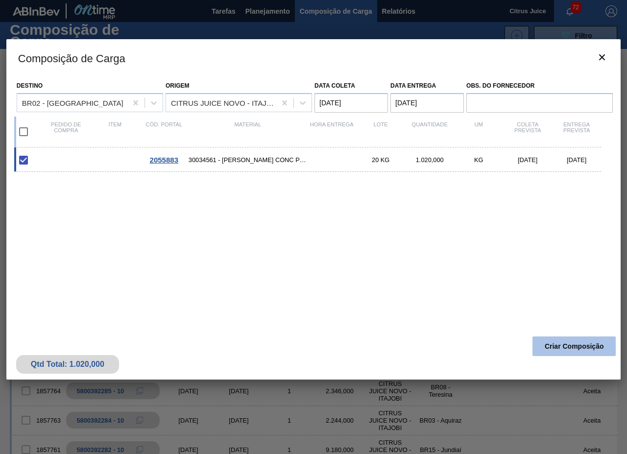
click at [573, 342] on button "Criar Composição" at bounding box center [573, 346] width 83 height 20
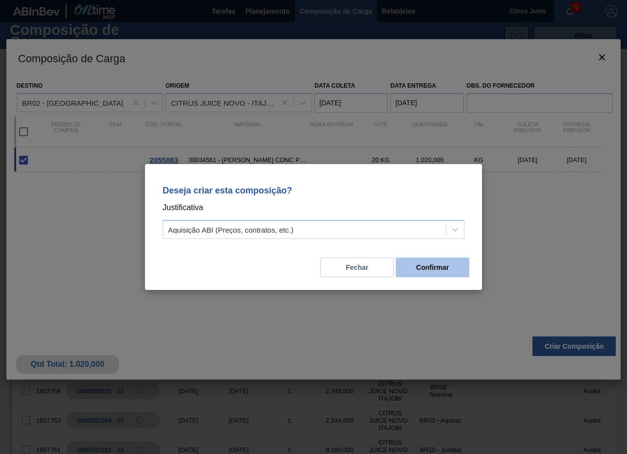
click at [430, 259] on button "Confirmar" at bounding box center [432, 268] width 73 height 20
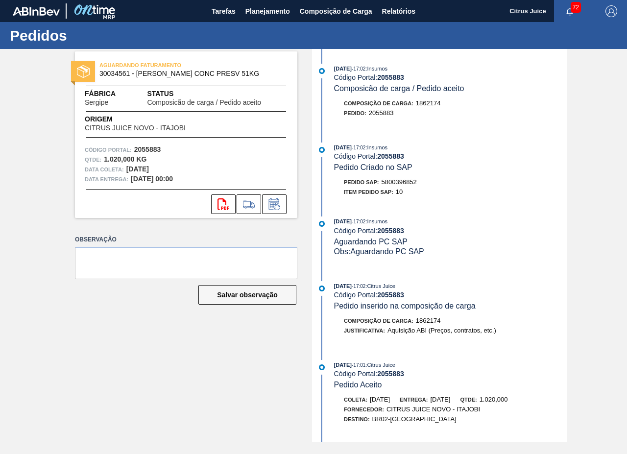
click at [404, 182] on span "5800396852" at bounding box center [398, 181] width 35 height 7
copy span "5800396852"
click at [265, 11] on span "Planejamento" at bounding box center [267, 11] width 45 height 12
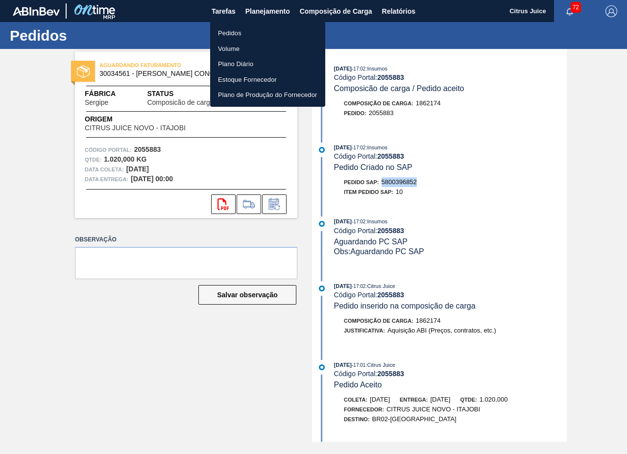
click at [224, 32] on li "Pedidos" at bounding box center [267, 33] width 115 height 16
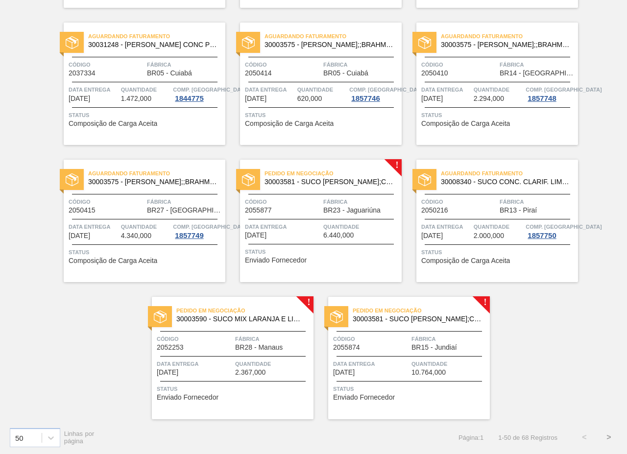
scroll to position [1988, 0]
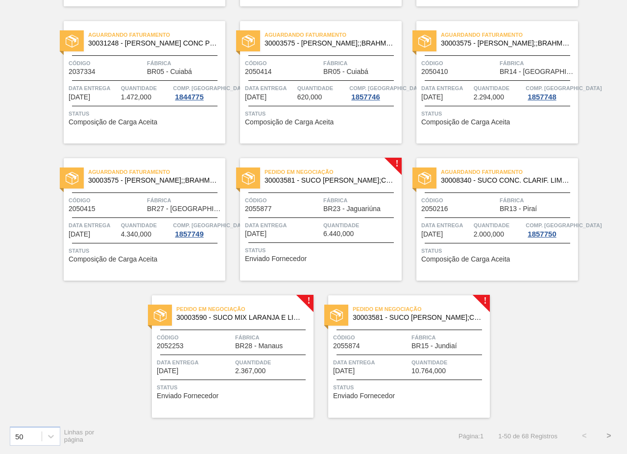
click at [325, 194] on div "Pedido em Negociação 30003581 - SUCO CONCENT LIMAO;CLARIFIC.C/SO2;PEPSI; Código…" at bounding box center [321, 219] width 162 height 122
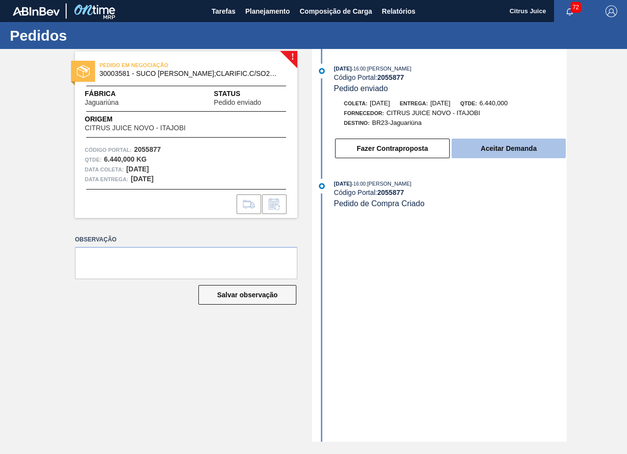
click at [510, 151] on button "Aceitar Demanda" at bounding box center [509, 149] width 114 height 20
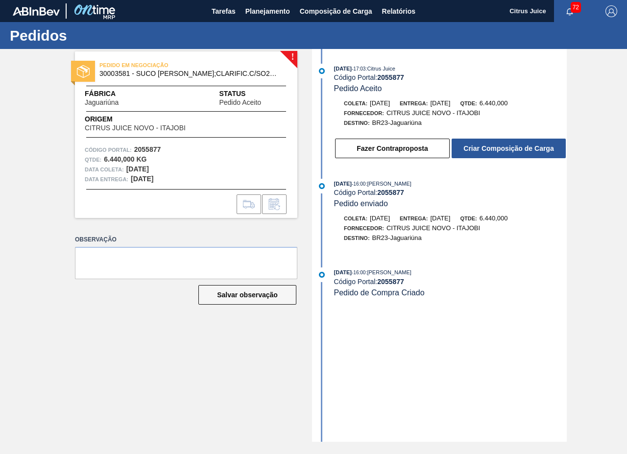
click at [508, 145] on button "Criar Composição de Carga" at bounding box center [509, 149] width 114 height 20
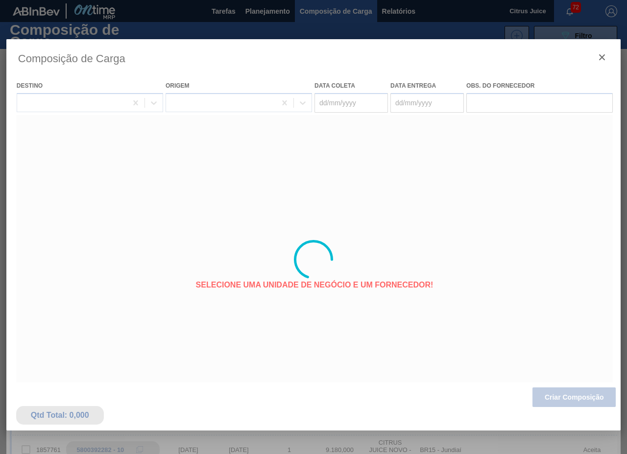
type coleta "[DATE]"
type Entrega "[DATE]"
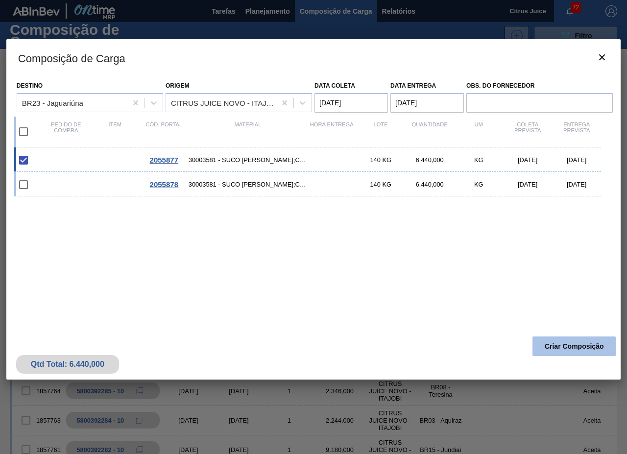
click at [593, 347] on button "Criar Composição" at bounding box center [573, 346] width 83 height 20
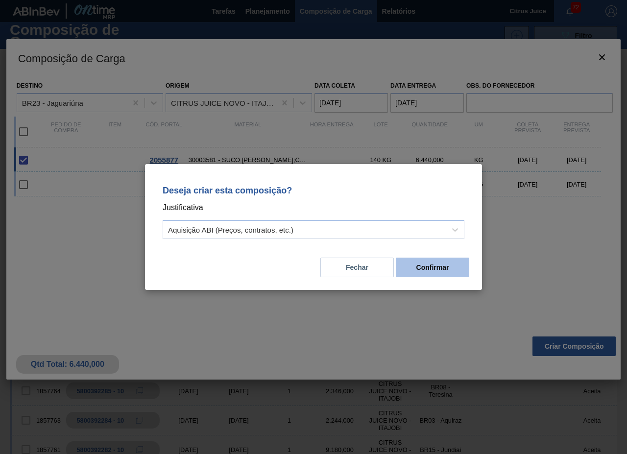
click at [459, 275] on button "Confirmar" at bounding box center [432, 268] width 73 height 20
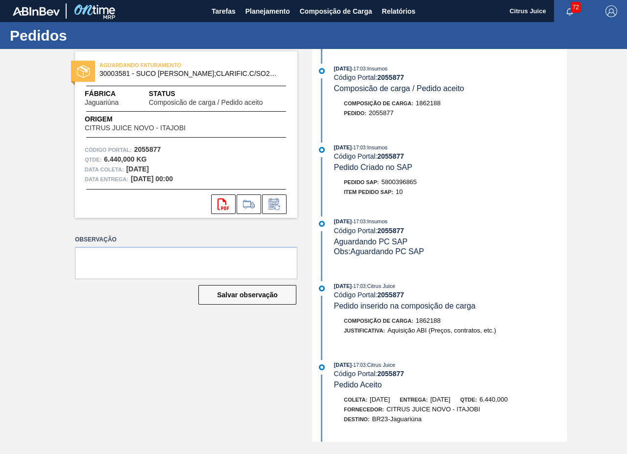
click at [400, 183] on span "5800396865" at bounding box center [398, 181] width 35 height 7
copy span "5800396865"
drag, startPoint x: 261, startPoint y: 7, endPoint x: 263, endPoint y: 26, distance: 19.3
click at [261, 7] on span "Planejamento" at bounding box center [267, 11] width 45 height 12
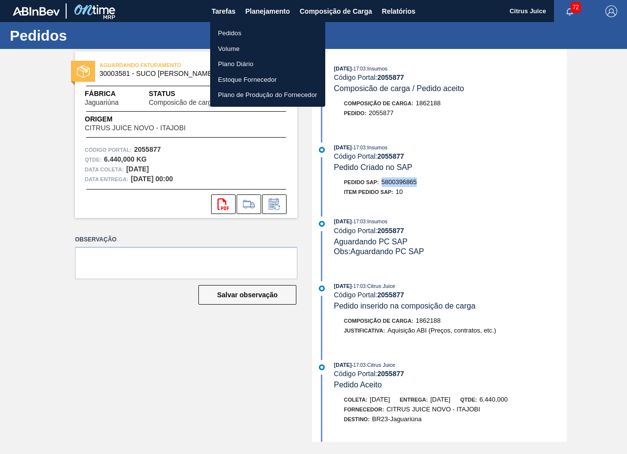
click at [252, 30] on li "Pedidos" at bounding box center [267, 33] width 115 height 16
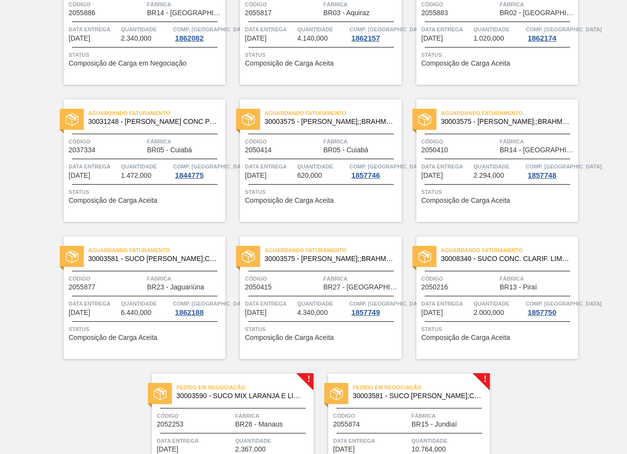
scroll to position [1988, 0]
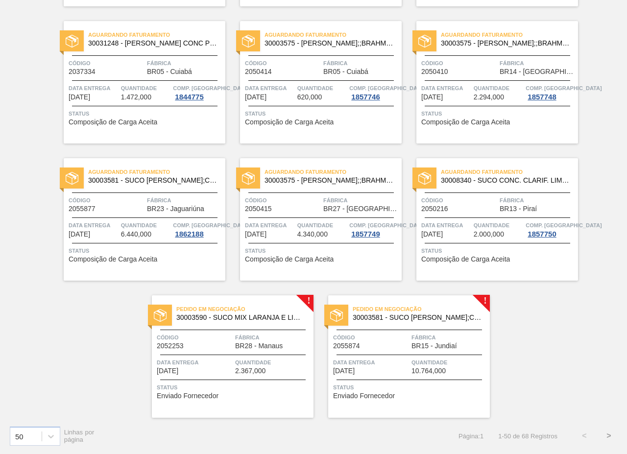
click at [250, 366] on span "Quantidade" at bounding box center [273, 362] width 76 height 10
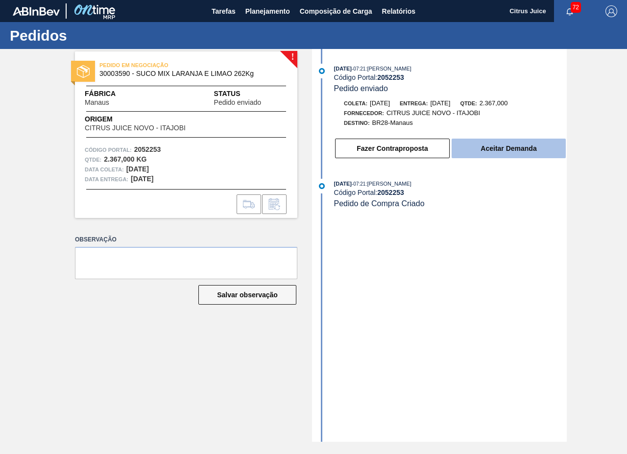
click at [492, 142] on button "Aceitar Demanda" at bounding box center [509, 149] width 114 height 20
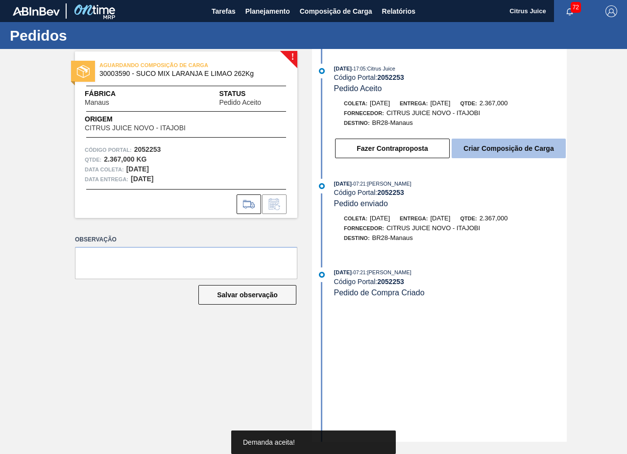
click at [485, 144] on button "Criar Composição de Carga" at bounding box center [509, 149] width 114 height 20
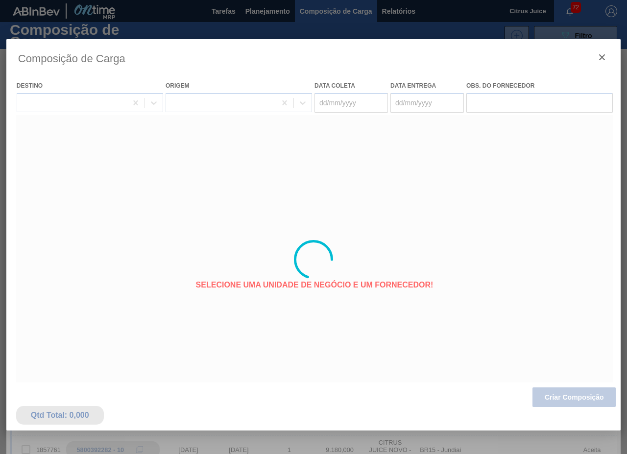
type coleta "[DATE]"
type Entrega "[DATE]"
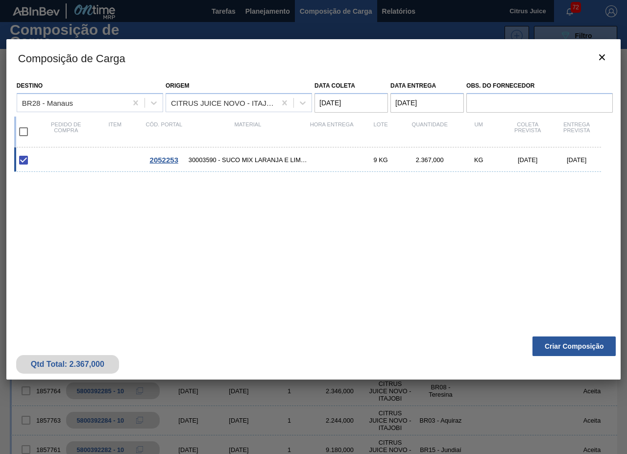
click at [556, 357] on div "Qtd Total: 2.367,000 Criar Composição" at bounding box center [313, 356] width 614 height 48
click at [556, 346] on button "Criar Composição" at bounding box center [573, 346] width 83 height 20
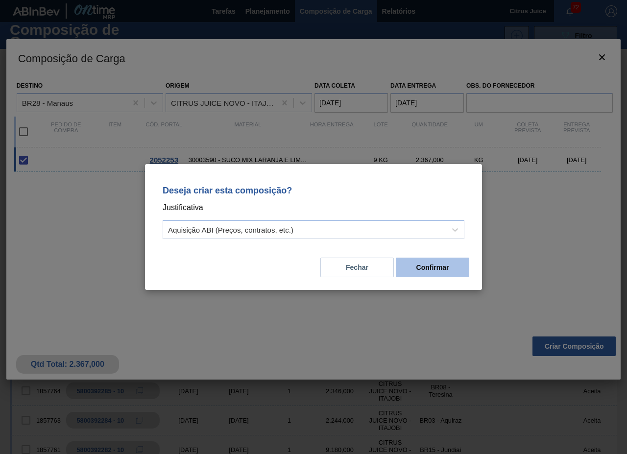
click at [442, 262] on button "Confirmar" at bounding box center [432, 268] width 73 height 20
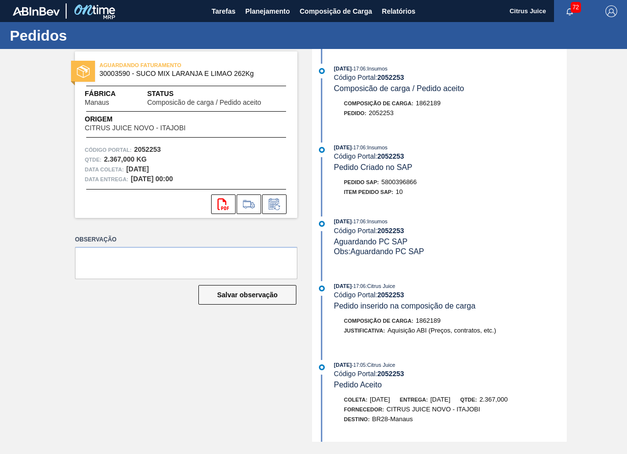
click at [417, 183] on span "5800396866" at bounding box center [398, 181] width 35 height 7
click at [404, 182] on span "5800396866" at bounding box center [398, 181] width 35 height 7
copy span "5800396866"
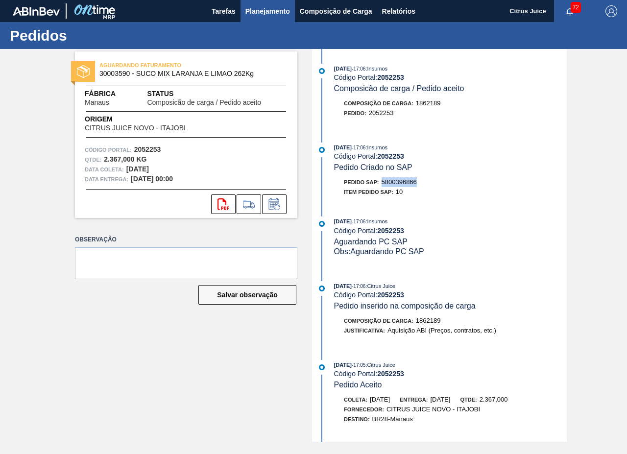
click at [252, 14] on span "Planejamento" at bounding box center [267, 11] width 45 height 12
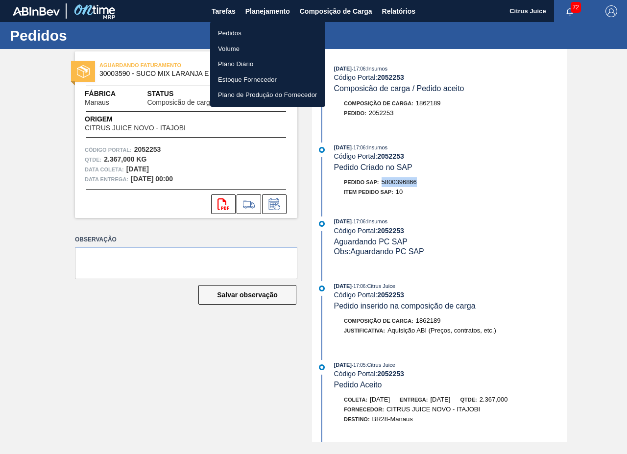
click at [229, 28] on li "Pedidos" at bounding box center [267, 33] width 115 height 16
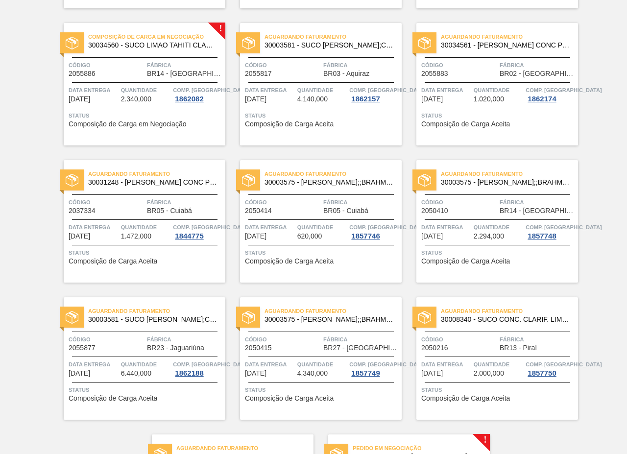
scroll to position [1988, 0]
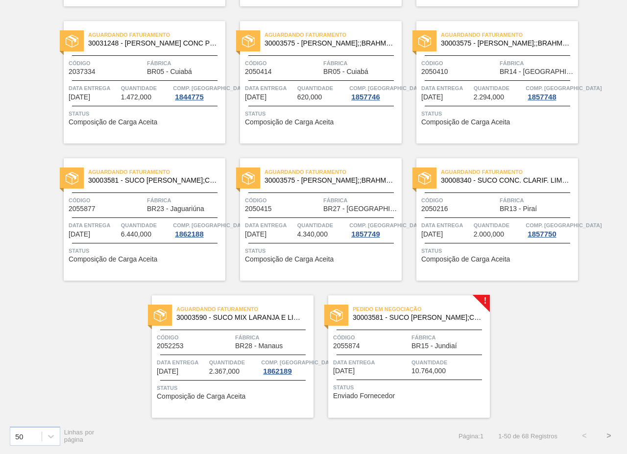
click at [425, 339] on span "Fábrica" at bounding box center [449, 338] width 76 height 10
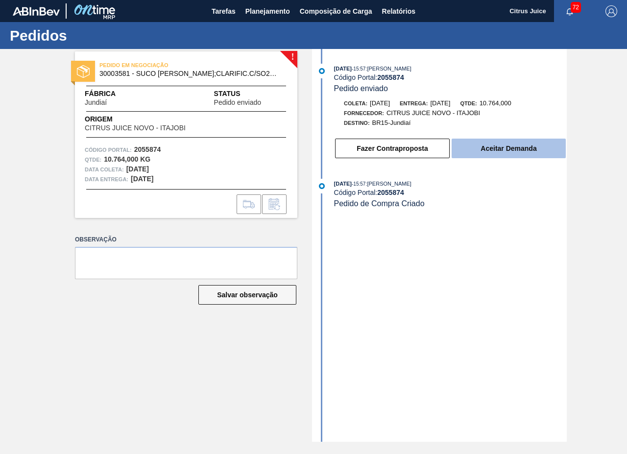
click at [485, 148] on button "Aceitar Demanda" at bounding box center [509, 149] width 114 height 20
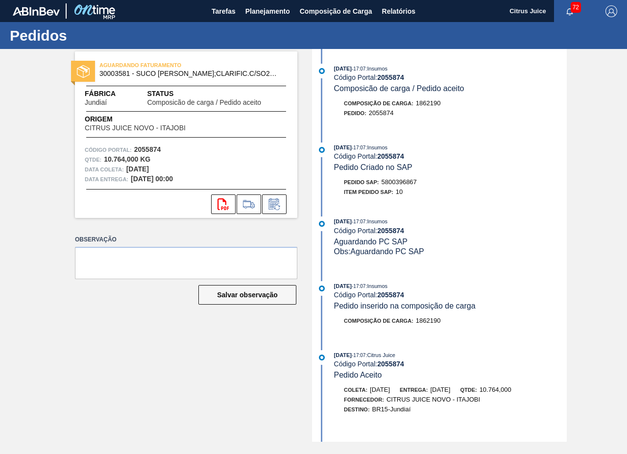
click at [408, 178] on div "Pedido SAP: 5800396867" at bounding box center [380, 182] width 73 height 10
copy span "5800396867"
click at [285, 3] on button "Planejamento" at bounding box center [267, 11] width 54 height 22
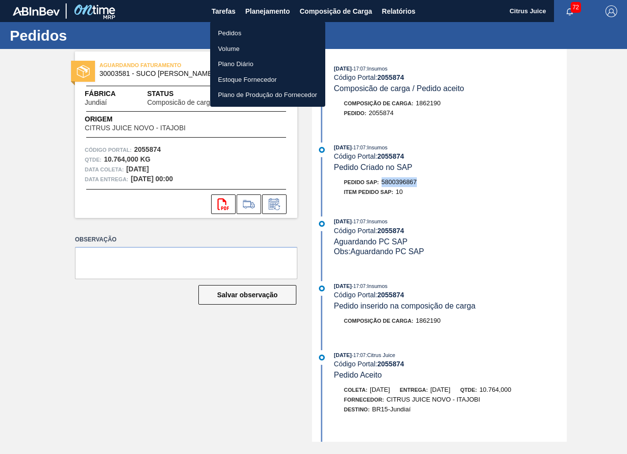
click at [244, 29] on li "Pedidos" at bounding box center [267, 33] width 115 height 16
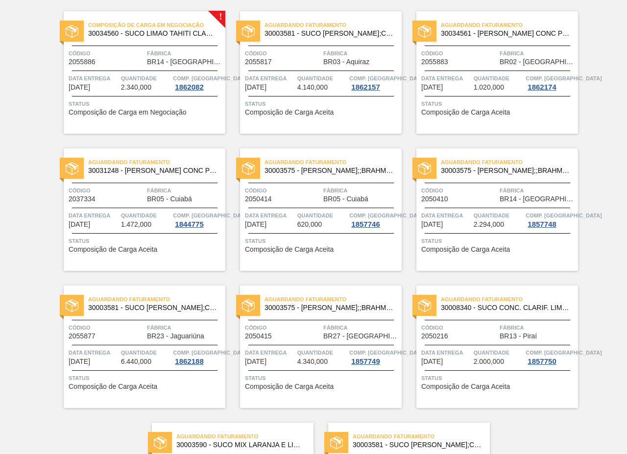
scroll to position [1988, 0]
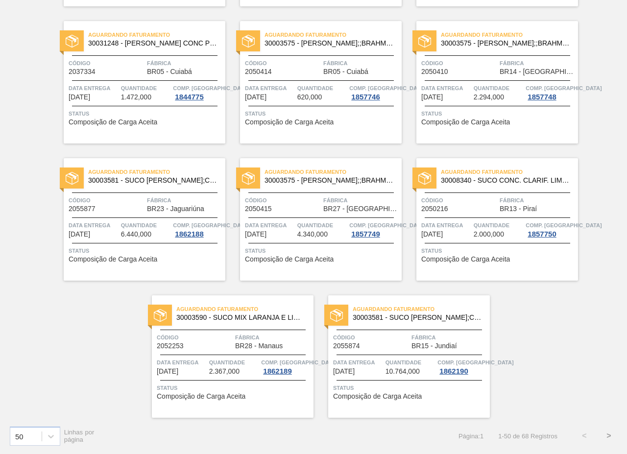
click at [608, 435] on button ">" at bounding box center [608, 436] width 24 height 24
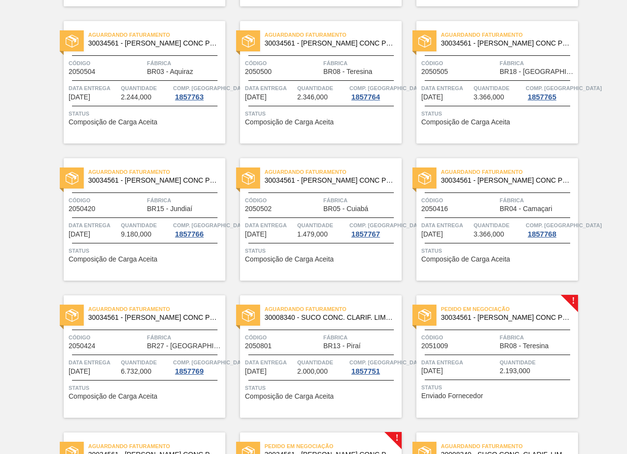
scroll to position [39, 0]
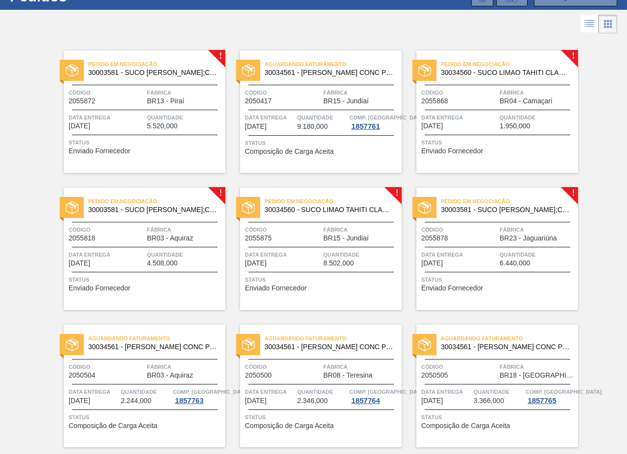
click at [155, 96] on span "Fábrica" at bounding box center [185, 93] width 76 height 10
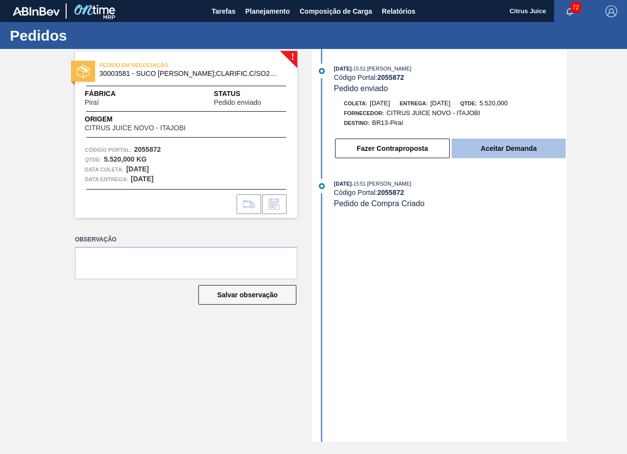
click at [485, 153] on button "Aceitar Demanda" at bounding box center [509, 149] width 114 height 20
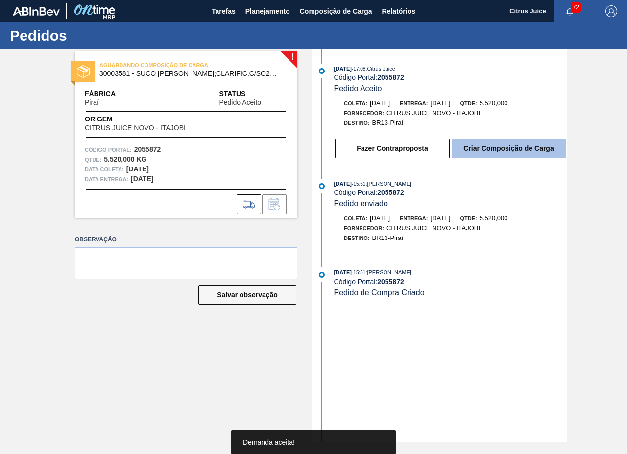
click at [520, 148] on button "Criar Composição de Carga" at bounding box center [509, 149] width 114 height 20
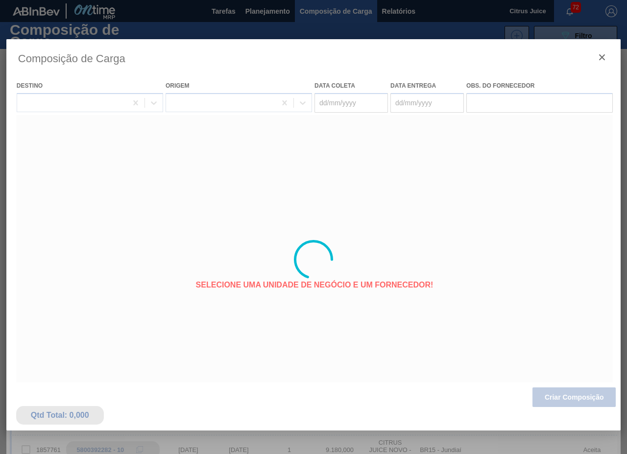
type coleta "03/11/2025"
type Entrega "[DATE]"
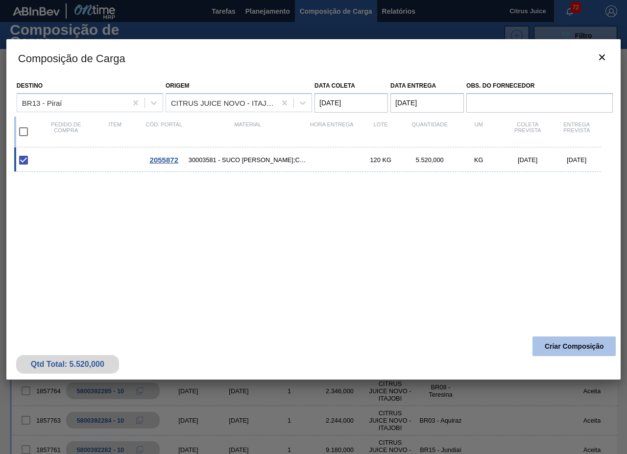
click at [561, 348] on button "Criar Composição" at bounding box center [573, 346] width 83 height 20
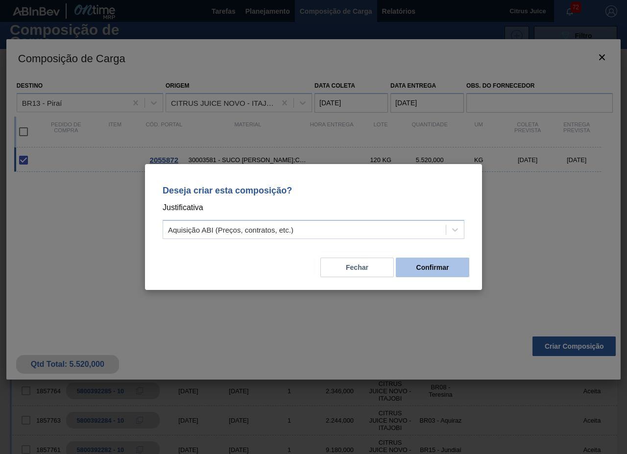
click at [434, 261] on button "Confirmar" at bounding box center [432, 268] width 73 height 20
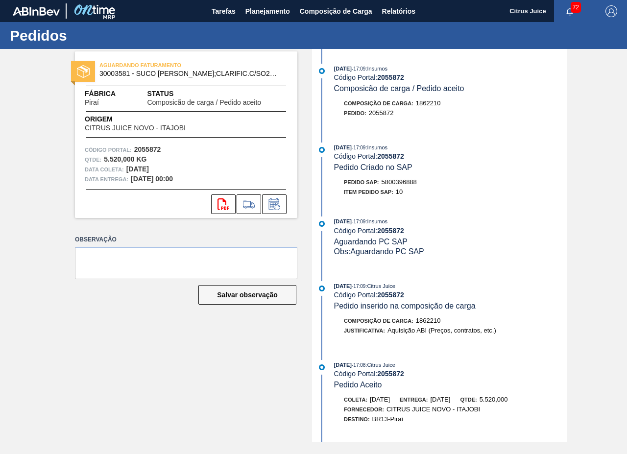
click at [404, 178] on div "Pedido SAP: 5800396888" at bounding box center [380, 182] width 73 height 10
copy span "5800396888"
drag, startPoint x: 273, startPoint y: 11, endPoint x: 257, endPoint y: 32, distance: 26.5
click at [272, 11] on span "Planejamento" at bounding box center [267, 11] width 45 height 12
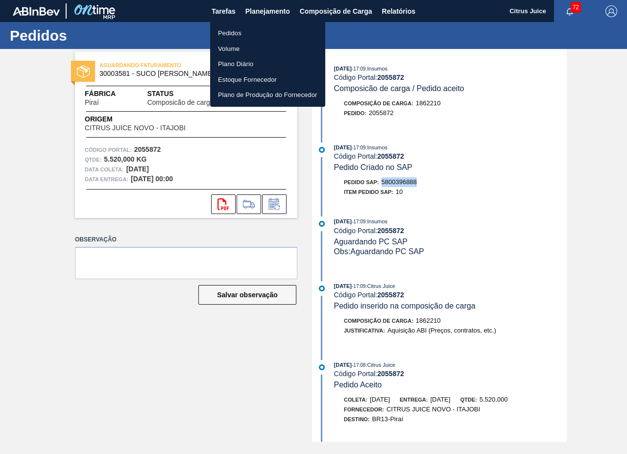
click at [230, 33] on li "Pedidos" at bounding box center [267, 33] width 115 height 16
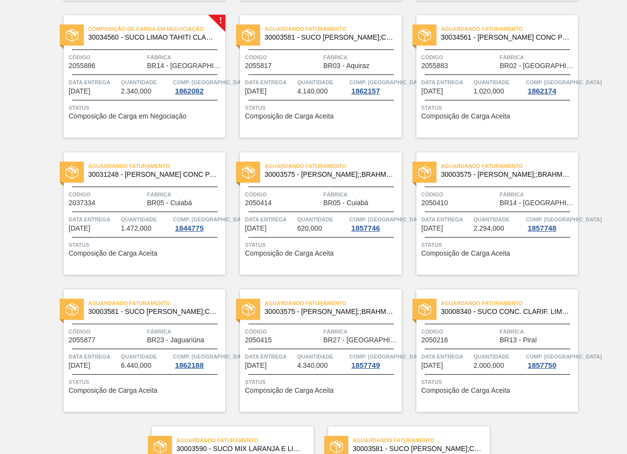
scroll to position [1988, 0]
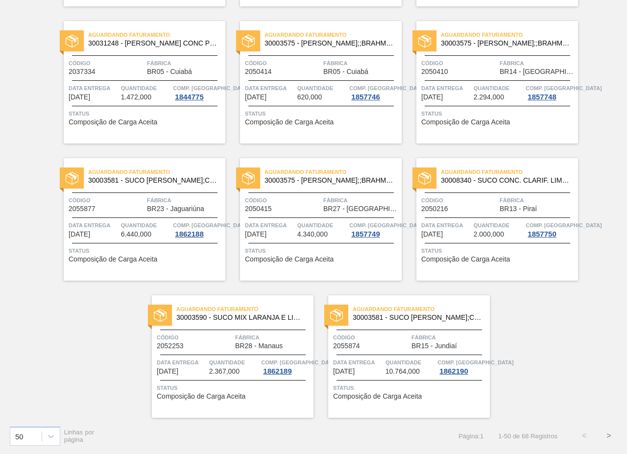
click at [604, 435] on button ">" at bounding box center [608, 436] width 24 height 24
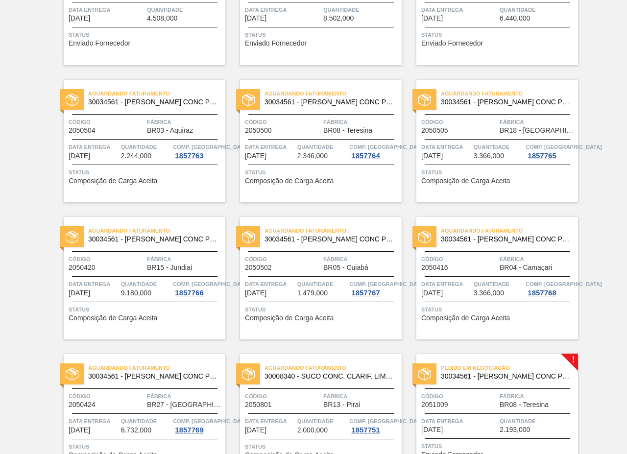
scroll to position [0, 0]
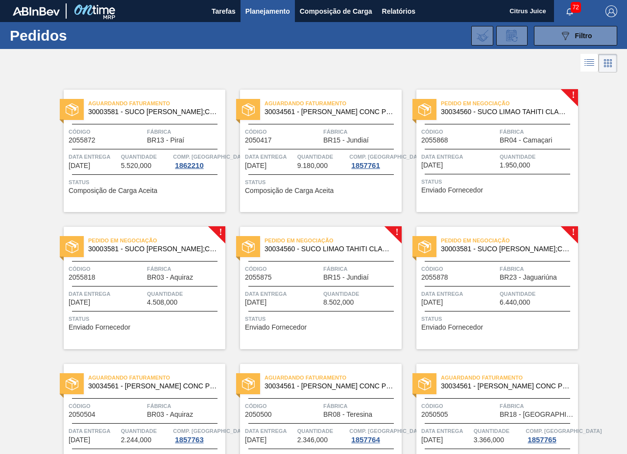
click at [499, 149] on div at bounding box center [497, 149] width 145 height 0
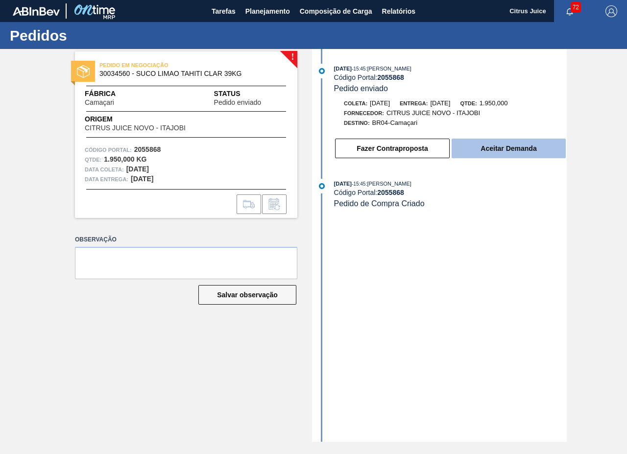
click at [534, 146] on button "Aceitar Demanda" at bounding box center [509, 149] width 114 height 20
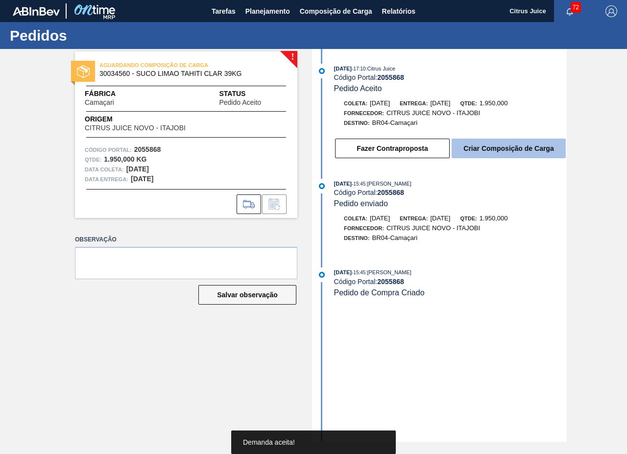
click at [493, 150] on button "Criar Composição de Carga" at bounding box center [509, 149] width 114 height 20
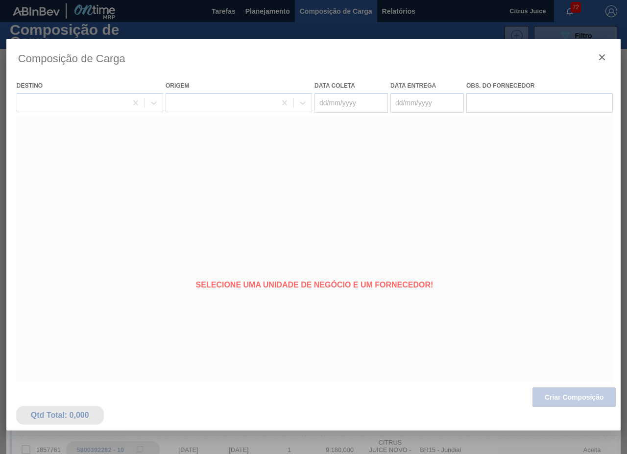
type coleta "[DATE]"
type Entrega "[DATE]"
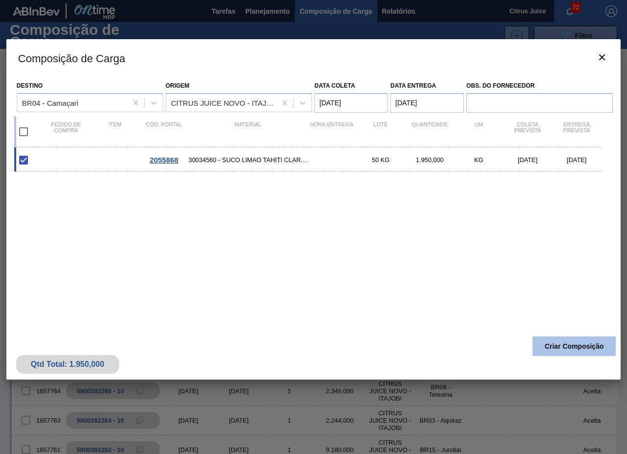
click at [587, 345] on button "Criar Composição" at bounding box center [573, 346] width 83 height 20
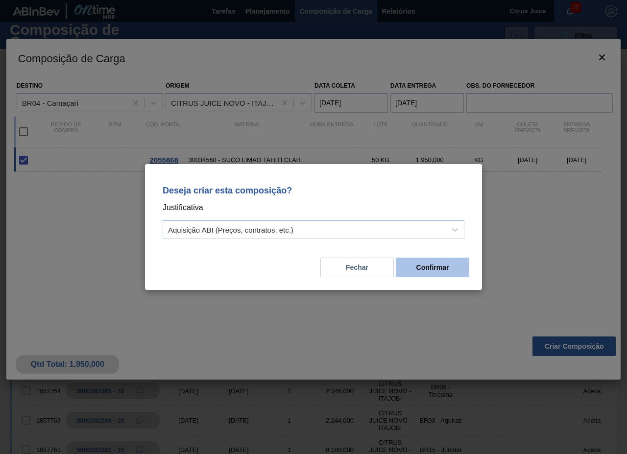
click at [453, 270] on button "Confirmar" at bounding box center [432, 268] width 73 height 20
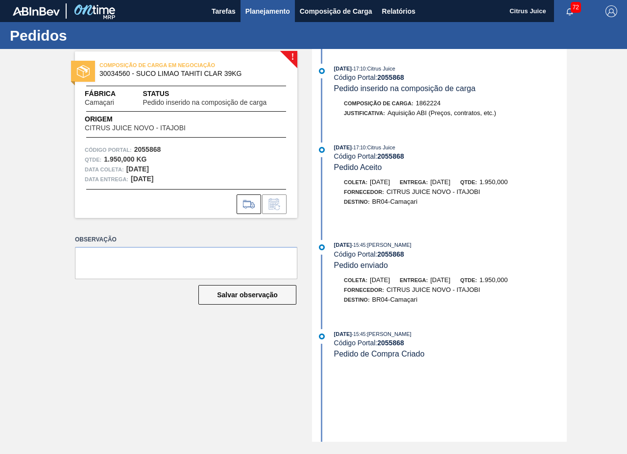
click at [264, 15] on span "Planejamento" at bounding box center [267, 11] width 45 height 12
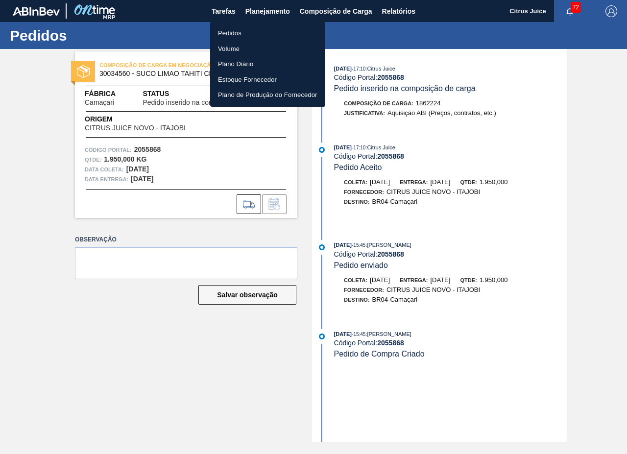
click at [243, 28] on li "Pedidos" at bounding box center [267, 33] width 115 height 16
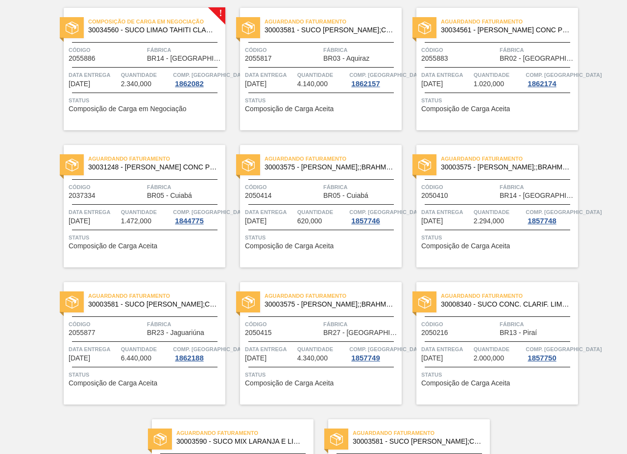
scroll to position [1988, 0]
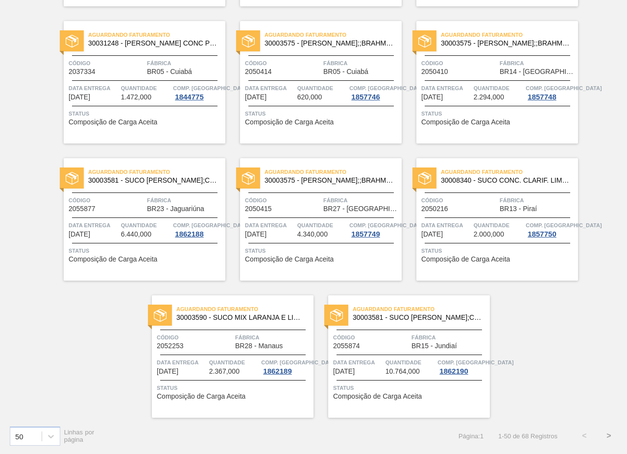
click at [605, 431] on button ">" at bounding box center [608, 436] width 24 height 24
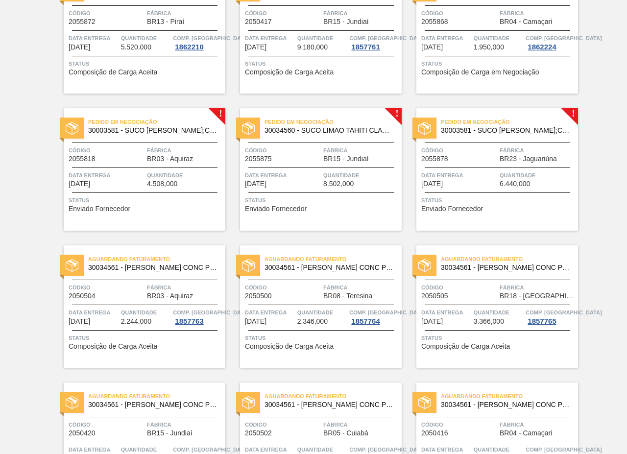
scroll to position [0, 0]
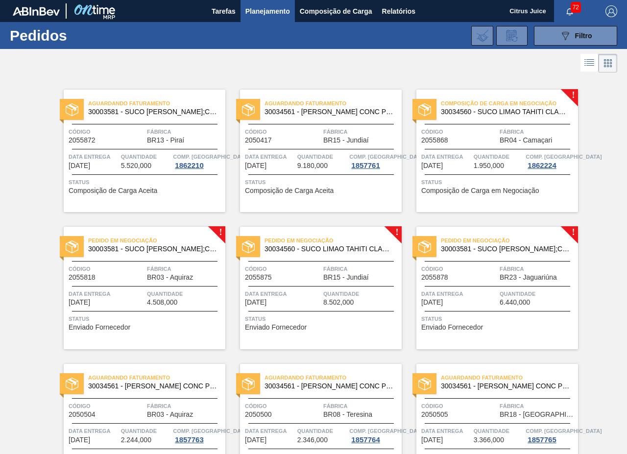
click at [178, 257] on div "Pedido em Negociação 30003581 - SUCO [PERSON_NAME];CLARIFIC.C/SO2;PEPSI; Código…" at bounding box center [145, 288] width 162 height 122
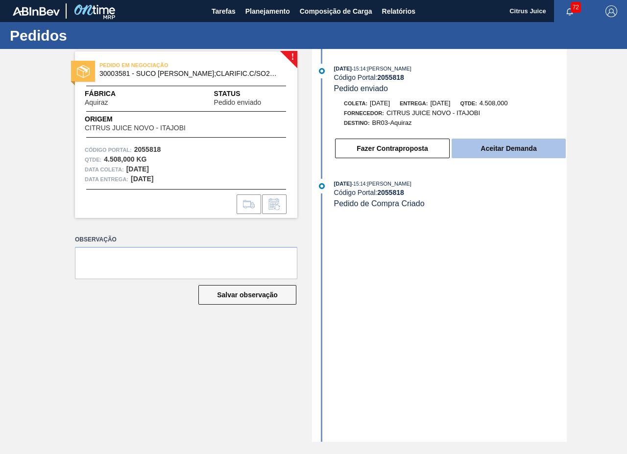
click at [514, 153] on button "Aceitar Demanda" at bounding box center [509, 149] width 114 height 20
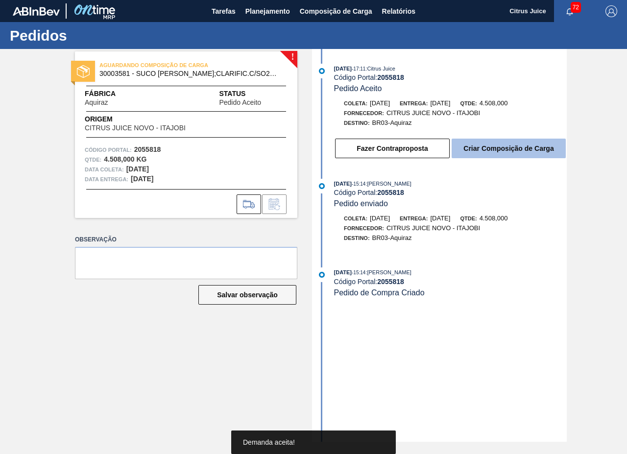
click at [507, 146] on button "Criar Composição de Carga" at bounding box center [509, 149] width 114 height 20
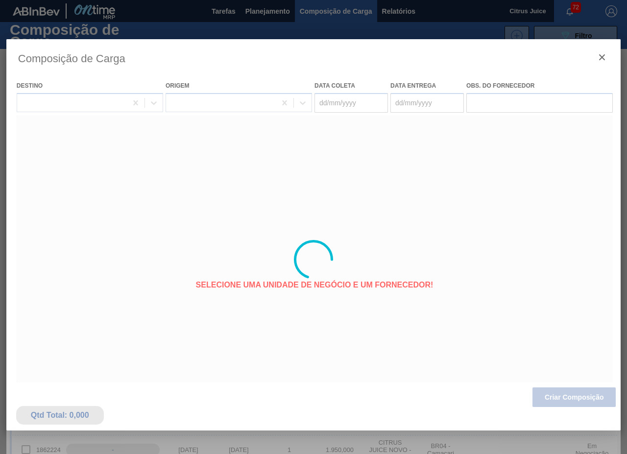
type coleta "[DATE]"
type Entrega "[DATE]"
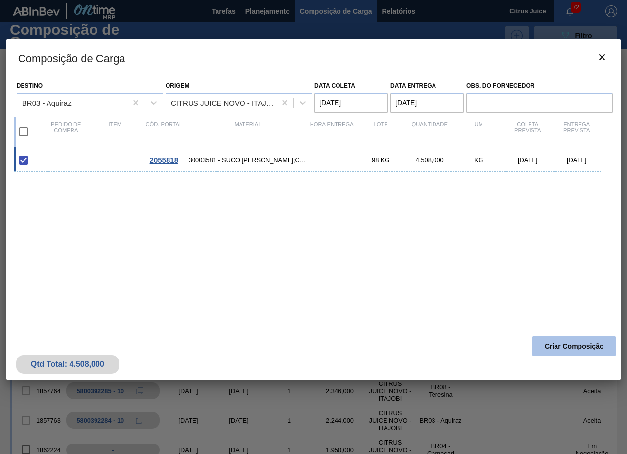
click at [581, 342] on button "Criar Composição" at bounding box center [573, 346] width 83 height 20
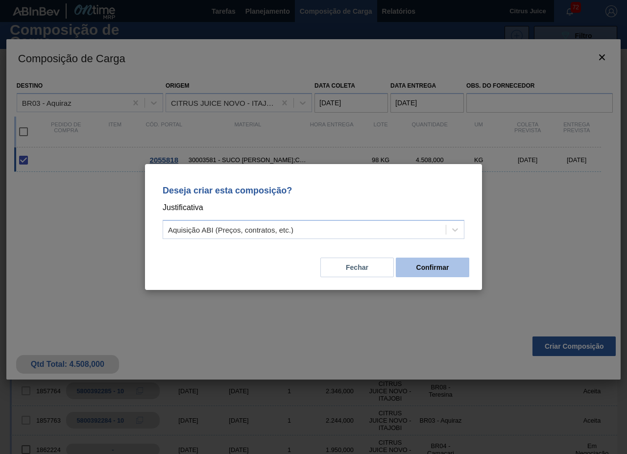
click at [444, 262] on button "Confirmar" at bounding box center [432, 268] width 73 height 20
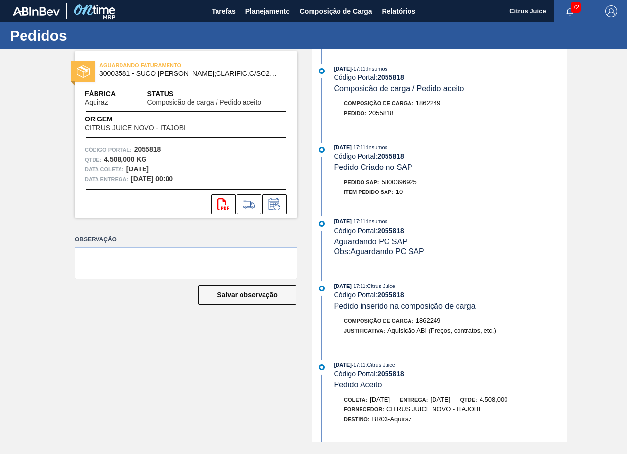
click at [398, 182] on span "5800396925" at bounding box center [398, 181] width 35 height 7
copy span "5800396925"
click at [256, 10] on span "Planejamento" at bounding box center [267, 11] width 45 height 12
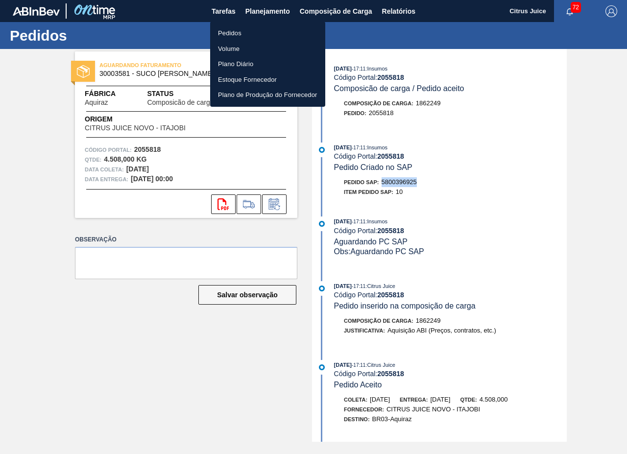
click at [227, 27] on li "Pedidos" at bounding box center [267, 33] width 115 height 16
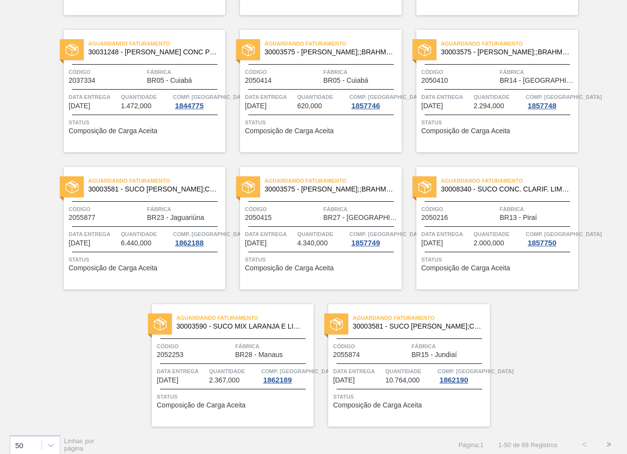
scroll to position [1988, 0]
